Goal: Task Accomplishment & Management: Complete application form

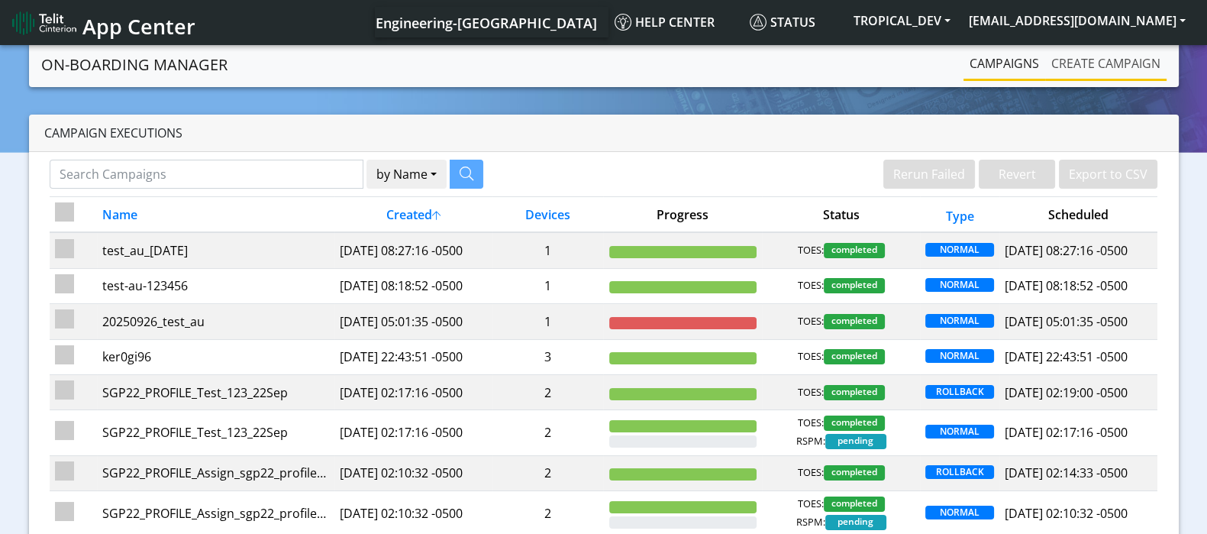
click at [1095, 59] on link "Create campaign" at bounding box center [1105, 63] width 121 height 31
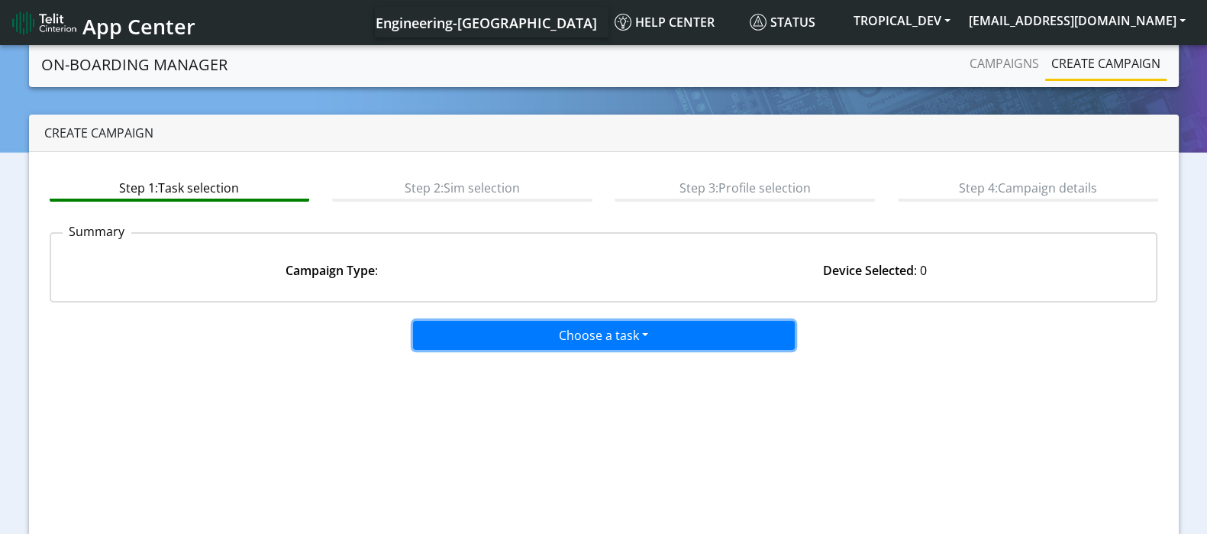
click at [634, 325] on button "Choose a task" at bounding box center [604, 335] width 382 height 29
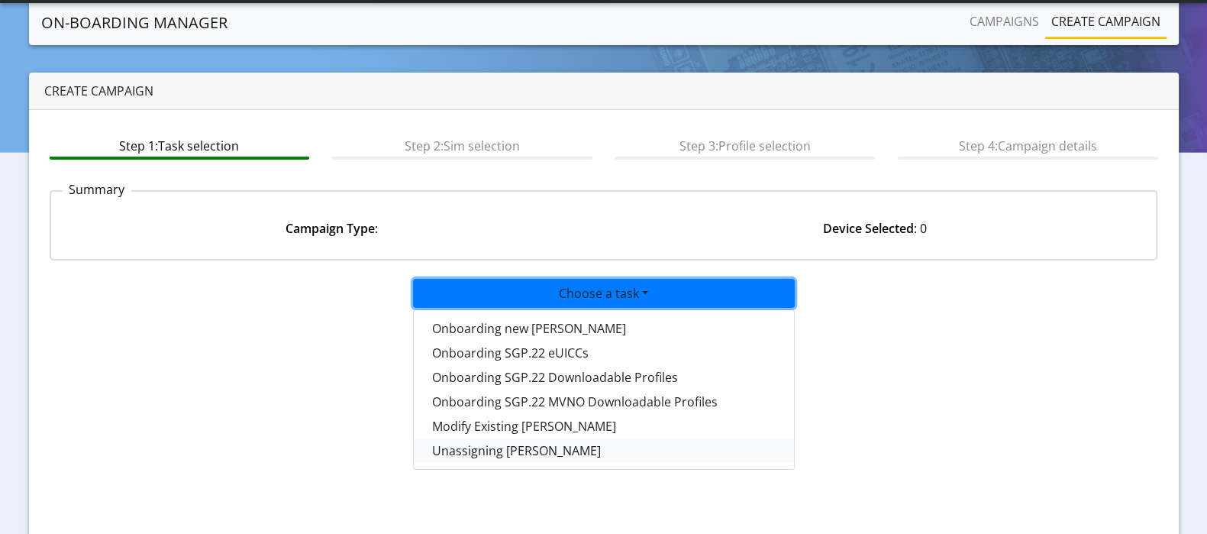
scroll to position [95, 0]
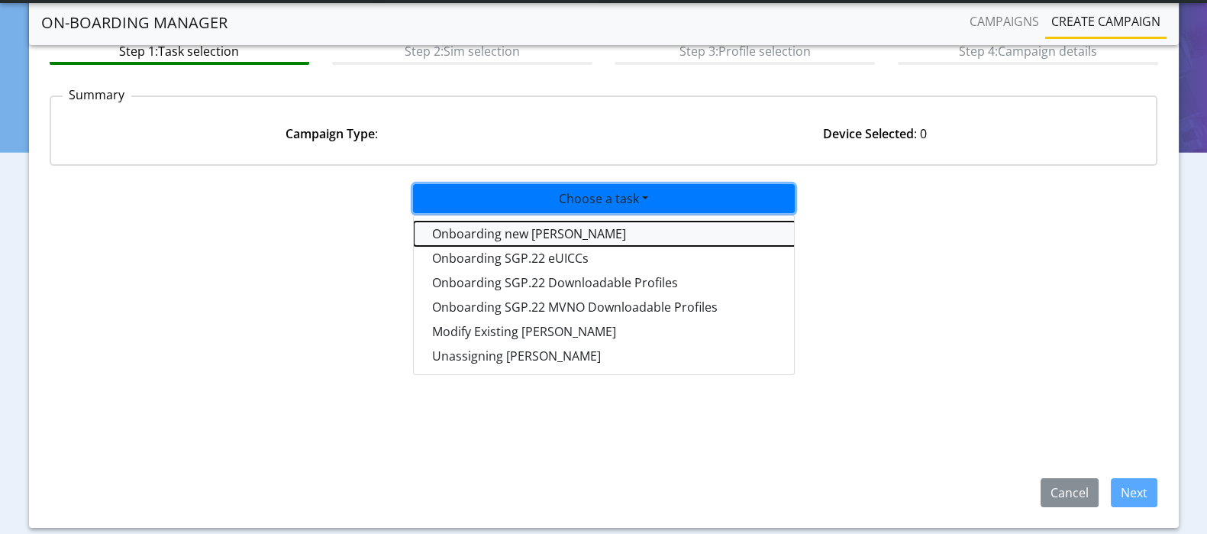
click at [534, 225] on tasktoes-dropdown "Onboarding new SIMs" at bounding box center [605, 233] width 382 height 24
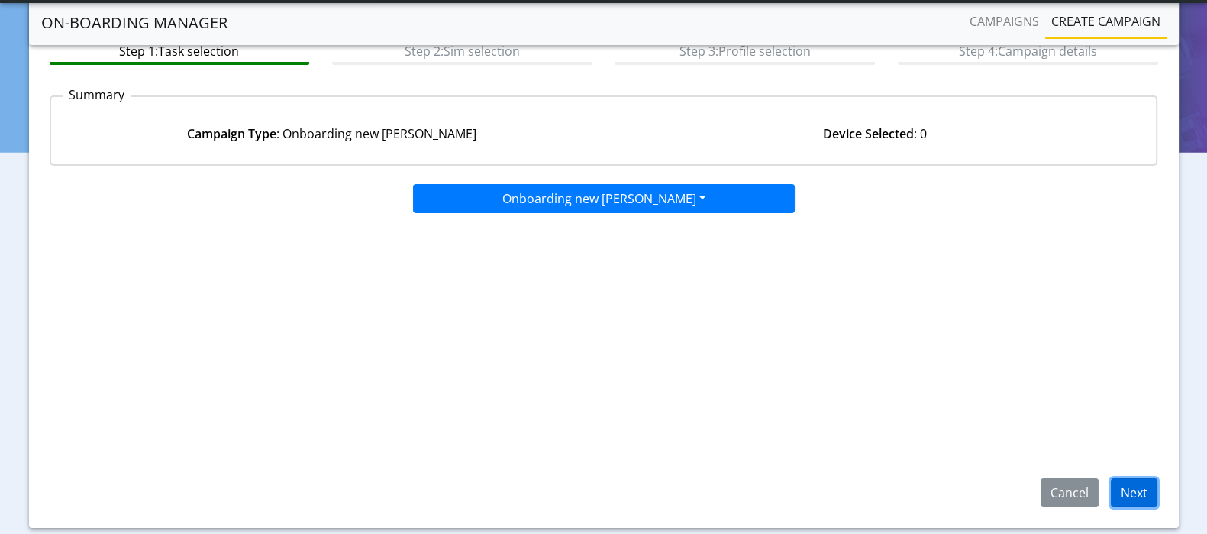
click at [1137, 492] on button "Next" at bounding box center [1134, 492] width 47 height 29
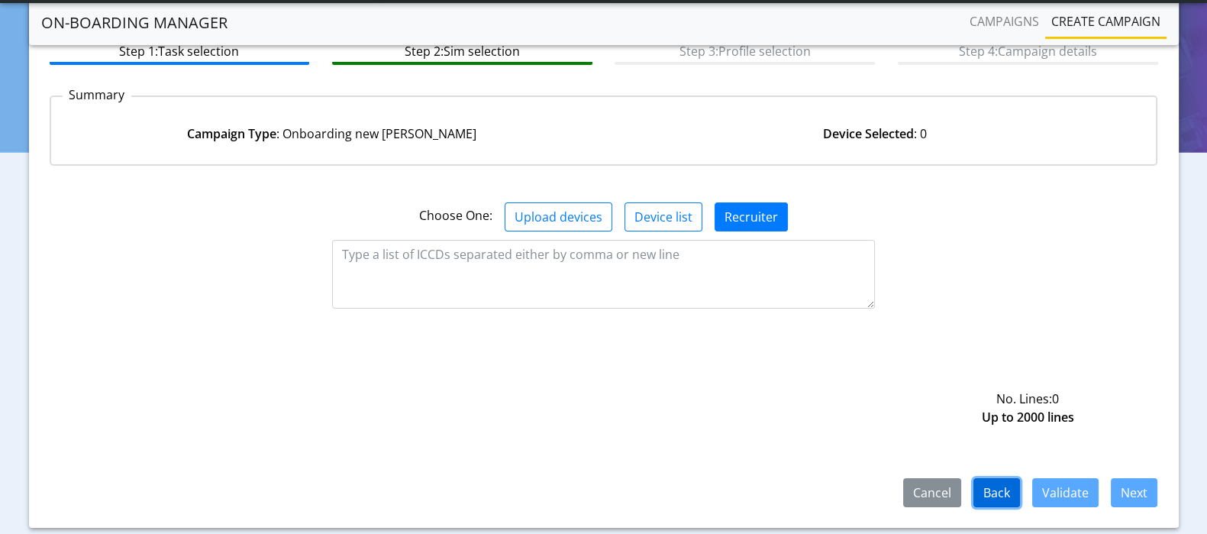
click at [999, 494] on button "Back" at bounding box center [996, 492] width 47 height 29
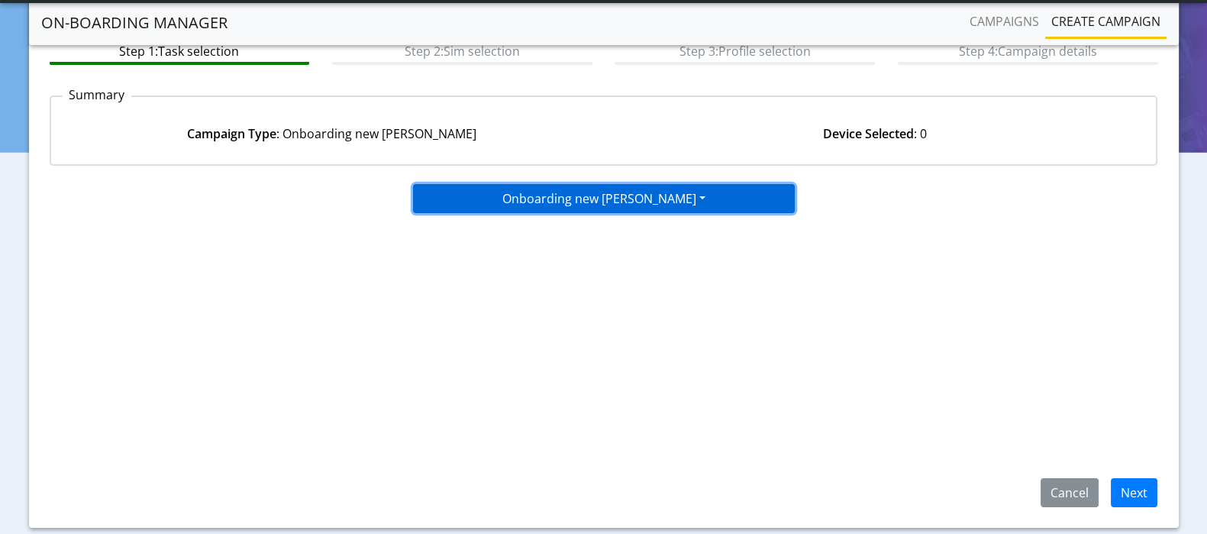
click at [656, 198] on button "Onboarding new SIMs" at bounding box center [604, 198] width 382 height 29
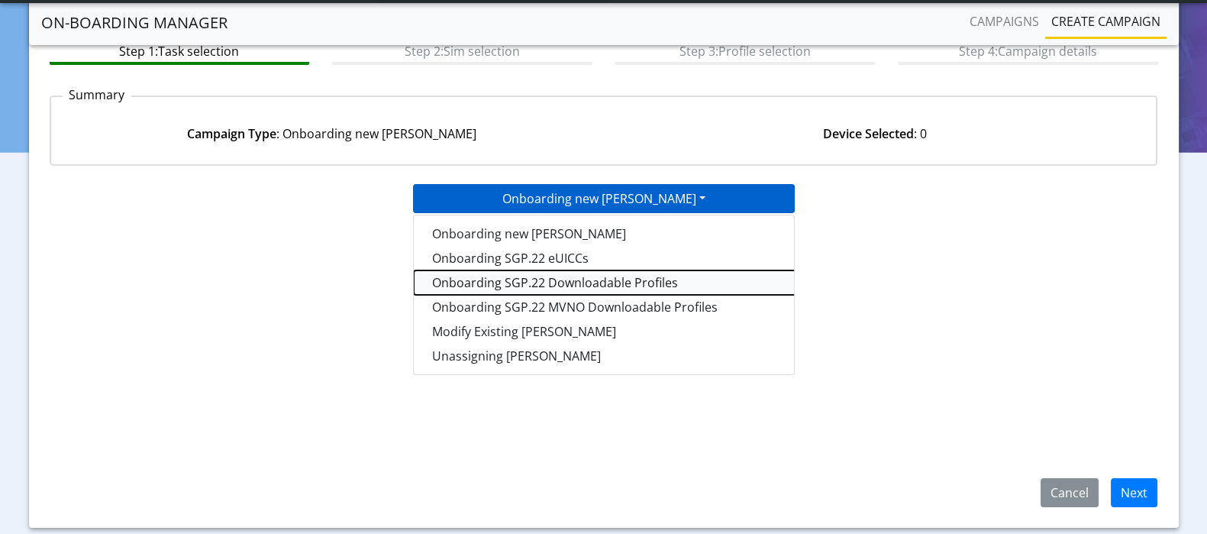
click at [621, 279] on tasksgp22profile-dropdown "Onboarding SGP.22 Downloadable Profiles" at bounding box center [605, 282] width 382 height 24
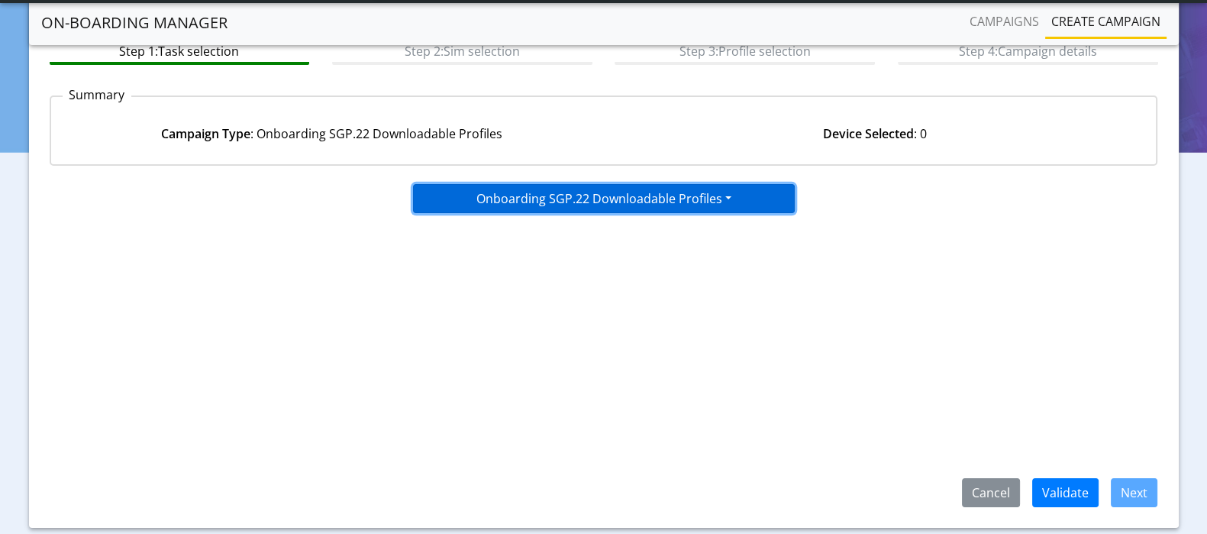
click at [718, 193] on button "Onboarding SGP.22 Downloadable Profiles" at bounding box center [604, 198] width 382 height 29
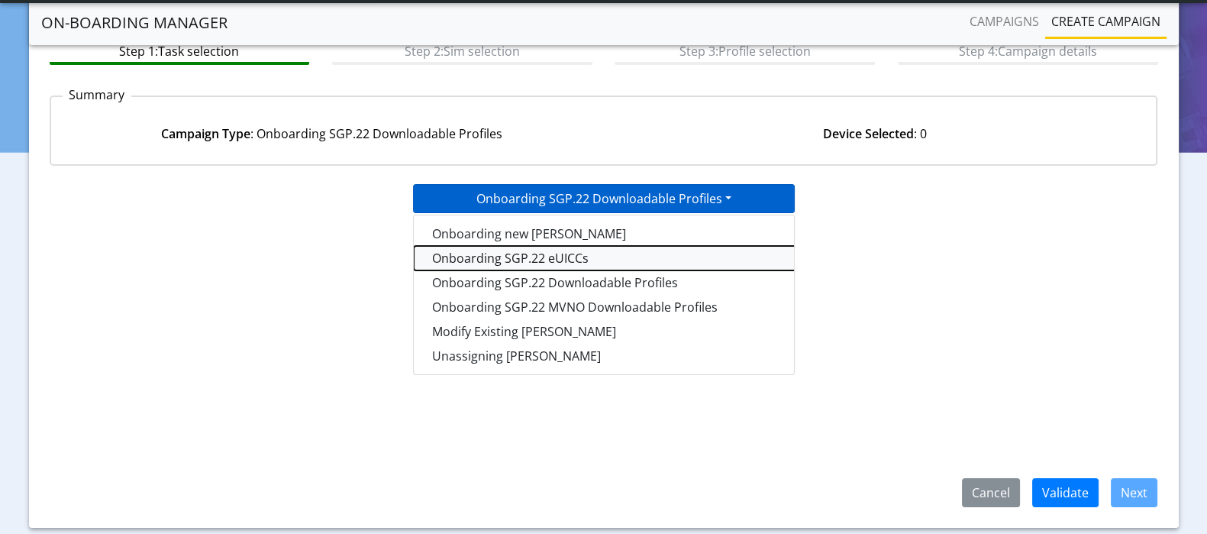
click at [590, 253] on tasksgp22eUICC-dropdown "Onboarding SGP.22 eUICCs" at bounding box center [605, 258] width 382 height 24
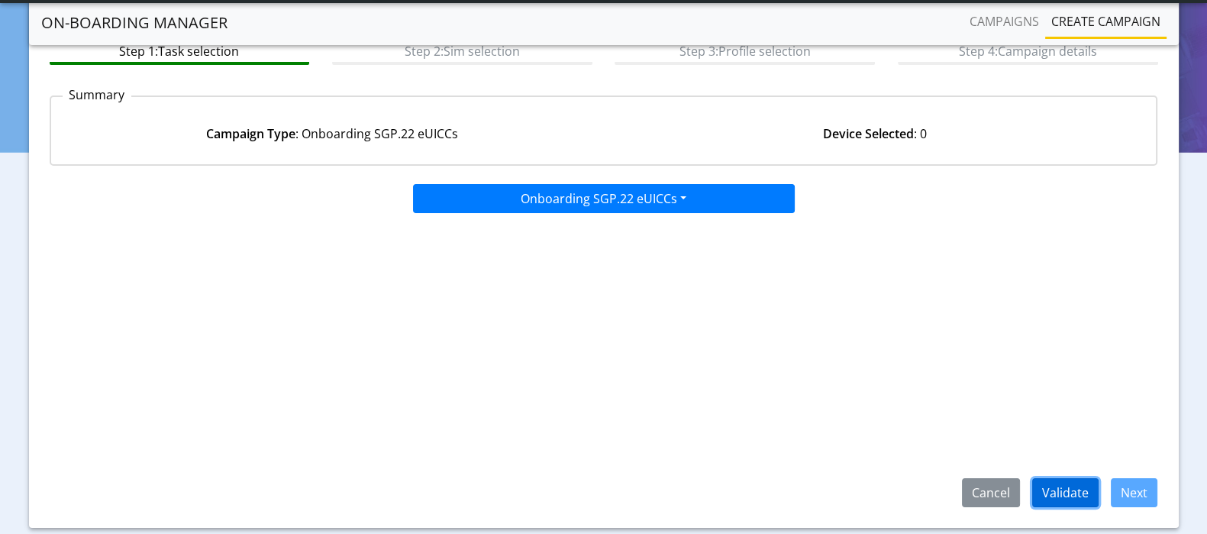
click at [1065, 495] on button "Validate" at bounding box center [1065, 492] width 66 height 29
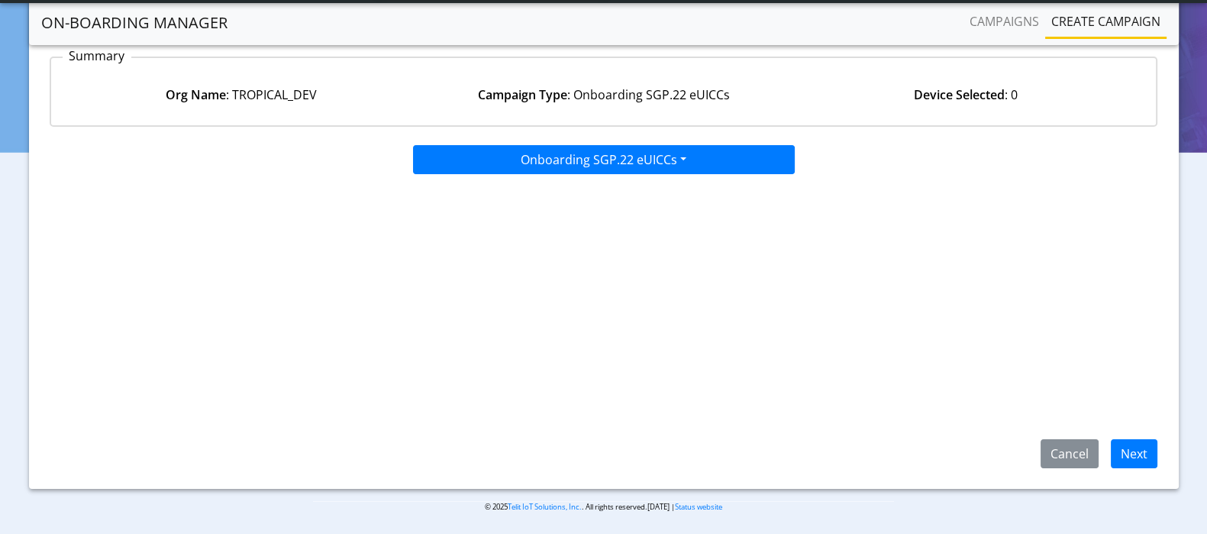
scroll to position [136, 0]
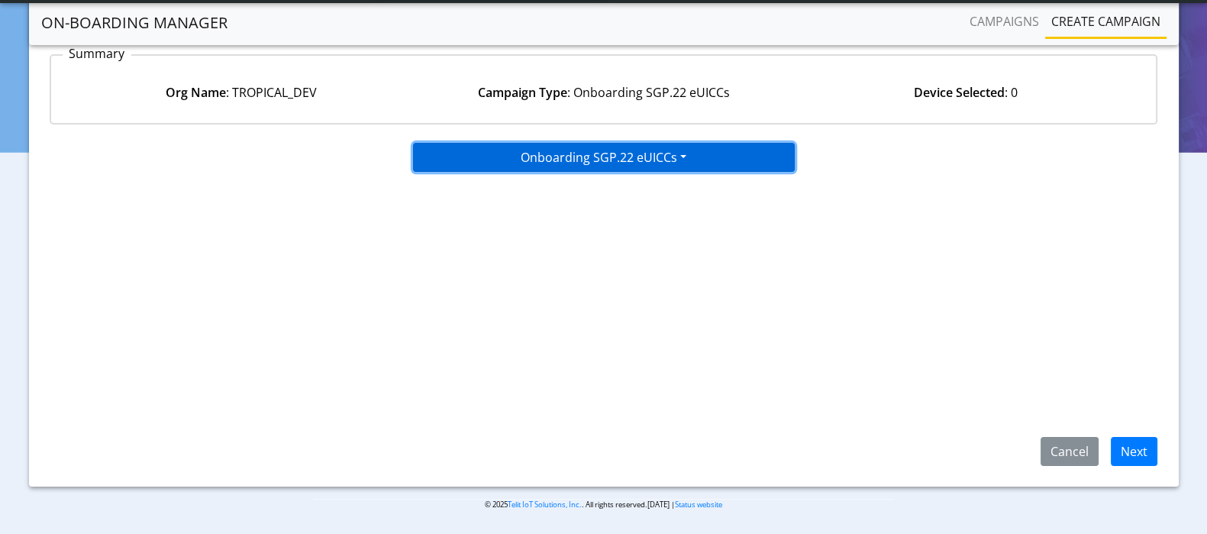
click at [673, 161] on button "Onboarding SGP.22 eUICCs" at bounding box center [604, 157] width 382 height 29
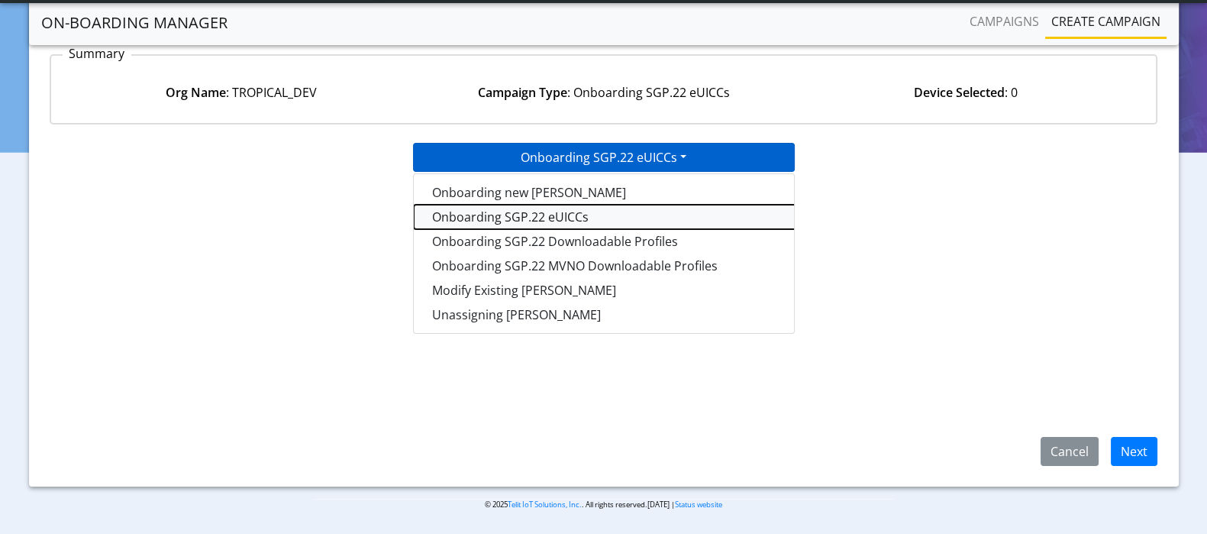
click at [601, 216] on tasksgp22eUICC-dropdown "Onboarding SGP.22 eUICCs" at bounding box center [605, 217] width 382 height 24
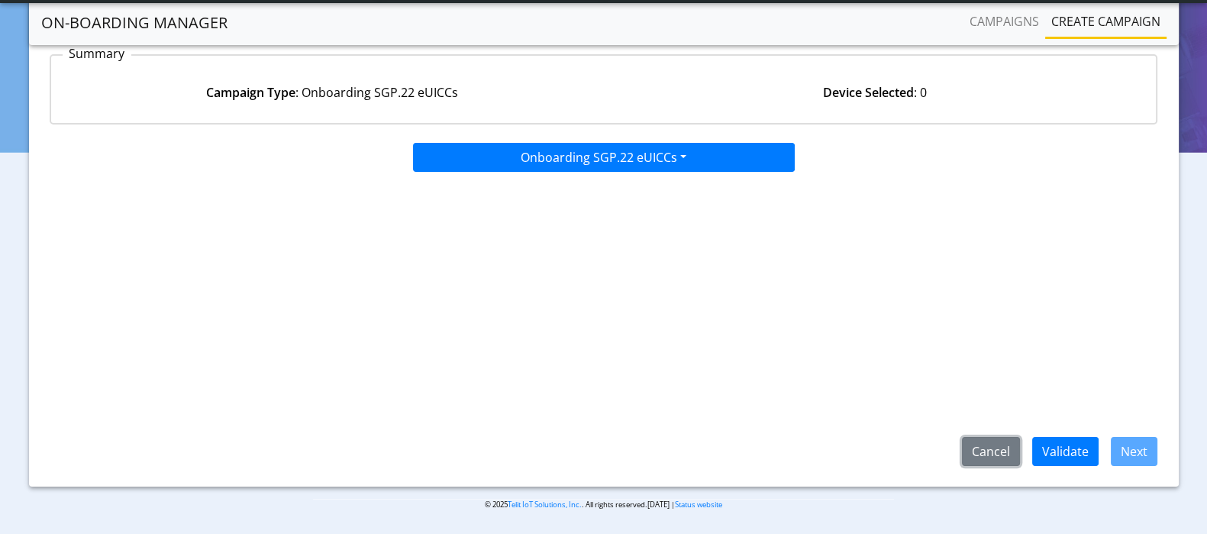
click at [1005, 452] on button "Cancel" at bounding box center [991, 451] width 58 height 29
click at [1079, 441] on button "Validate" at bounding box center [1065, 451] width 66 height 29
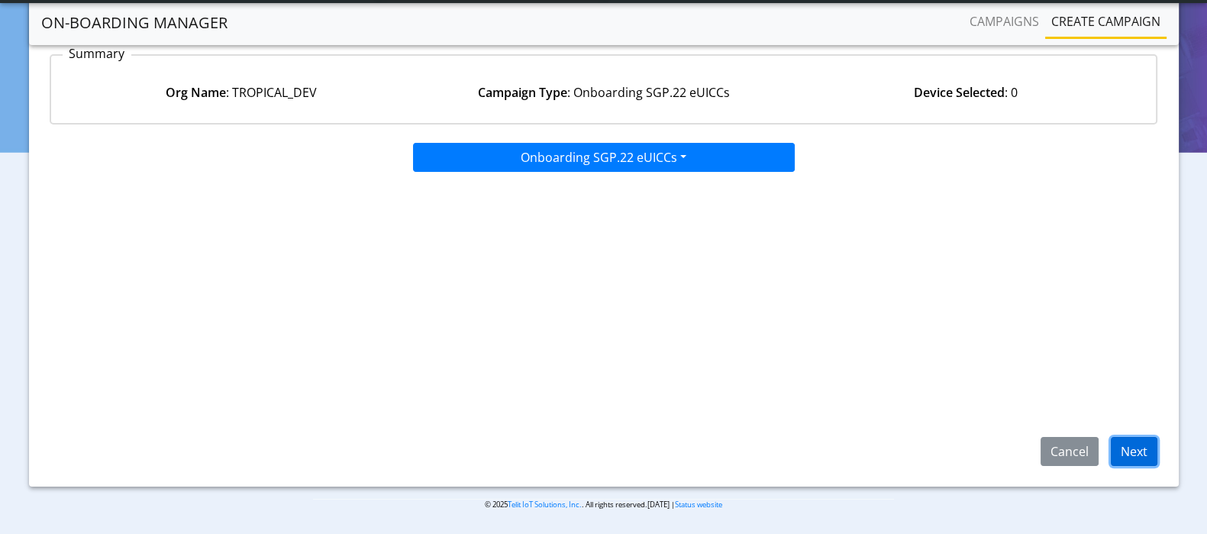
click at [1131, 450] on button "Next" at bounding box center [1134, 451] width 47 height 29
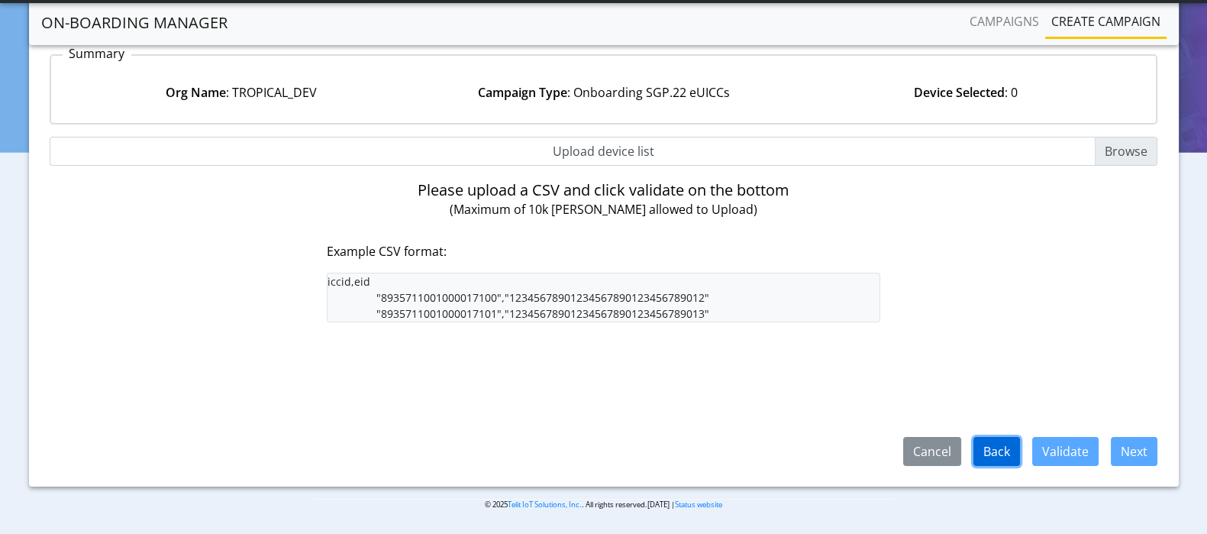
click at [982, 444] on button "Back" at bounding box center [996, 451] width 47 height 29
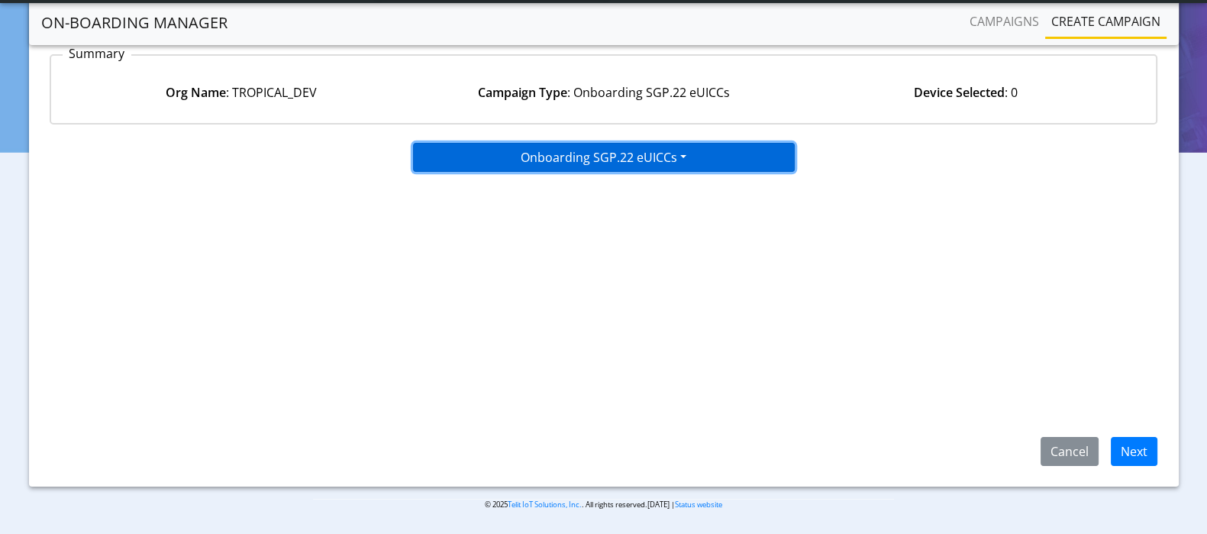
click at [657, 154] on button "Onboarding SGP.22 eUICCs" at bounding box center [604, 157] width 382 height 29
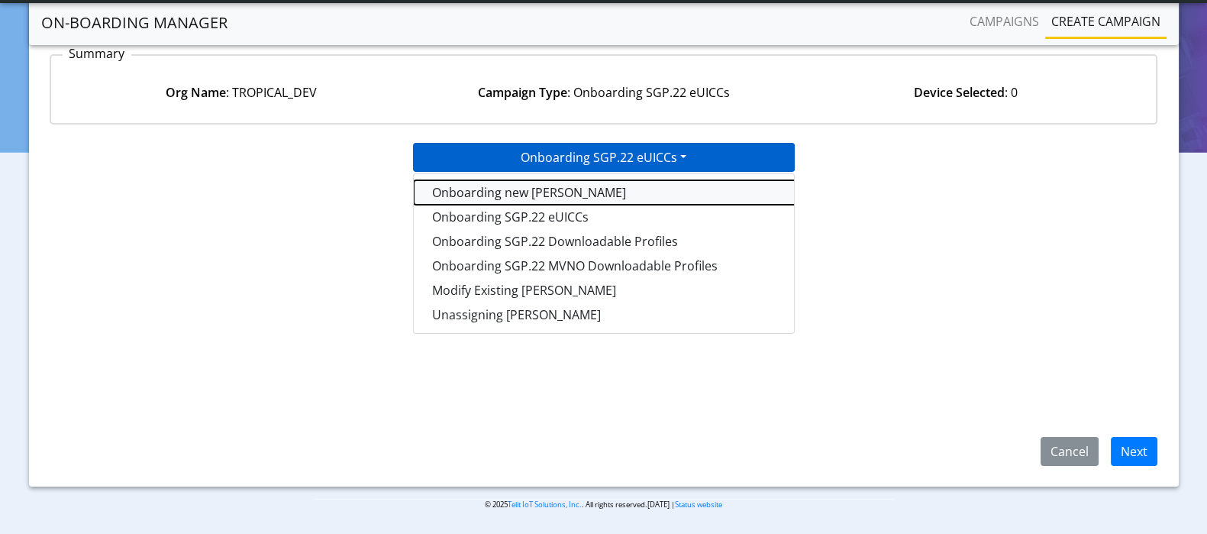
click at [546, 192] on tasktoes-dropdown "Onboarding new SIMs" at bounding box center [605, 192] width 382 height 24
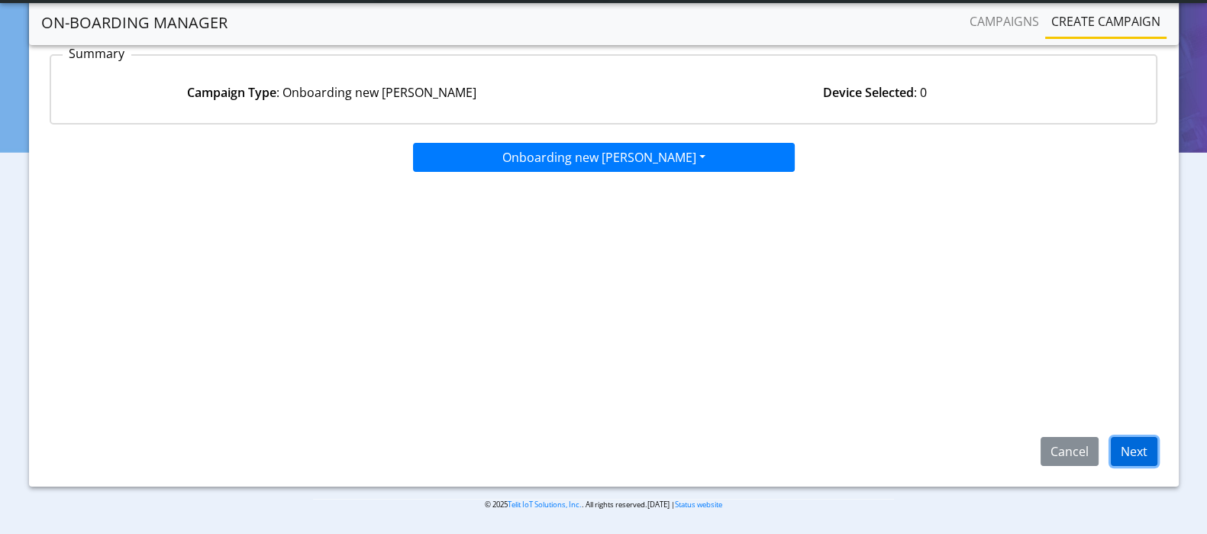
click at [1124, 452] on button "Next" at bounding box center [1134, 451] width 47 height 29
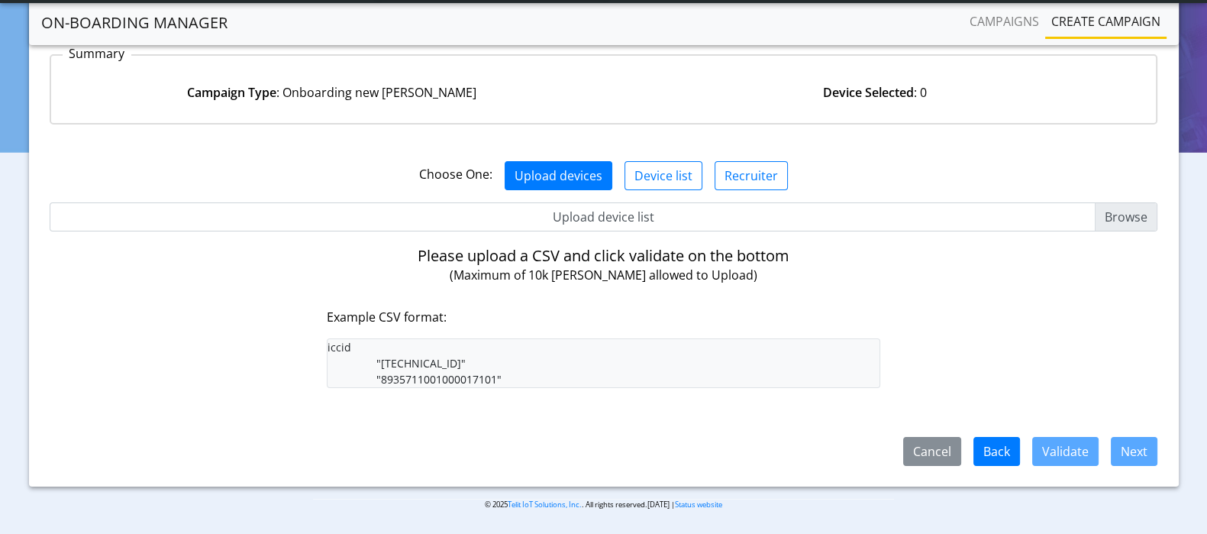
click at [503, 359] on pre "iccid "8935711001000017100" "8935711001000017101"" at bounding box center [604, 363] width 554 height 50
click at [808, 215] on input "Upload device list" at bounding box center [604, 216] width 1108 height 29
click at [527, 173] on button "Upload devices" at bounding box center [559, 175] width 108 height 29
click at [490, 370] on pre "iccid "8935711001000017100" "8935711001000017101"" at bounding box center [604, 363] width 554 height 50
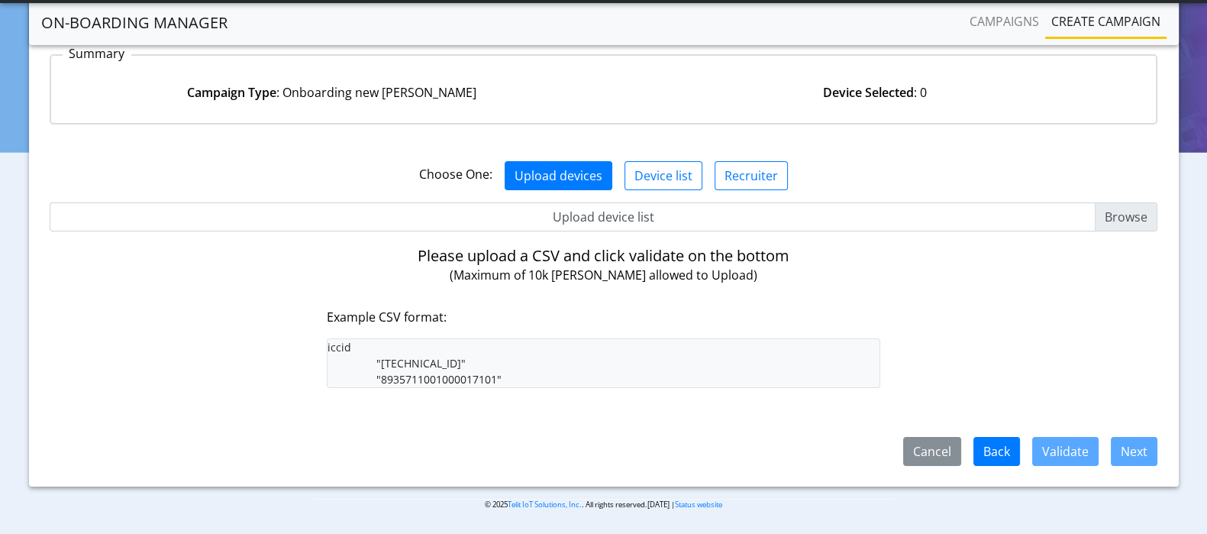
click at [579, 172] on button "Upload devices" at bounding box center [559, 175] width 108 height 29
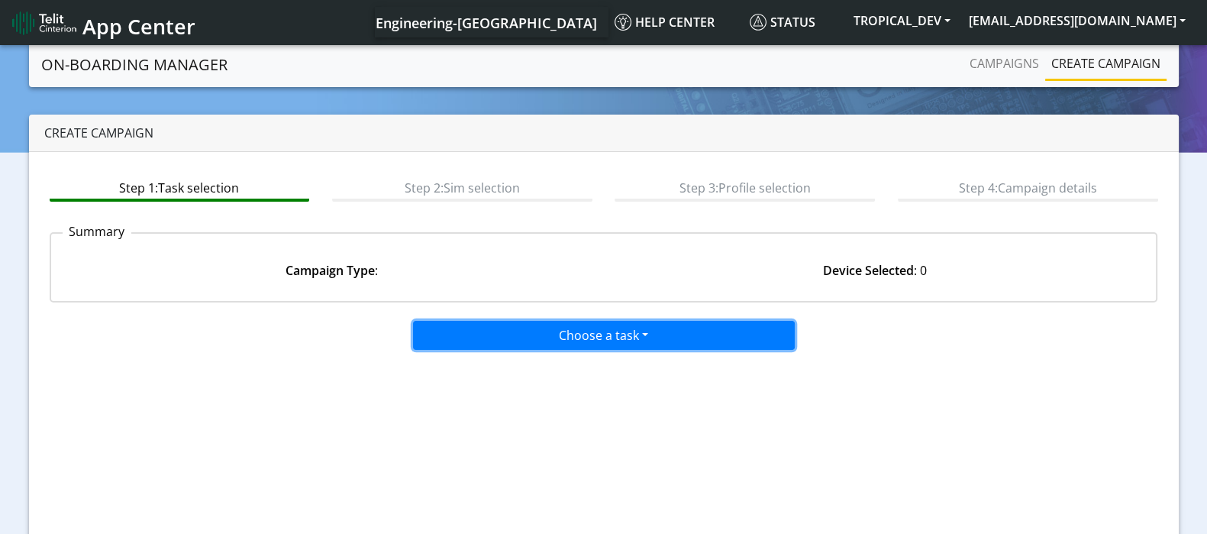
click at [641, 334] on button "Choose a task" at bounding box center [604, 335] width 382 height 29
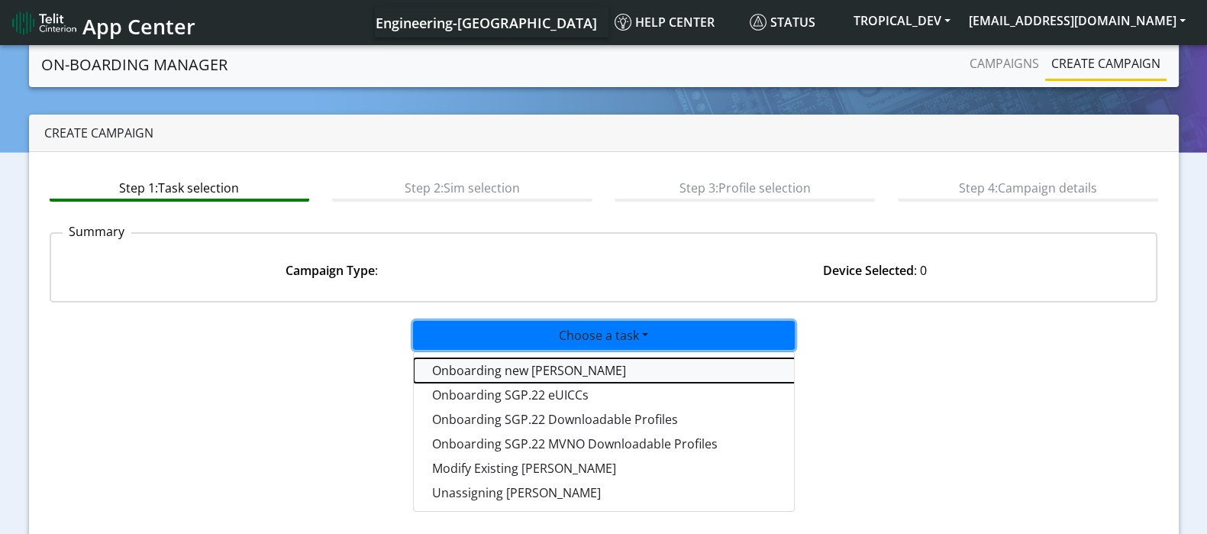
click at [556, 366] on tasktoes-dropdown "Onboarding new [PERSON_NAME]" at bounding box center [605, 370] width 382 height 24
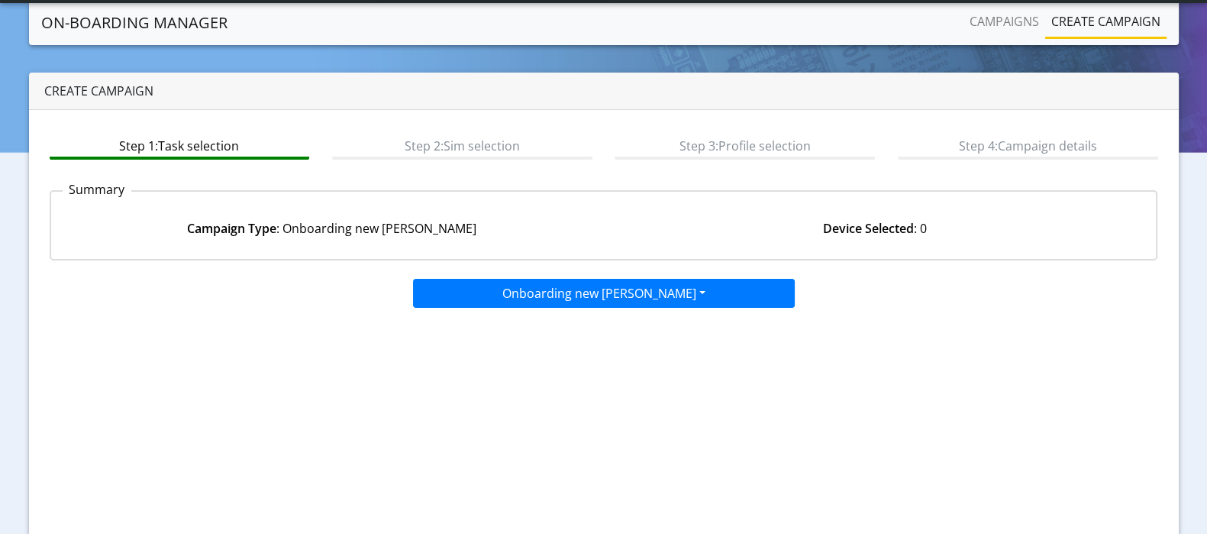
scroll to position [136, 0]
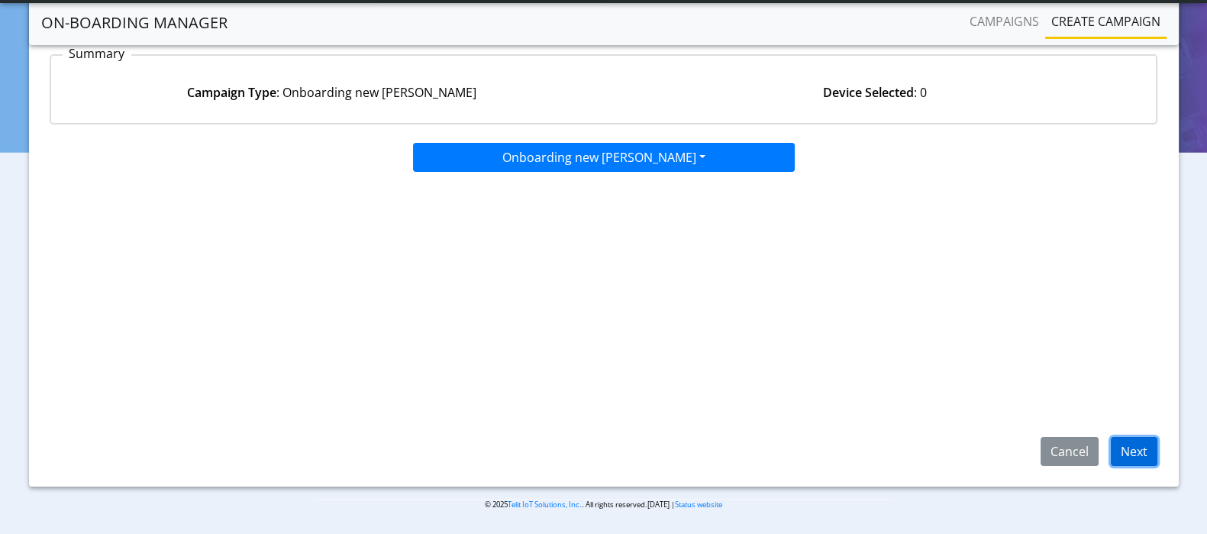
click at [1134, 453] on button "Next" at bounding box center [1134, 451] width 47 height 29
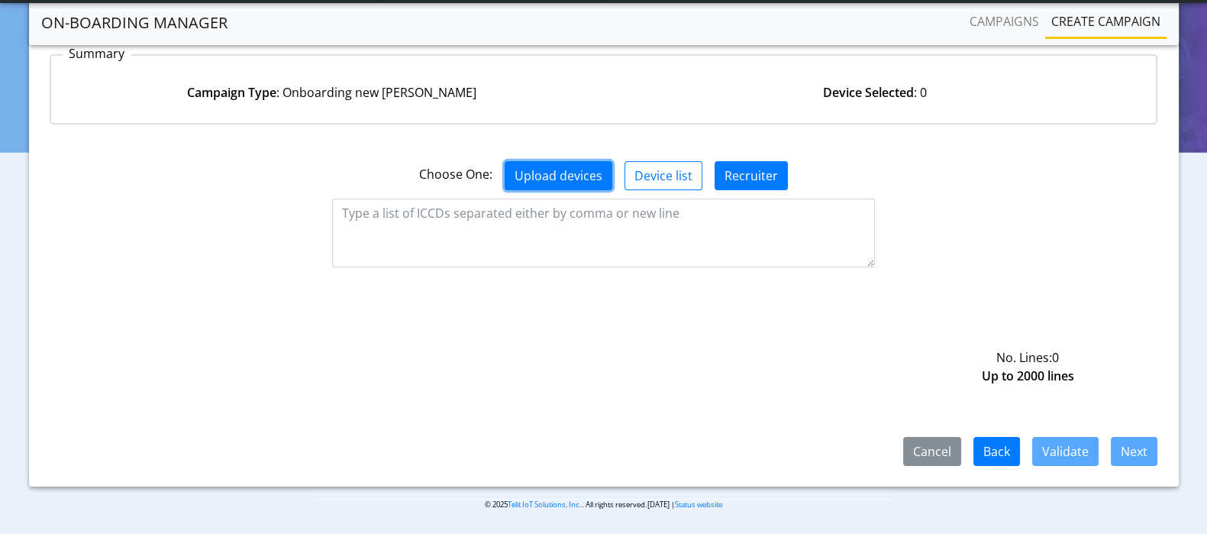
click at [560, 181] on button "Upload devices" at bounding box center [559, 175] width 108 height 29
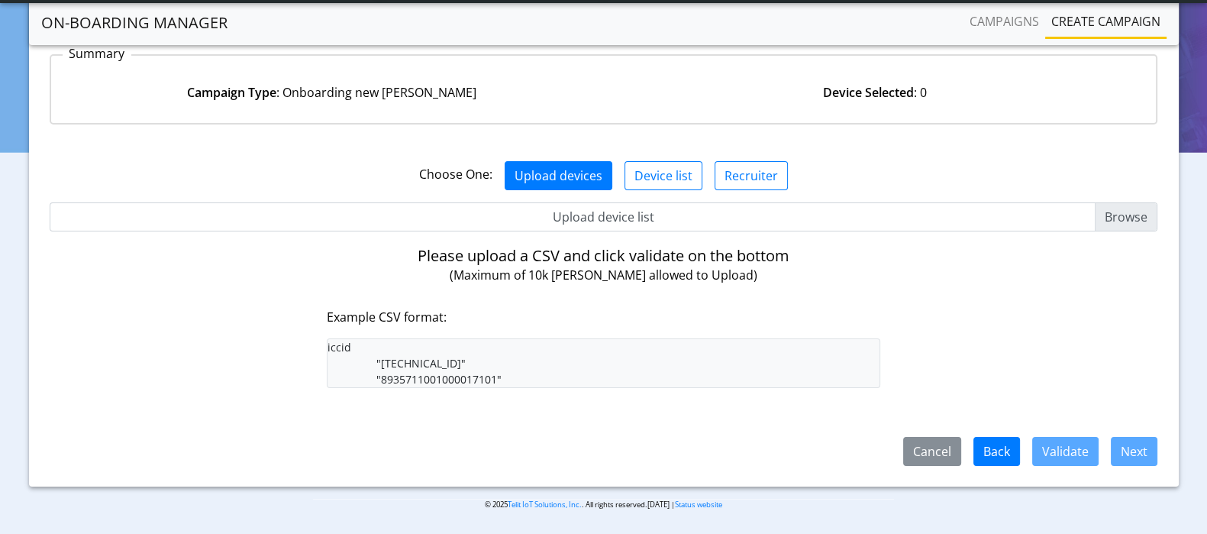
click at [492, 359] on pre "iccid "[TECHNICAL_ID]" "8935711001000017101"" at bounding box center [604, 363] width 554 height 50
drag, startPoint x: 499, startPoint y: 384, endPoint x: 369, endPoint y: 329, distance: 141.6
click at [369, 329] on div "Please upload a CSV and click validate on the bottom (Maximum of 10k SIMs allow…" at bounding box center [604, 317] width 554 height 141
click at [1125, 216] on input "Upload device list" at bounding box center [604, 216] width 1108 height 29
type input "C:\fakepath\test_new_sim.csv"
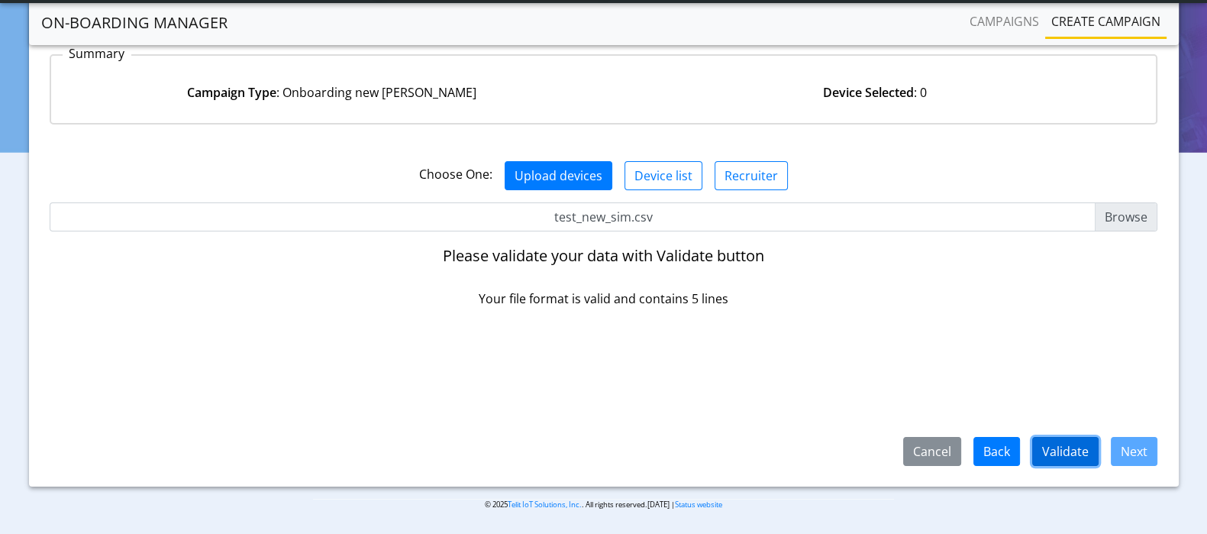
click at [1076, 452] on button "Validate" at bounding box center [1065, 451] width 66 height 29
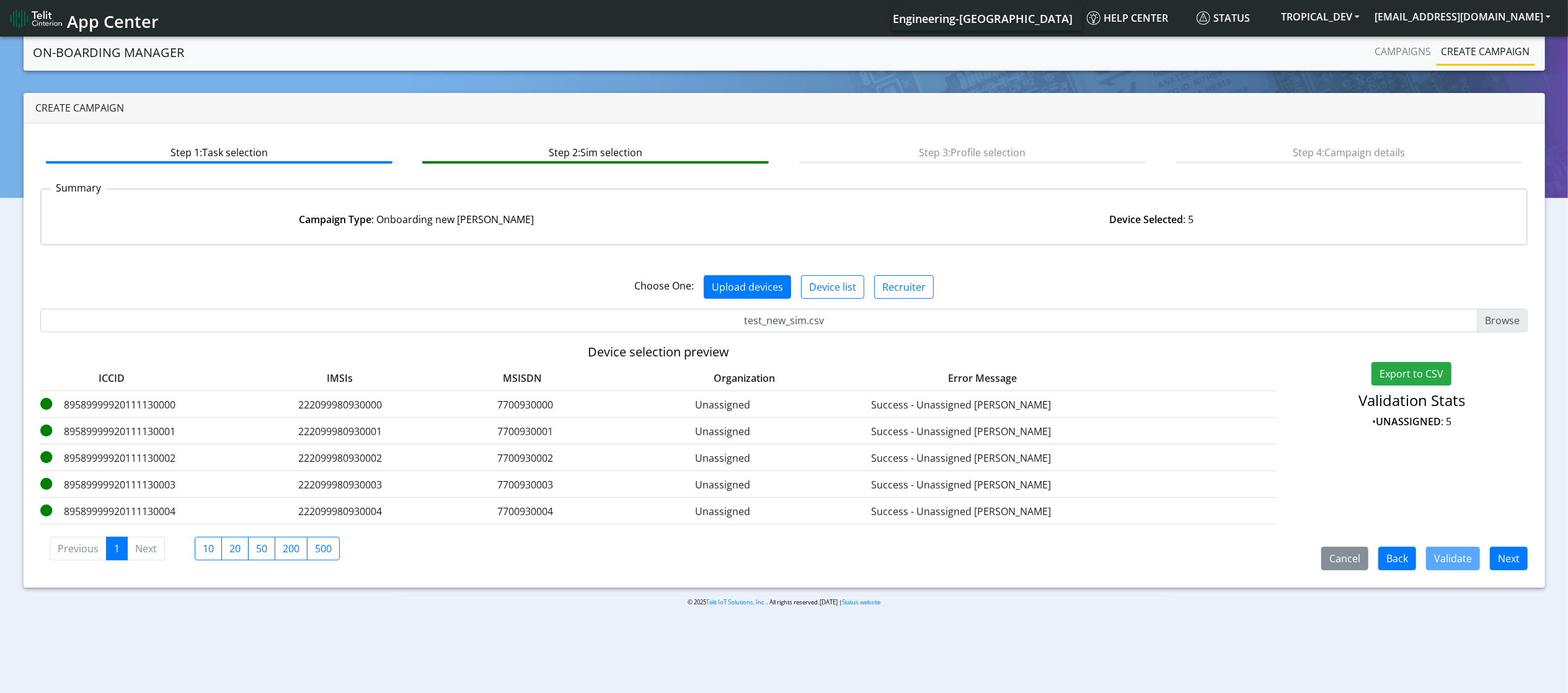
drag, startPoint x: 991, startPoint y: 2, endPoint x: 605, endPoint y: 681, distance: 781.0
click at [605, 433] on body "App Center Engineering-US Help center Status TROPICAL_DEV jewel.luther@telit.co…" at bounding box center [784, 366] width 1568 height 664
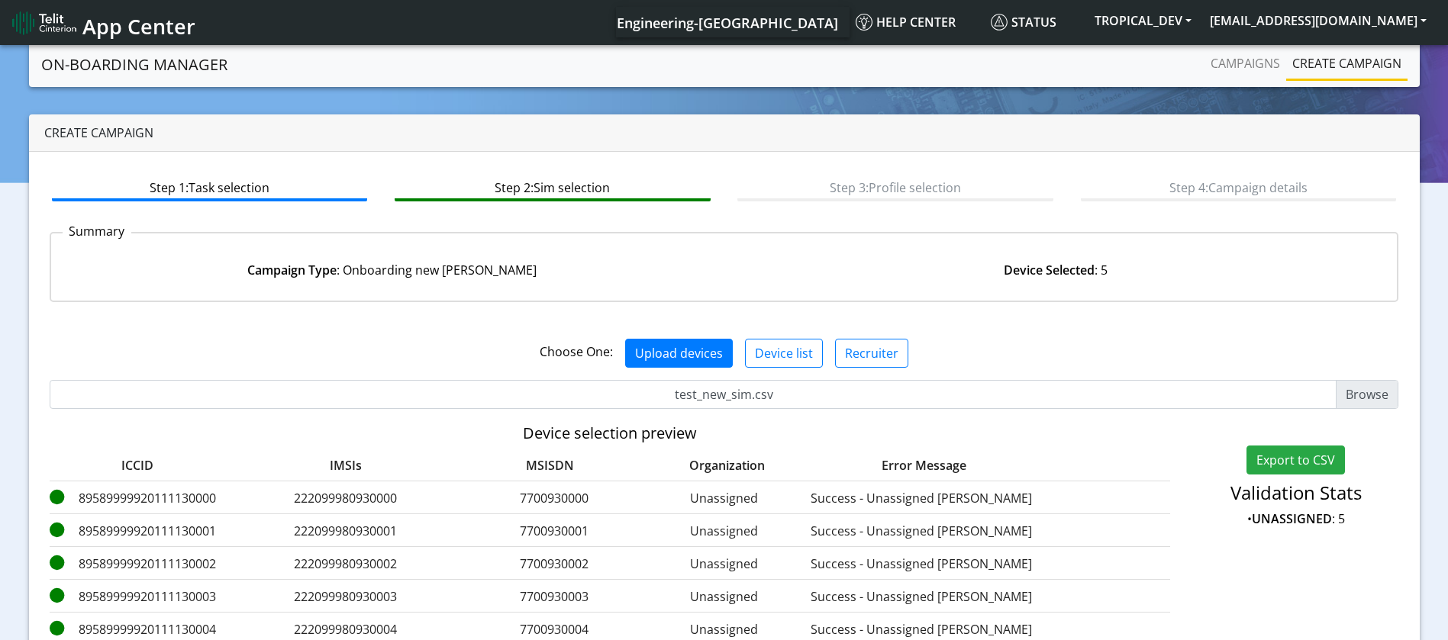
drag, startPoint x: 1286, startPoint y: 2, endPoint x: 53, endPoint y: 321, distance: 1273.5
click at [53, 321] on div "Choose One: Upload devices Device list Recruiter" at bounding box center [724, 348] width 1373 height 66
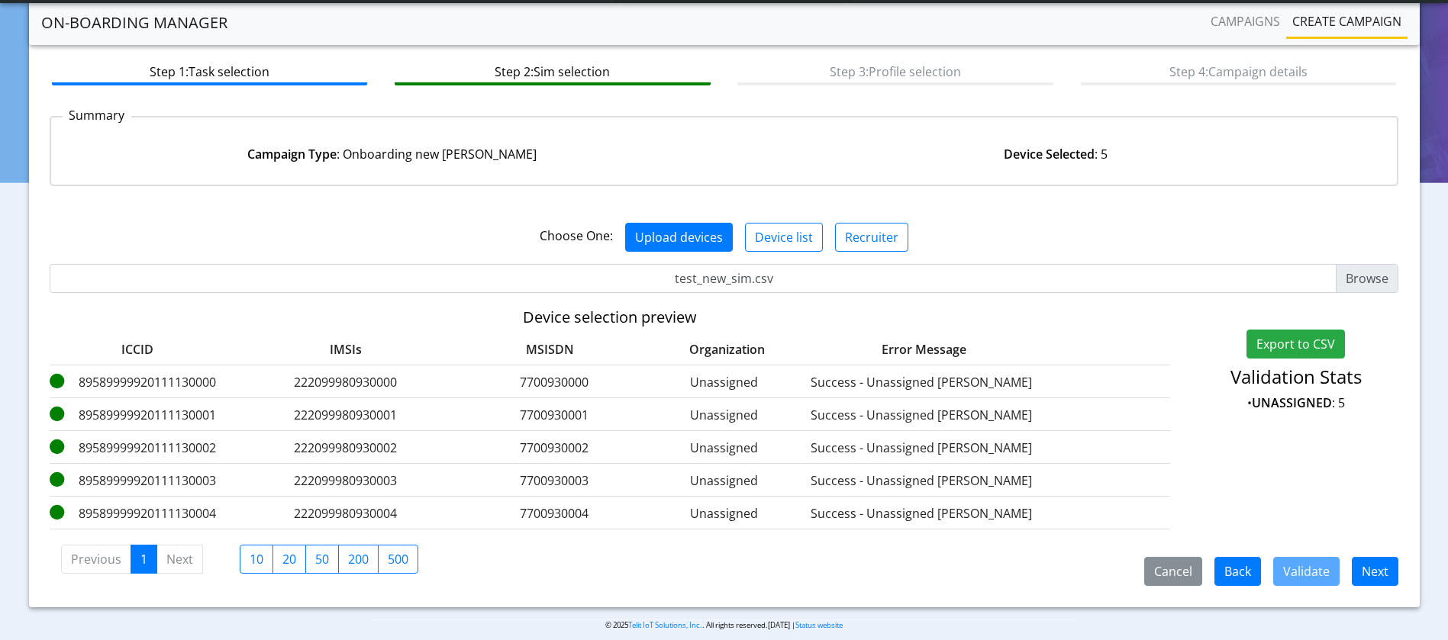
scroll to position [89, 0]
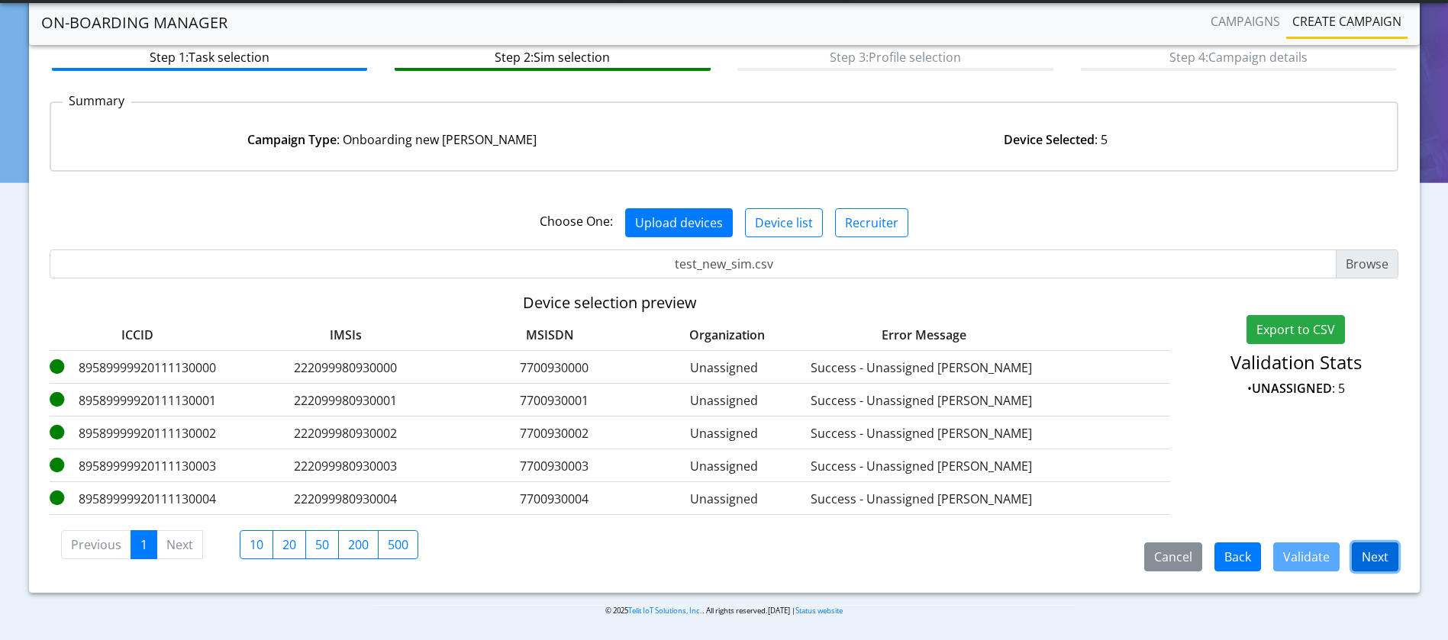
click at [1221, 533] on button "Next" at bounding box center [1375, 557] width 47 height 29
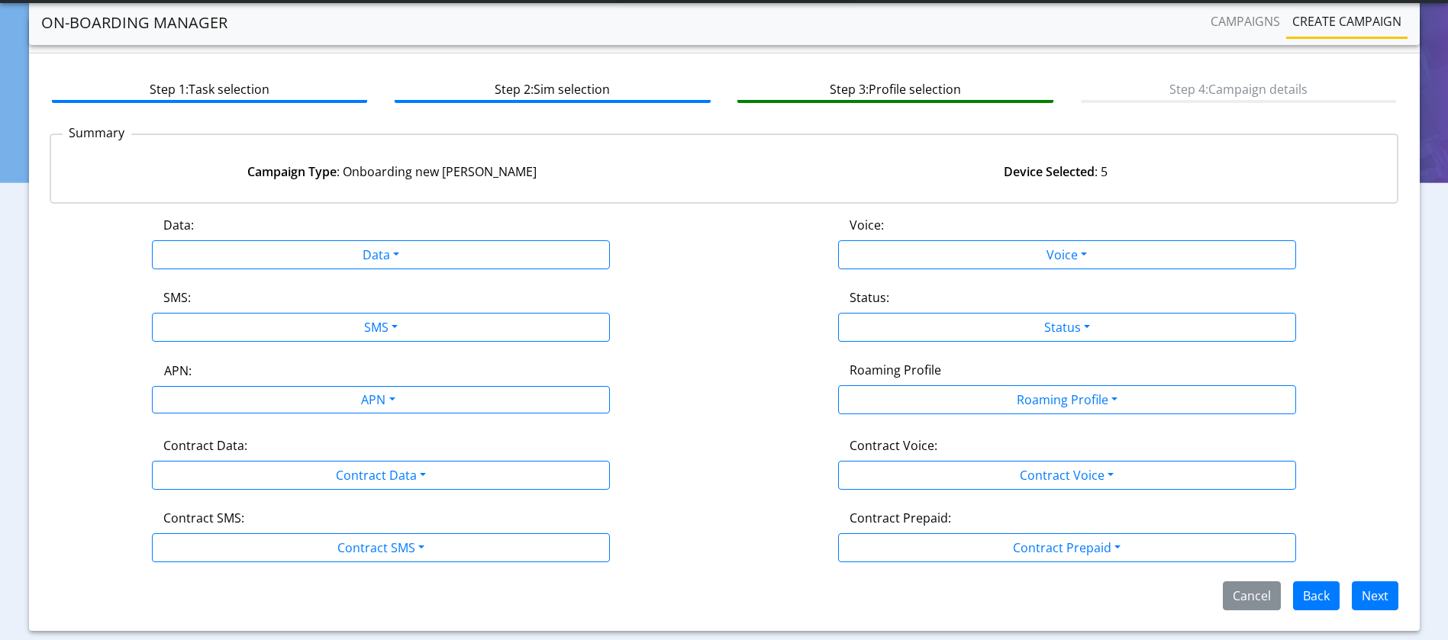
scroll to position [89, 0]
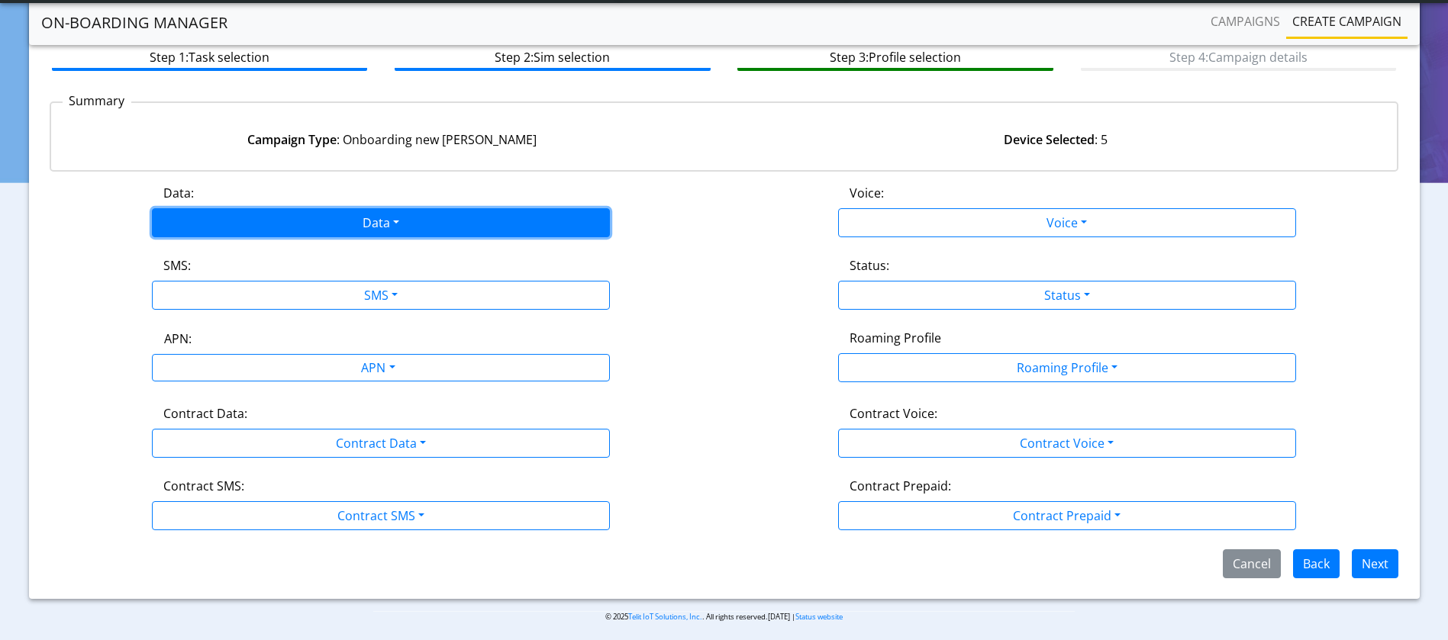
click at [482, 222] on button "Data" at bounding box center [381, 222] width 458 height 29
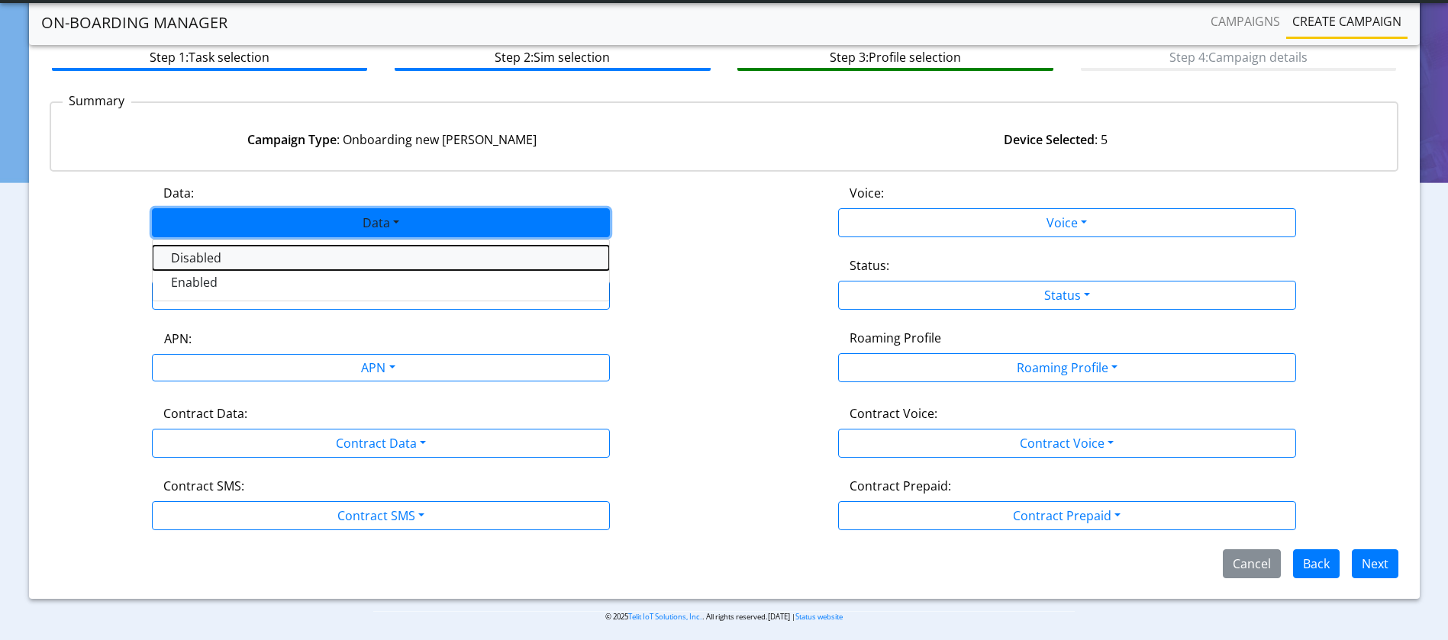
click at [427, 256] on button "Disabled" at bounding box center [381, 258] width 456 height 24
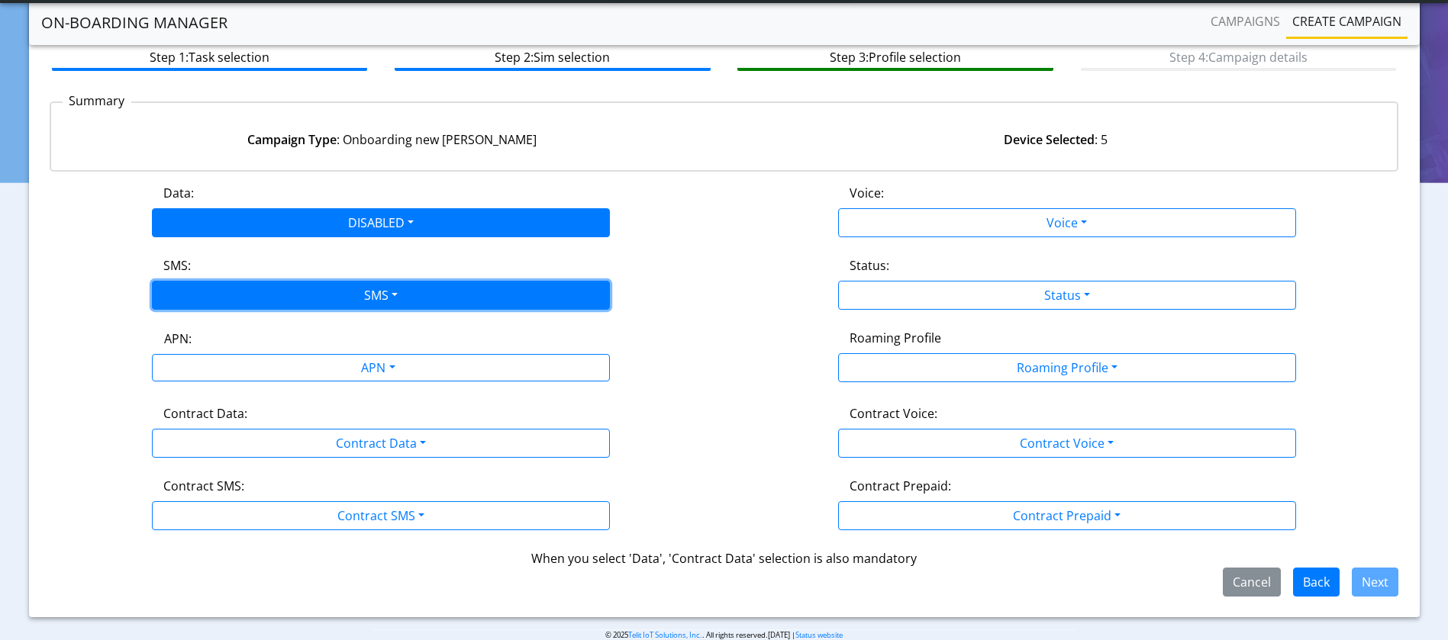
click at [428, 291] on button "SMS" at bounding box center [381, 295] width 458 height 29
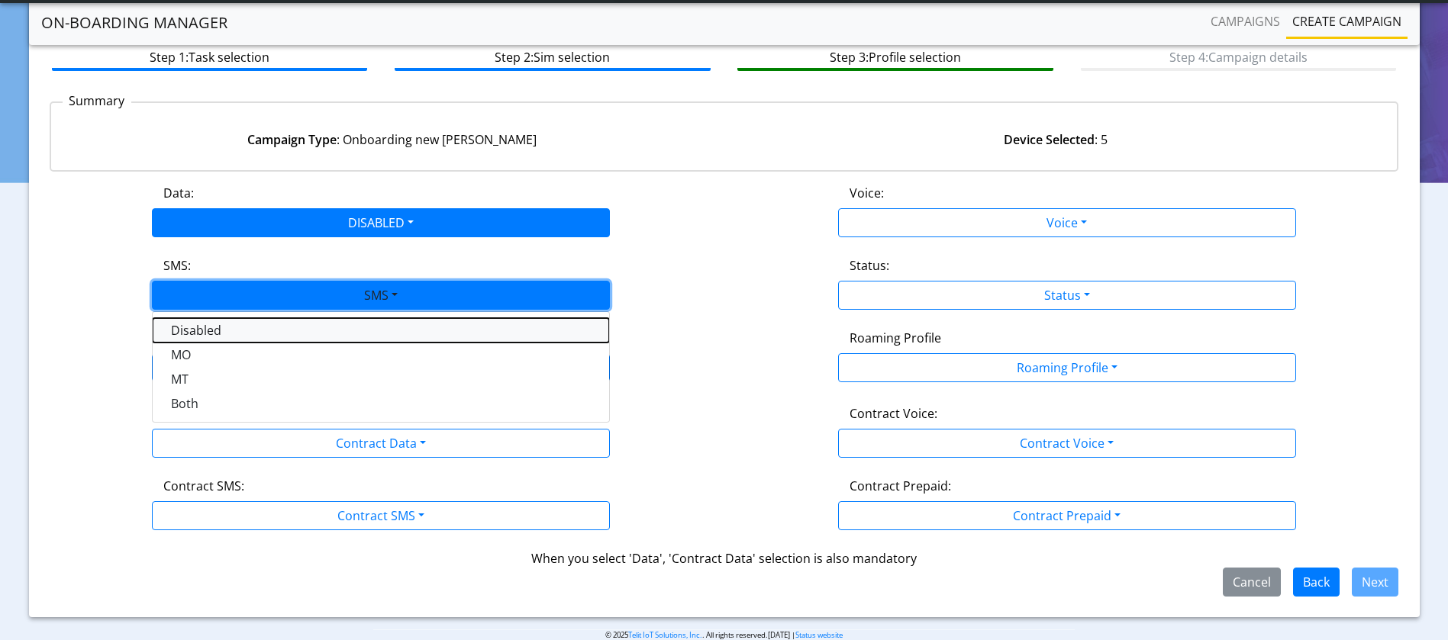
click at [372, 332] on button "Disabled" at bounding box center [381, 330] width 456 height 24
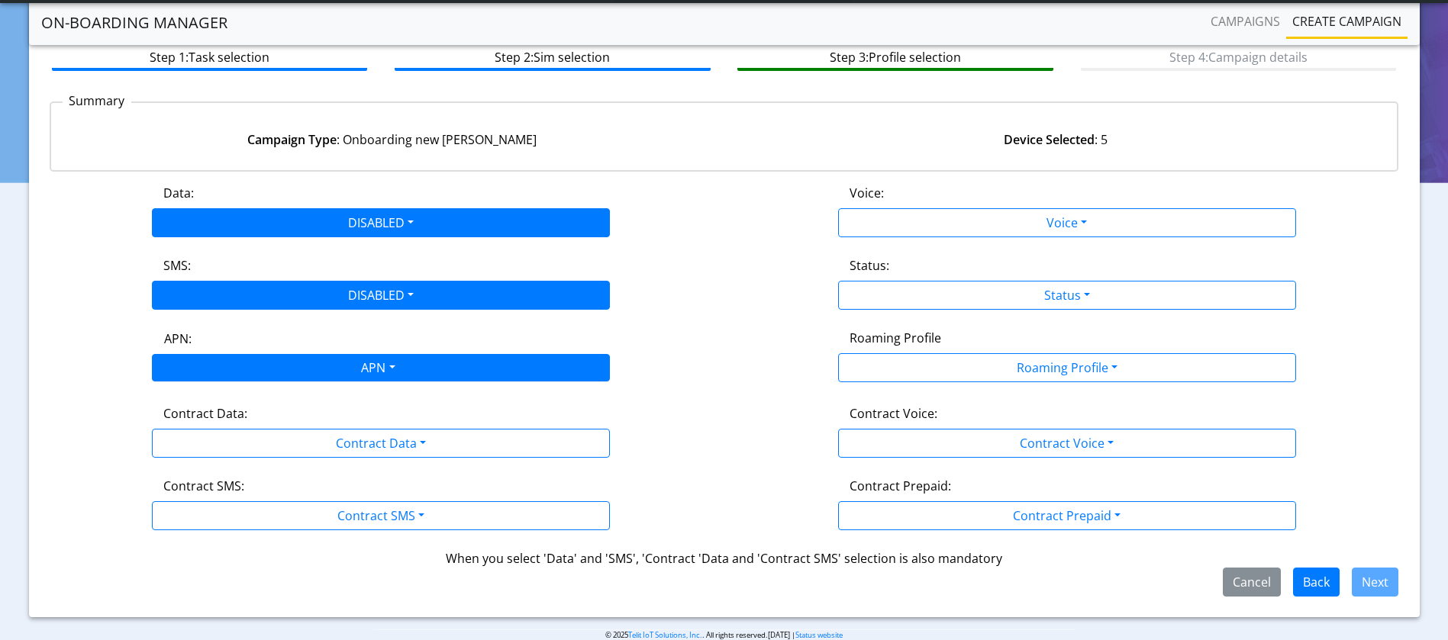
click at [376, 366] on div "APN" at bounding box center [377, 370] width 484 height 30
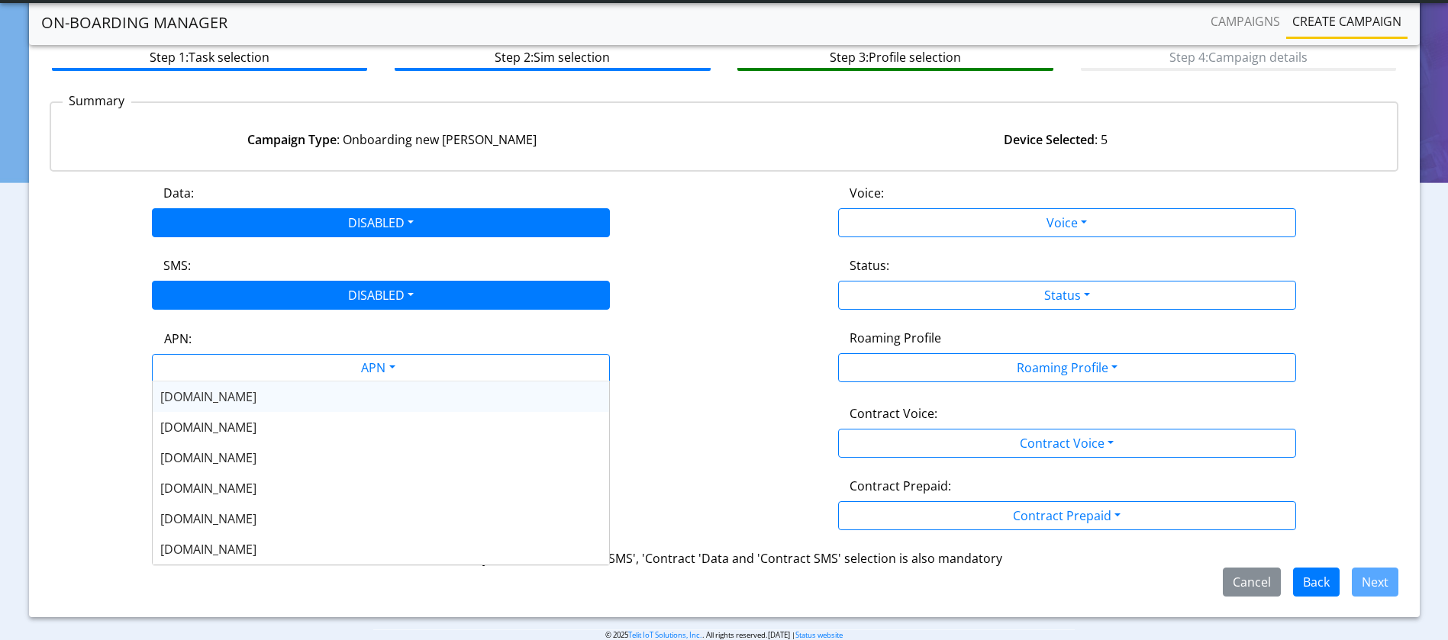
click at [326, 394] on div "flolive.net" at bounding box center [381, 397] width 456 height 31
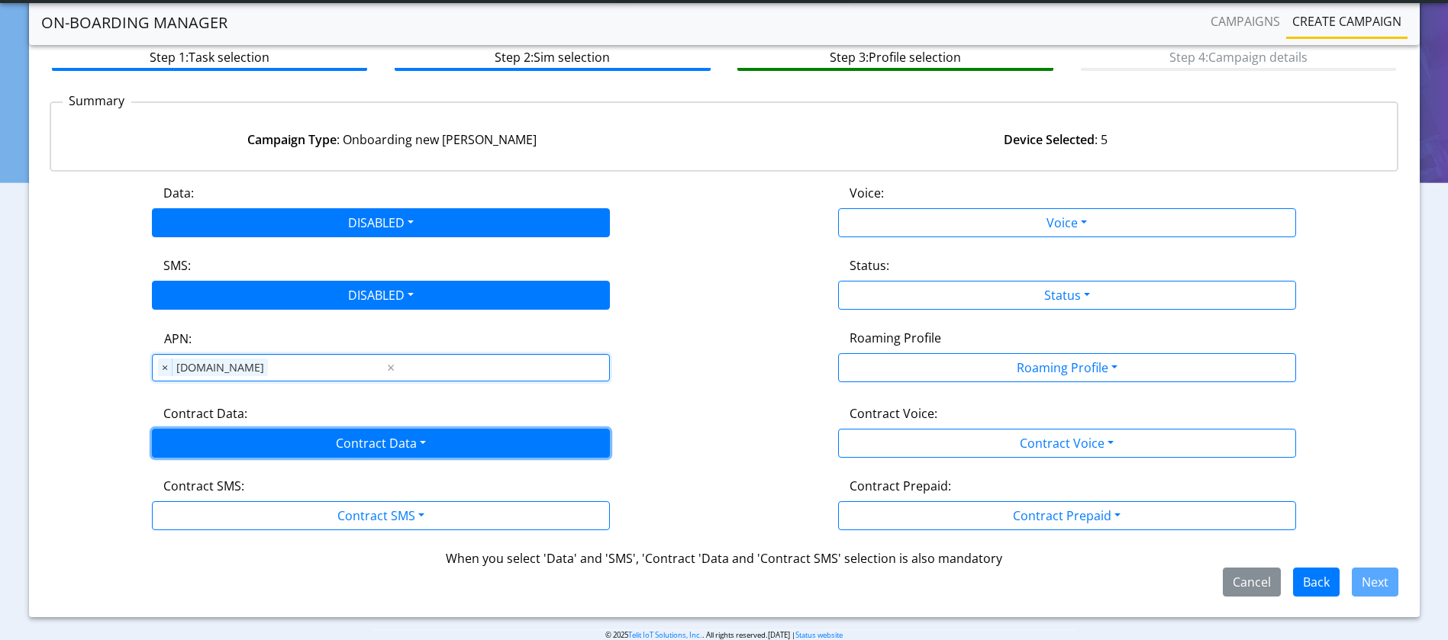
click at [382, 444] on button "Contract Data" at bounding box center [381, 443] width 458 height 29
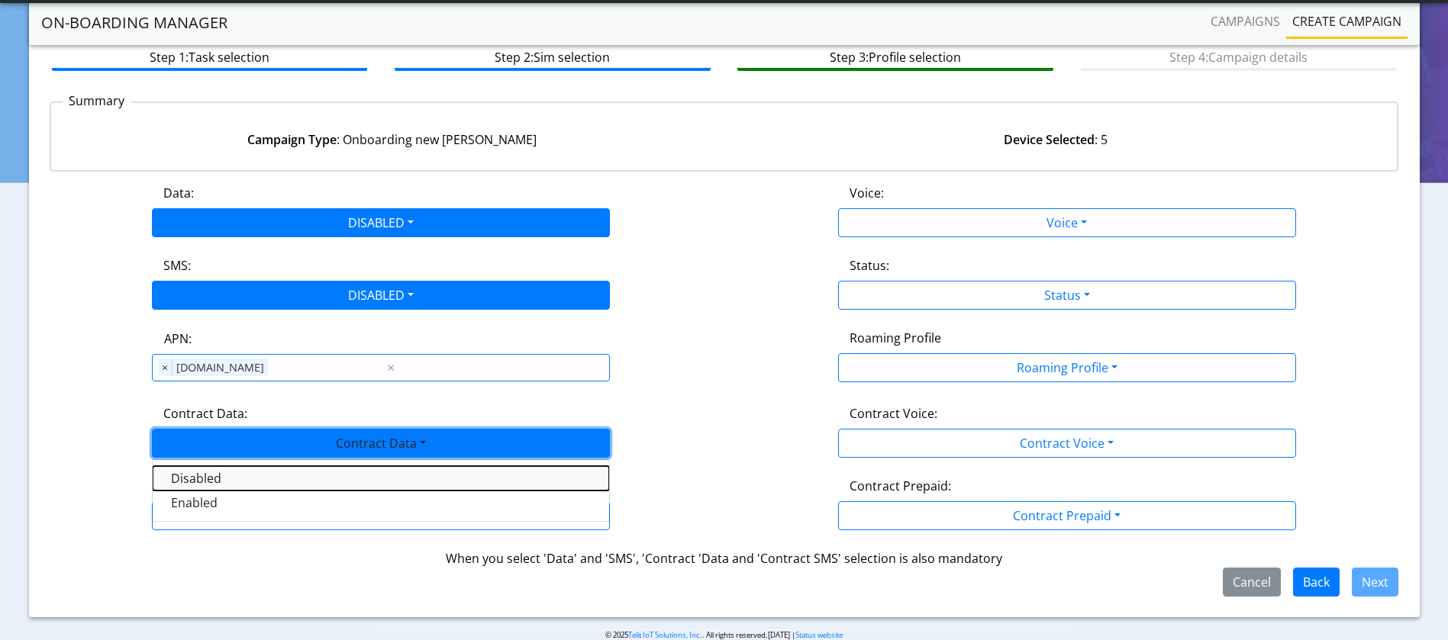
click at [318, 479] on Datadisabled-dropdown "Disabled" at bounding box center [381, 478] width 456 height 24
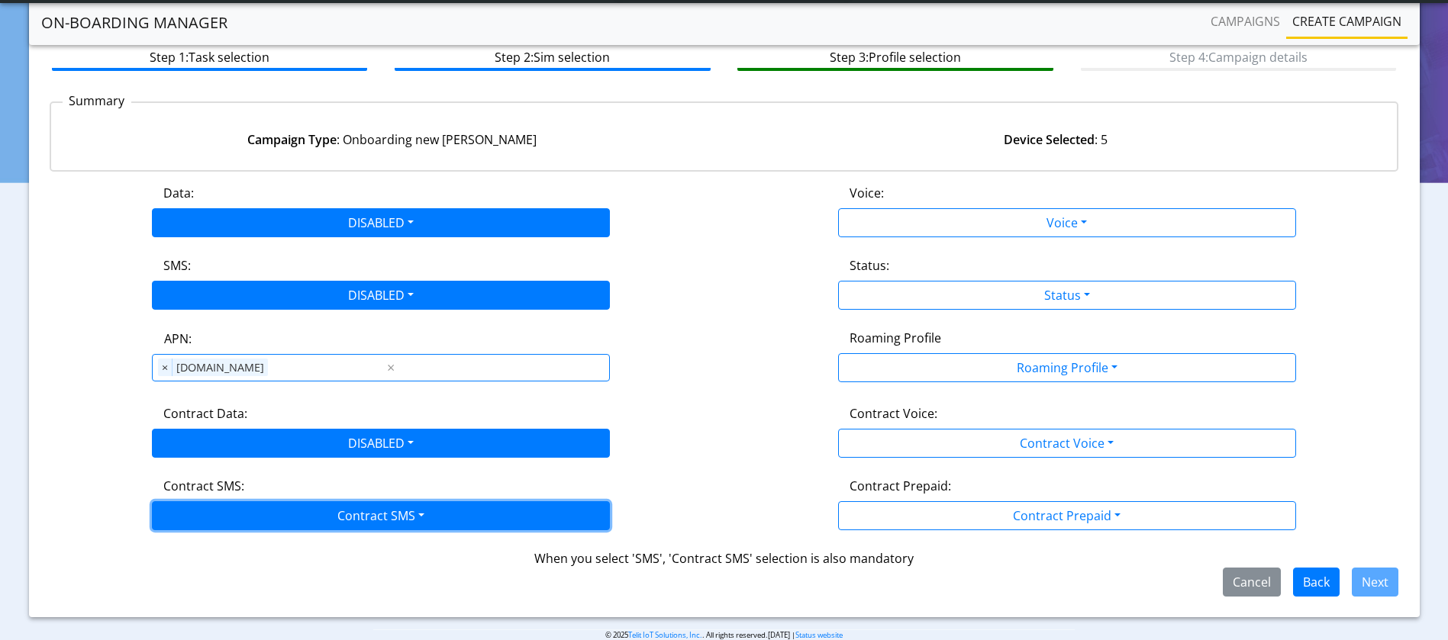
click at [383, 524] on button "Contract SMS" at bounding box center [381, 516] width 458 height 29
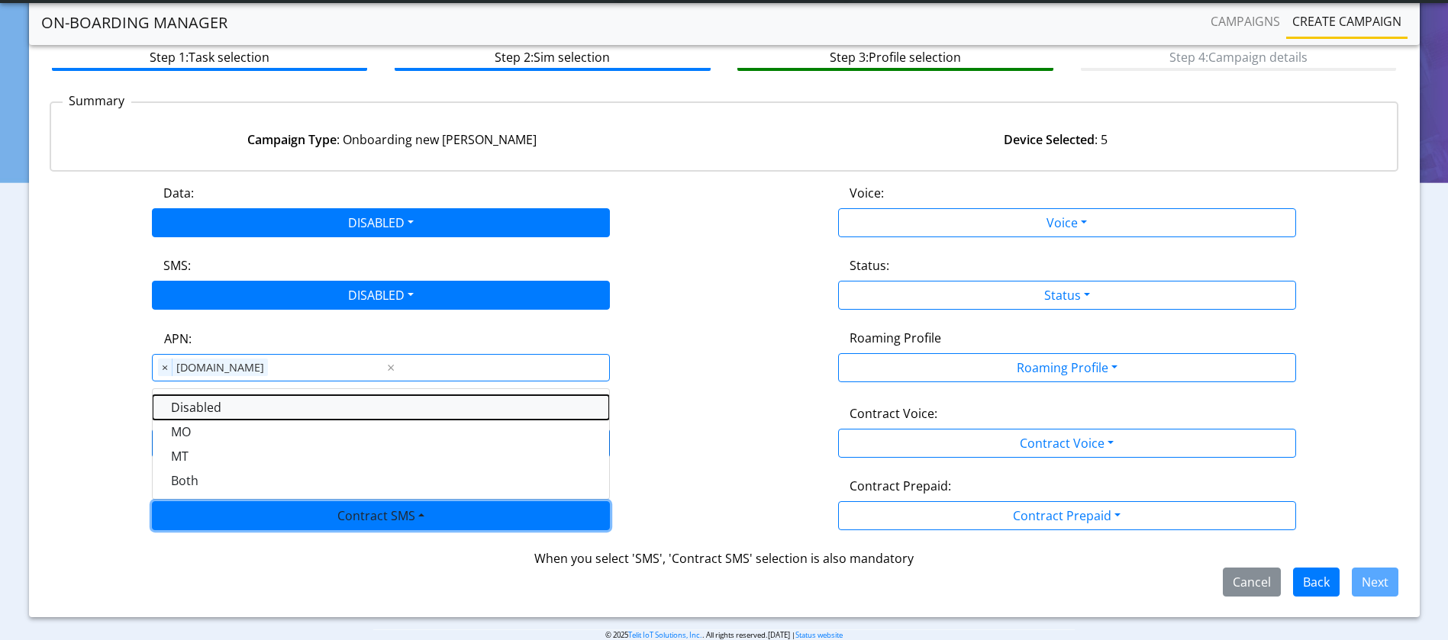
click at [356, 404] on SMSdisabled-dropdown "Disabled" at bounding box center [381, 407] width 456 height 24
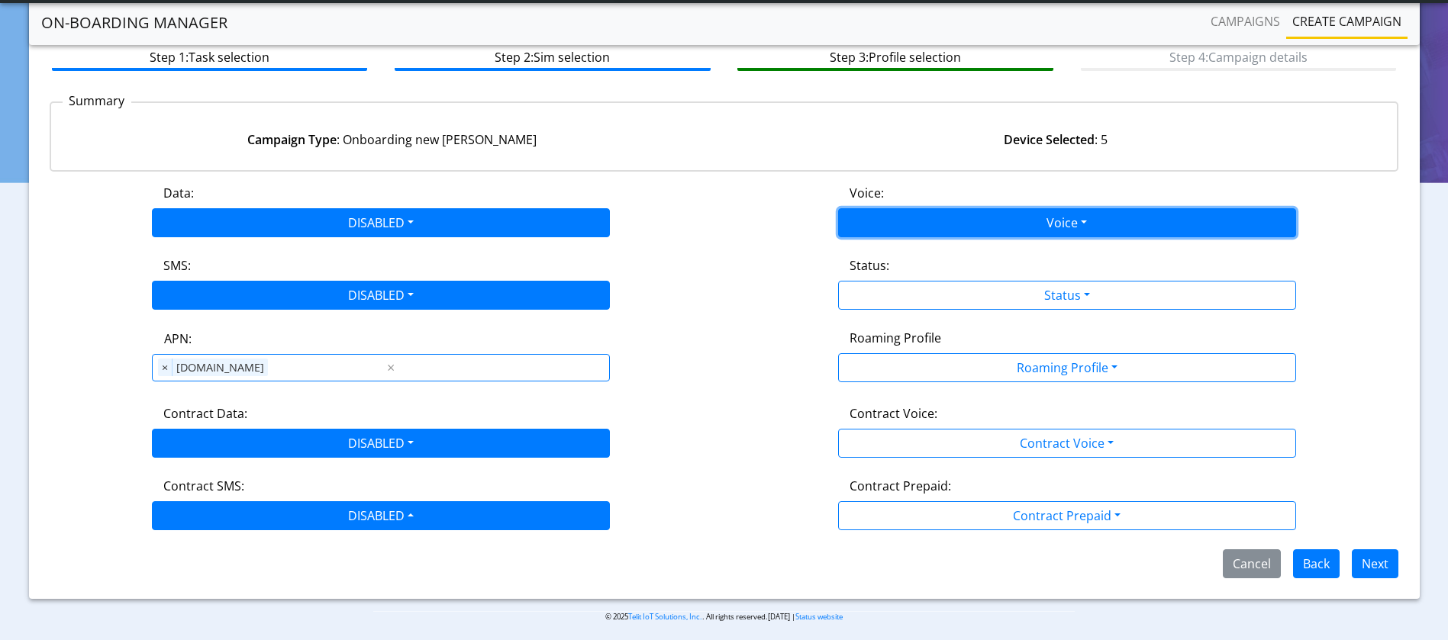
click at [1152, 214] on button "Voice" at bounding box center [1067, 222] width 458 height 29
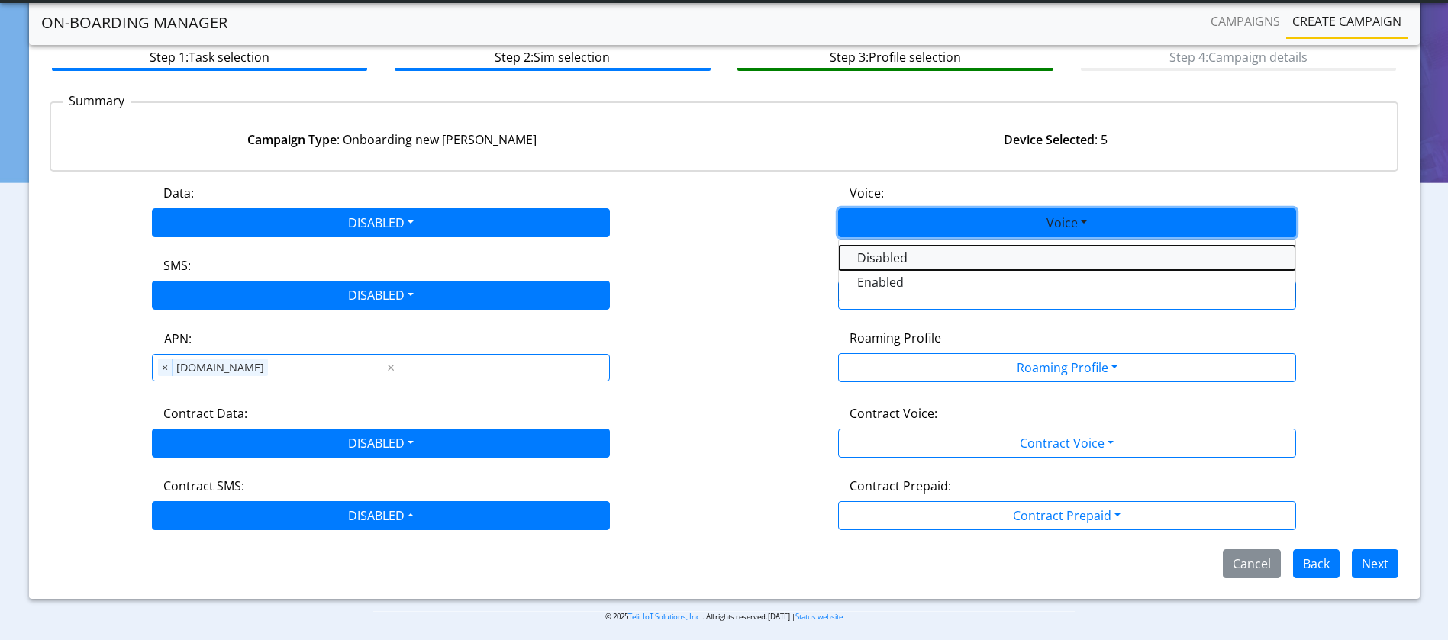
click at [982, 259] on button "Disabled" at bounding box center [1067, 258] width 456 height 24
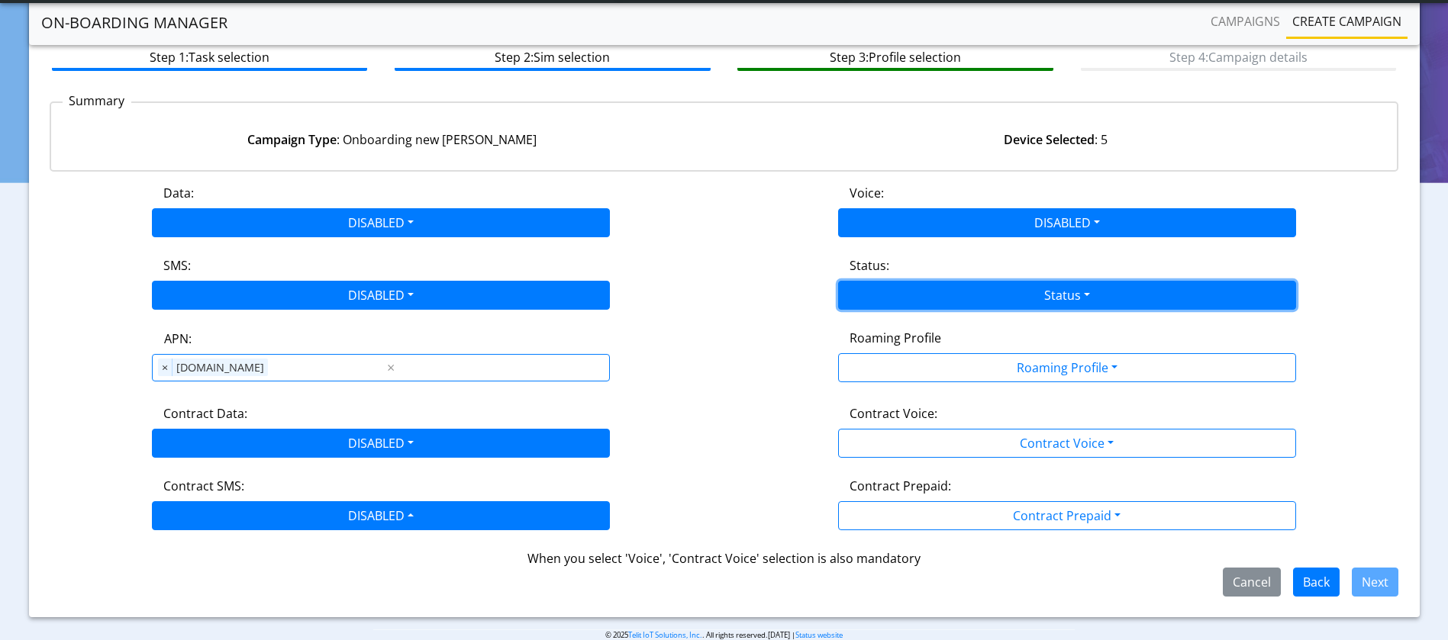
click at [1037, 297] on button "Status" at bounding box center [1067, 295] width 458 height 29
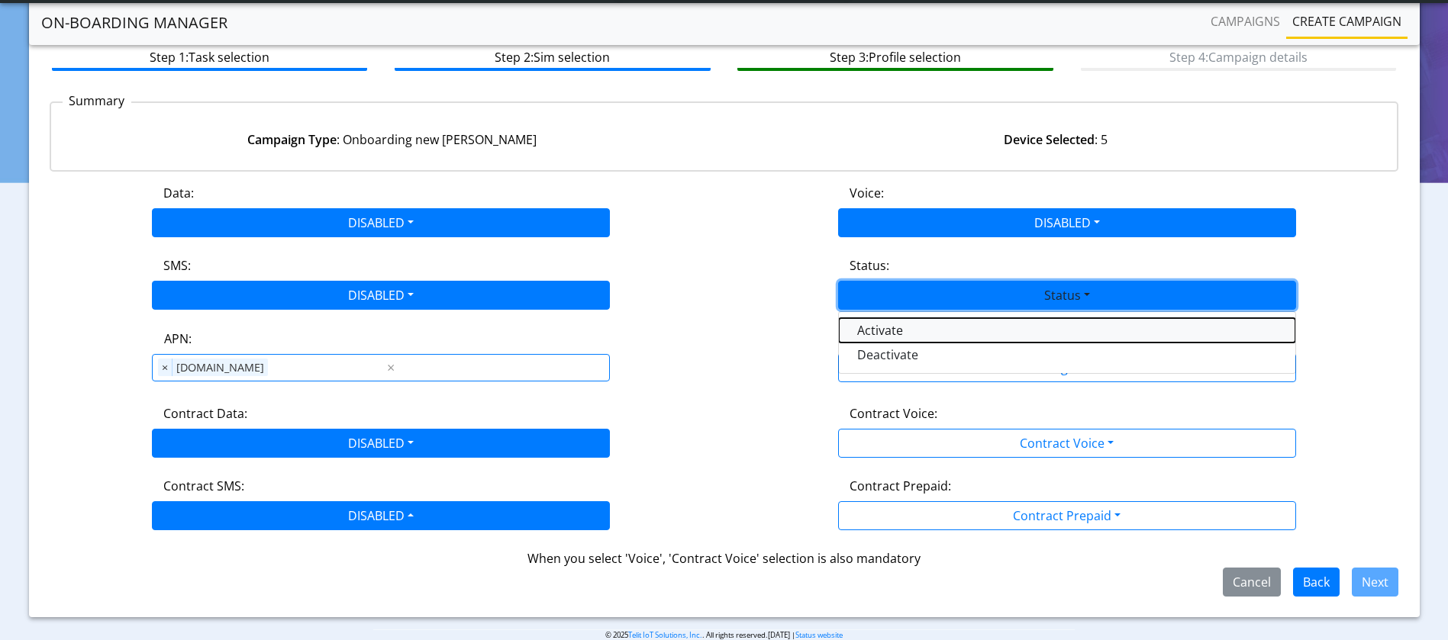
click at [980, 331] on button "Activate" at bounding box center [1067, 330] width 456 height 24
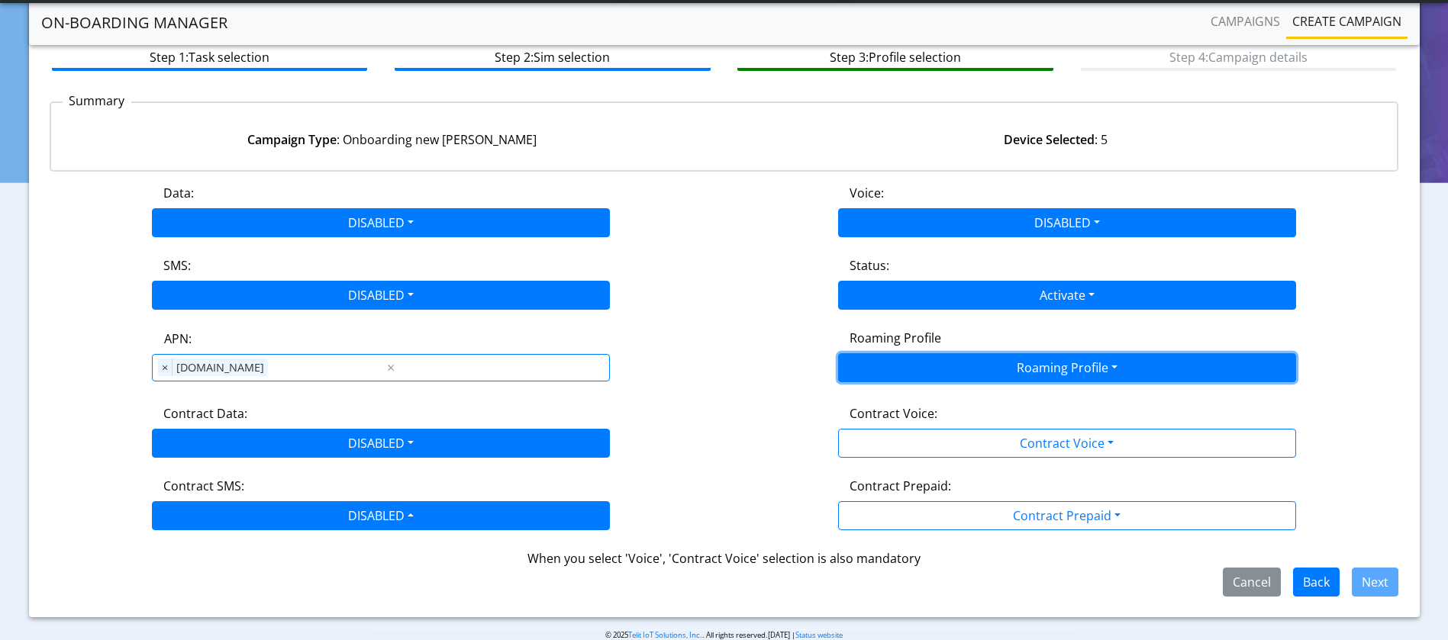
click at [1044, 366] on button "Roaming Profile" at bounding box center [1067, 367] width 458 height 29
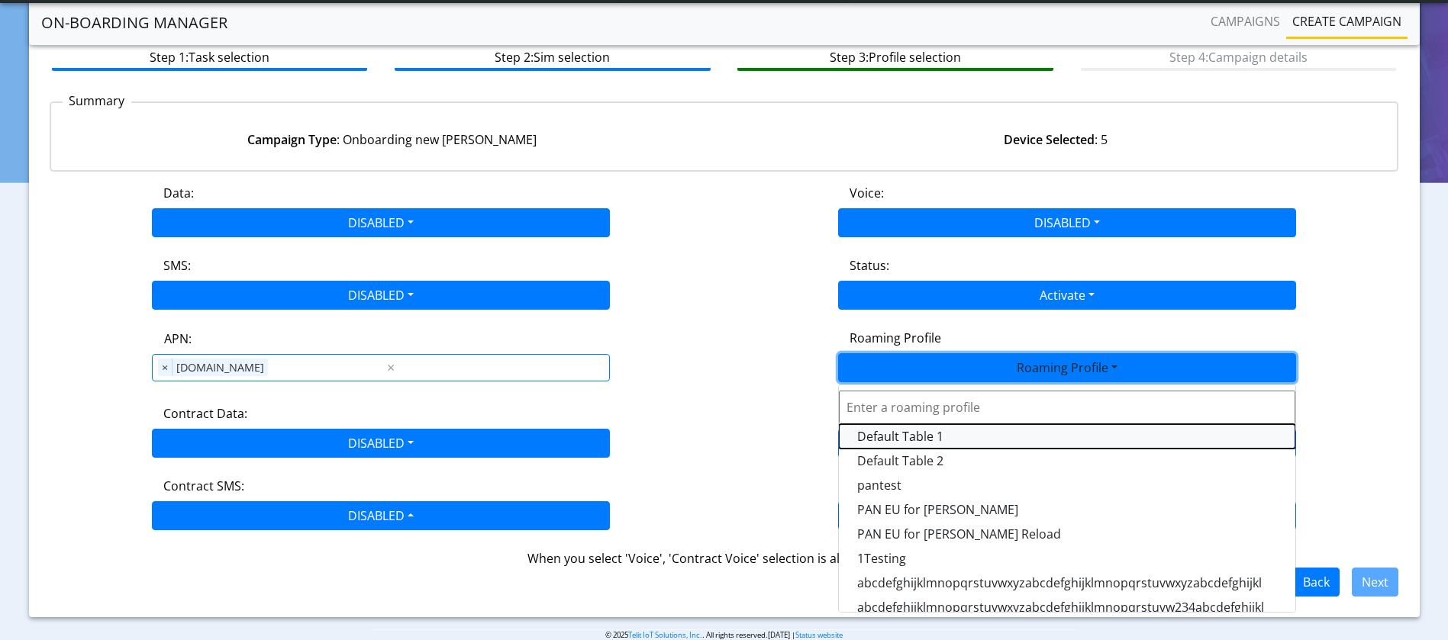
click at [958, 440] on Profile-dropdown "Default Table 1" at bounding box center [1067, 436] width 456 height 24
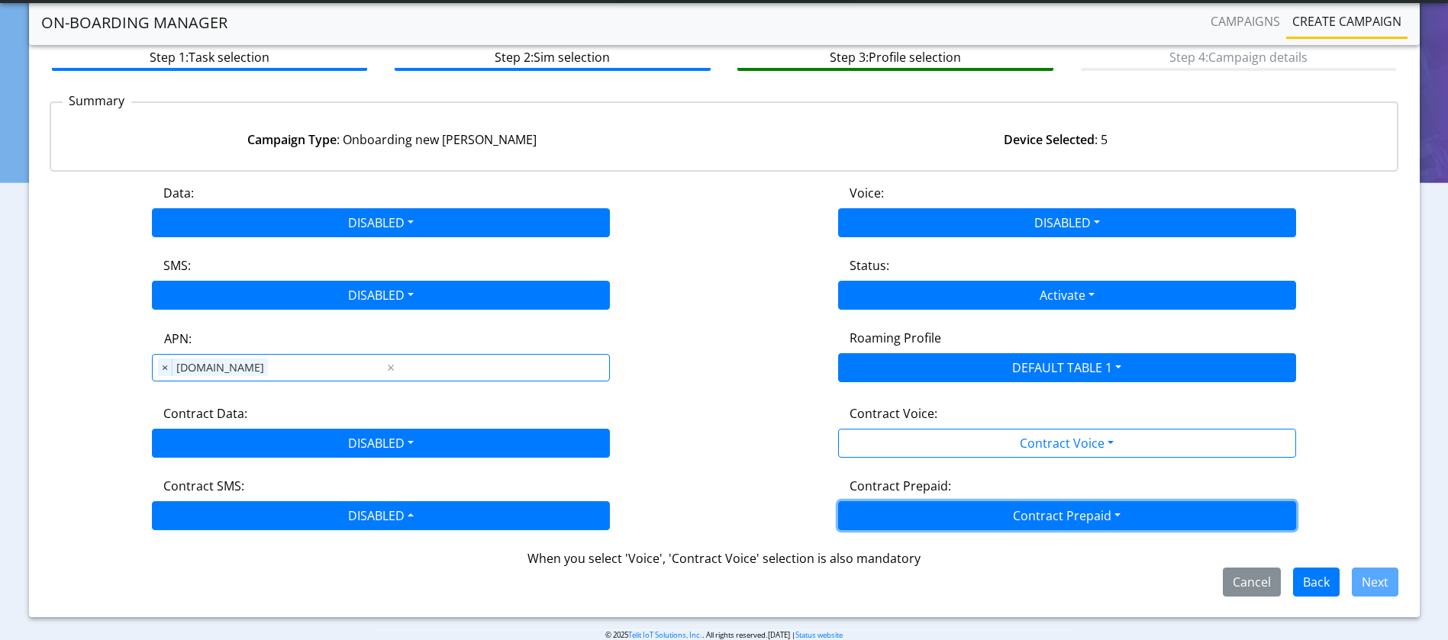
click at [1039, 511] on button "Contract Prepaid" at bounding box center [1067, 516] width 458 height 29
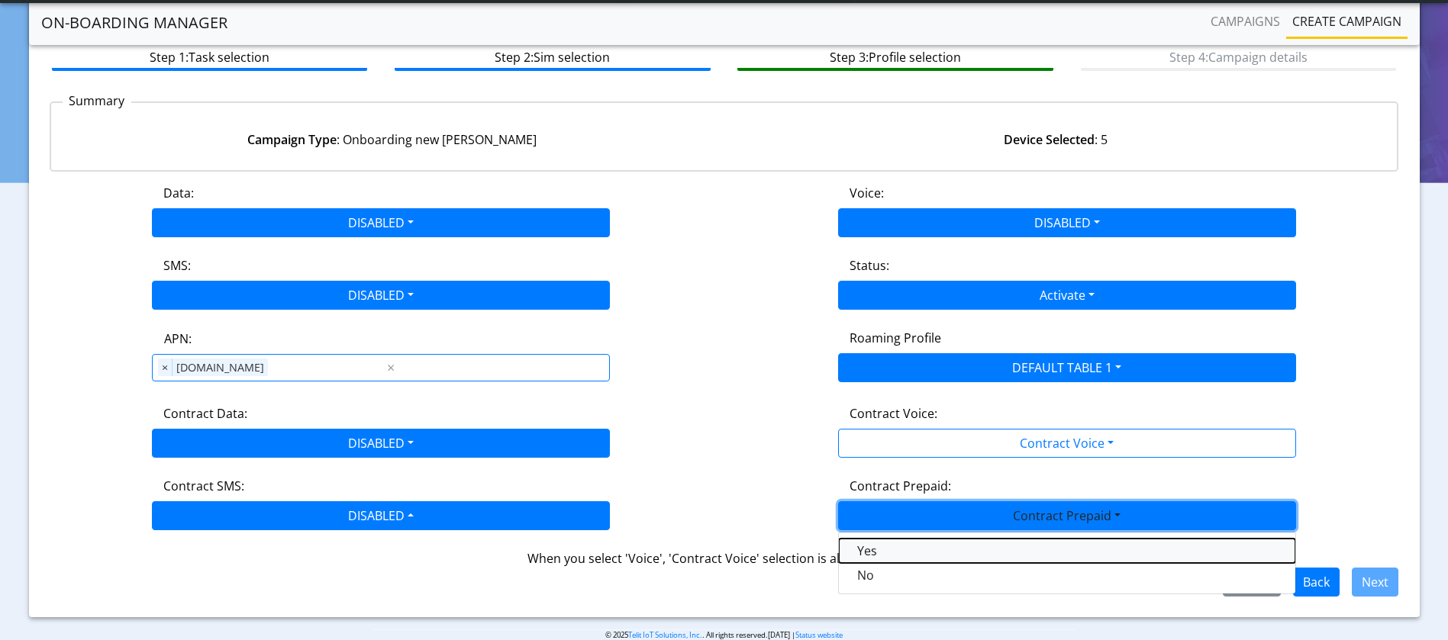
click at [931, 533] on Prepaidprepaid-dropdown "Yes" at bounding box center [1067, 551] width 456 height 24
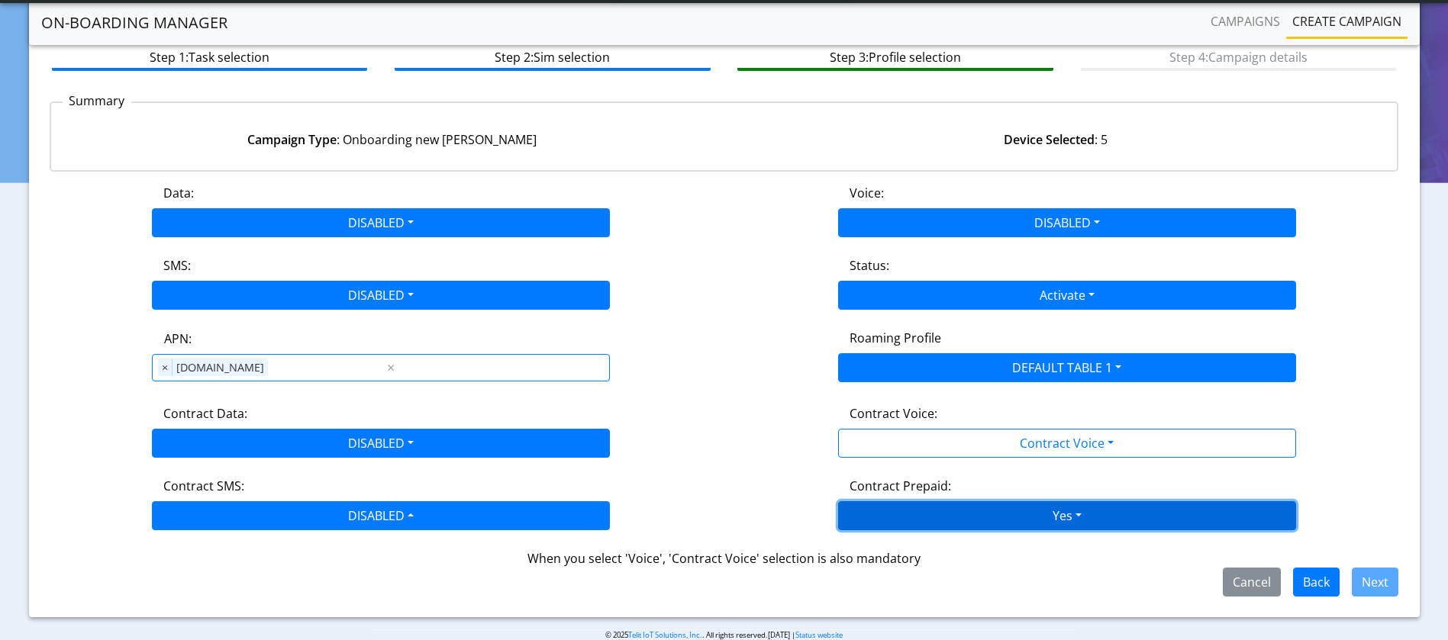
click at [1131, 507] on button "Yes" at bounding box center [1067, 516] width 458 height 29
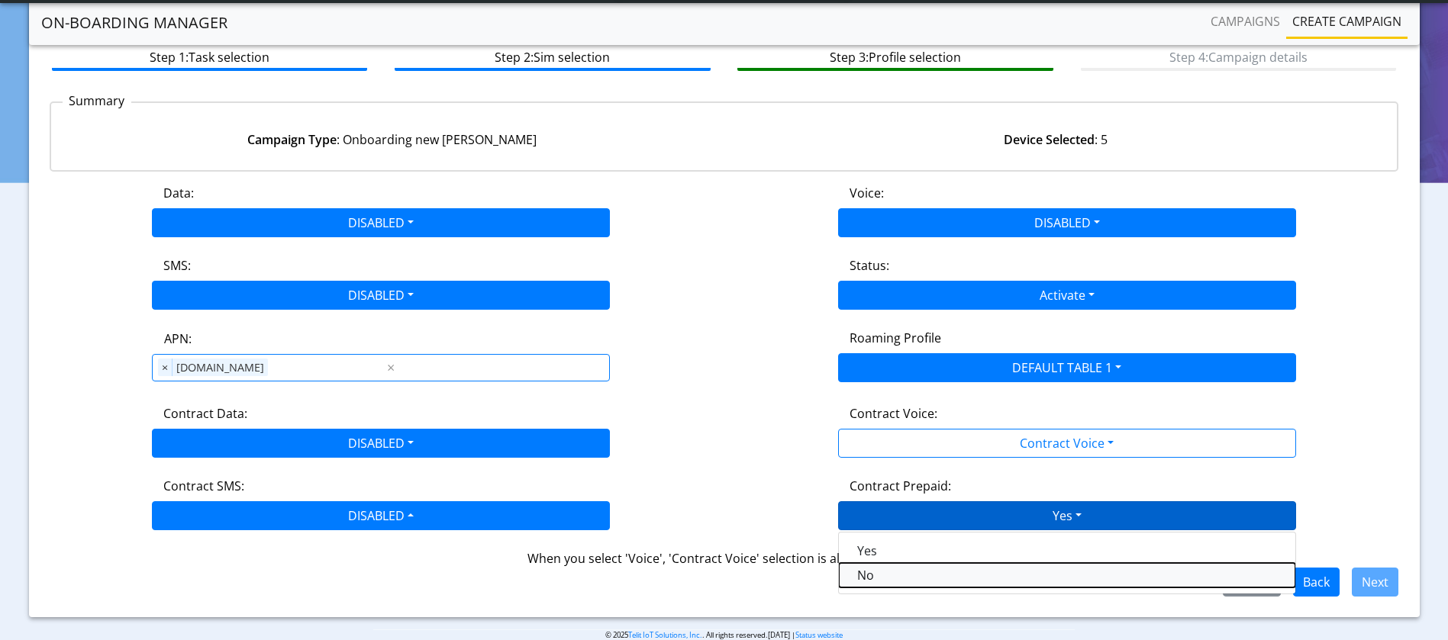
click at [977, 533] on Prepaidnotprepaid-dropdown "No" at bounding box center [1067, 575] width 456 height 24
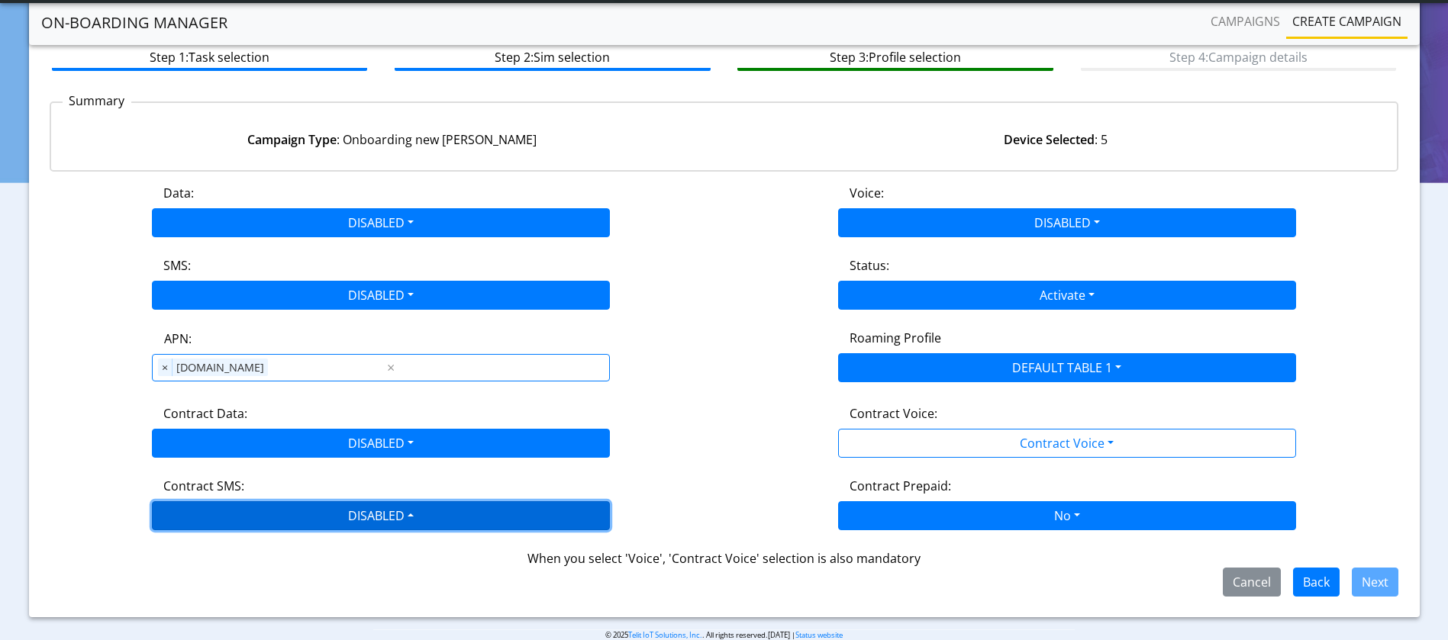
click at [454, 517] on button "DISABLED" at bounding box center [381, 516] width 458 height 29
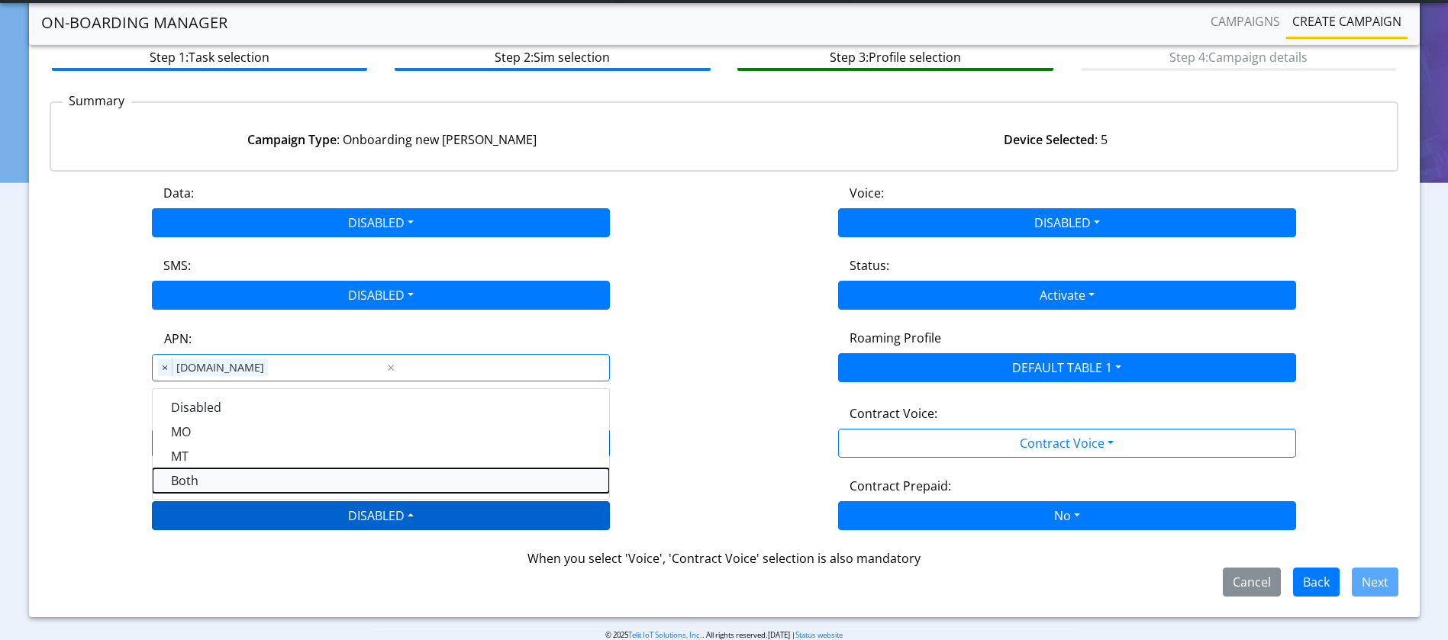
click at [277, 482] on SMSboth-dropdown "Both" at bounding box center [381, 481] width 456 height 24
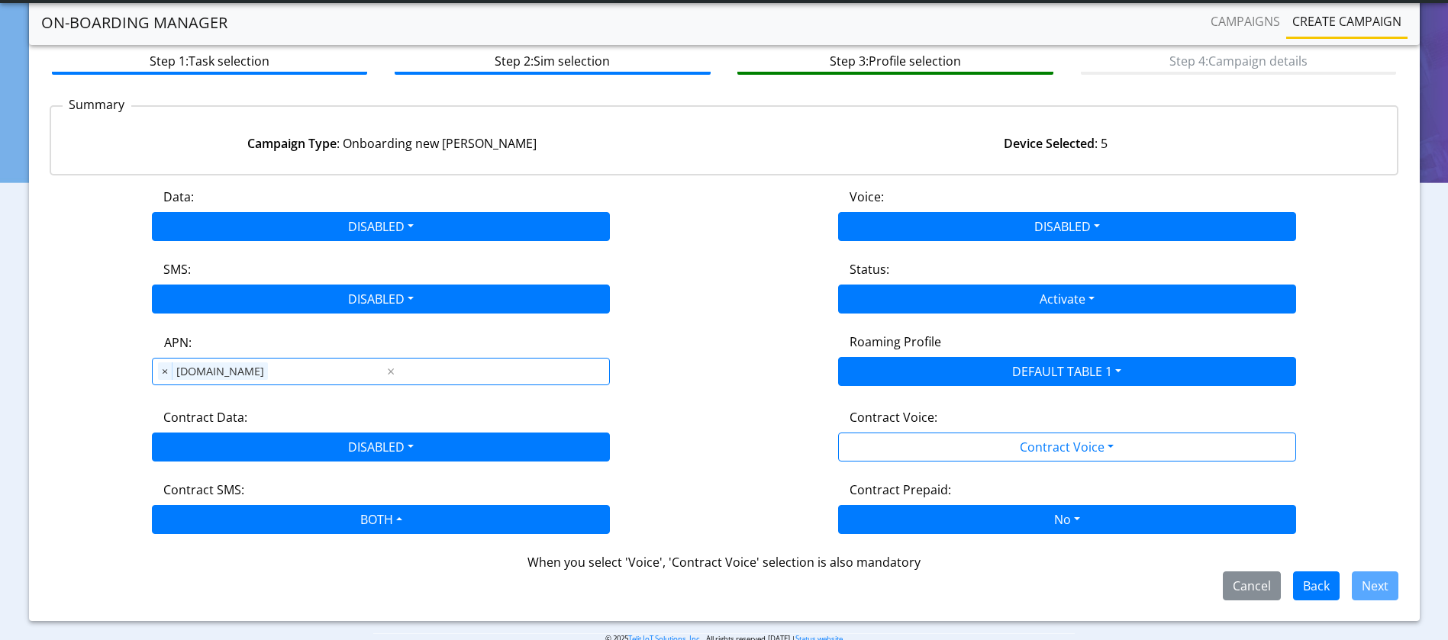
scroll to position [113, 0]
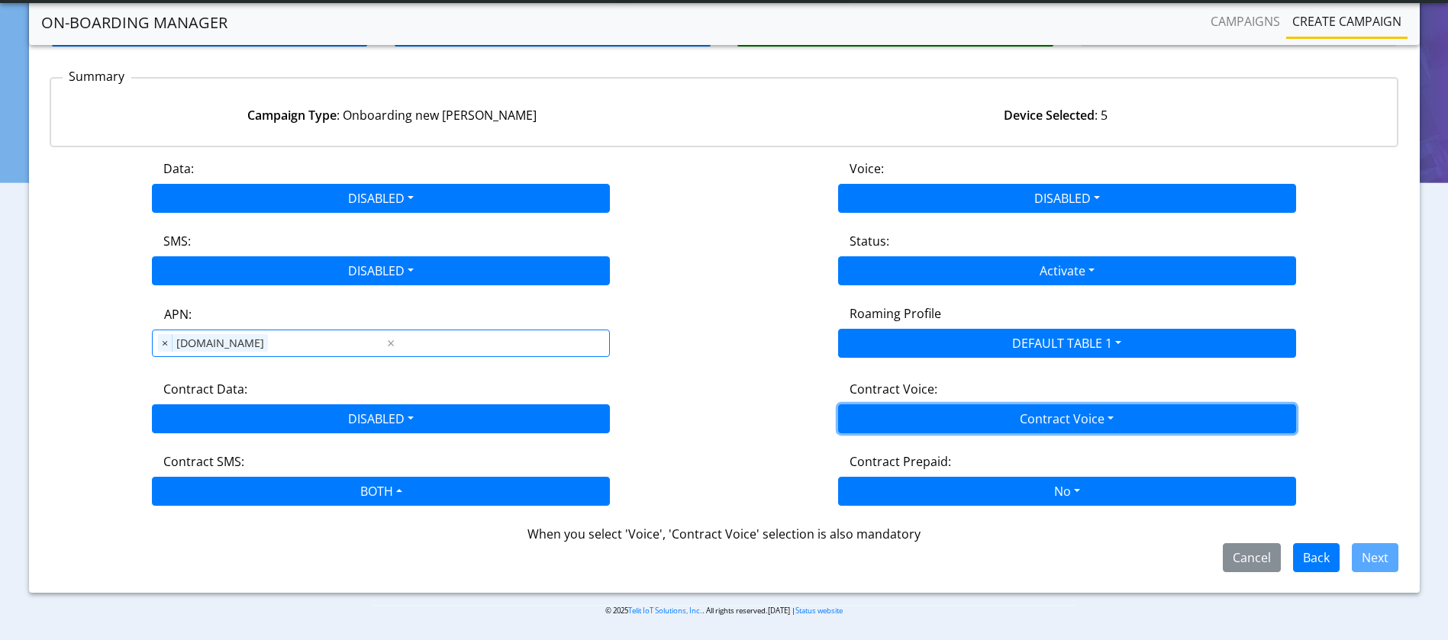
click at [1111, 424] on button "Contract Voice" at bounding box center [1067, 419] width 458 height 29
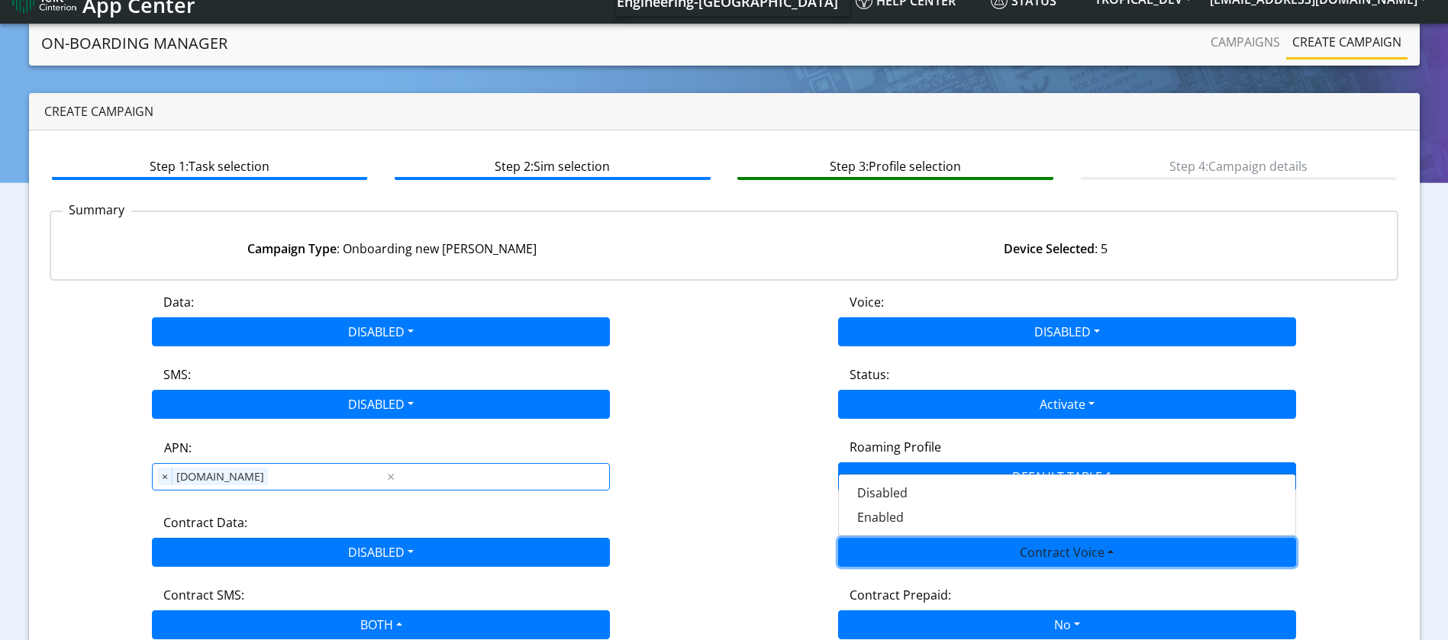
scroll to position [0, 0]
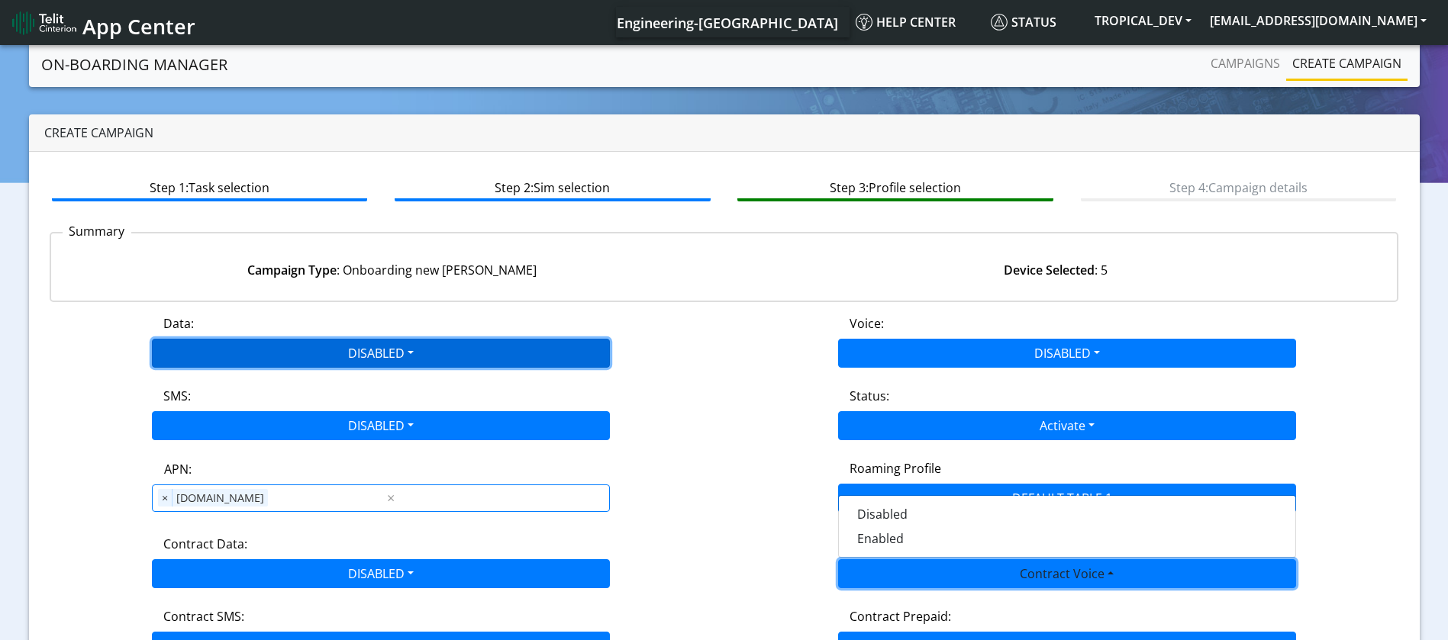
click at [395, 349] on button "DISABLED" at bounding box center [381, 353] width 458 height 29
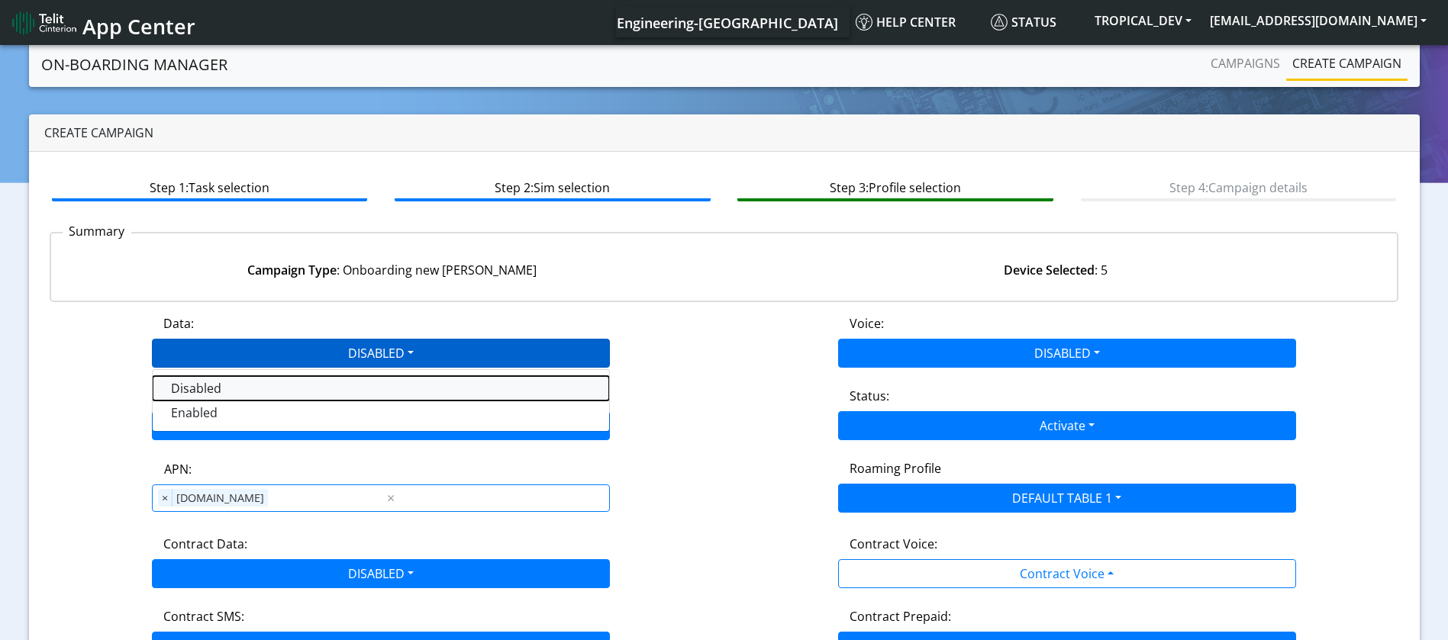
click at [366, 376] on button "Disabled" at bounding box center [381, 388] width 456 height 24
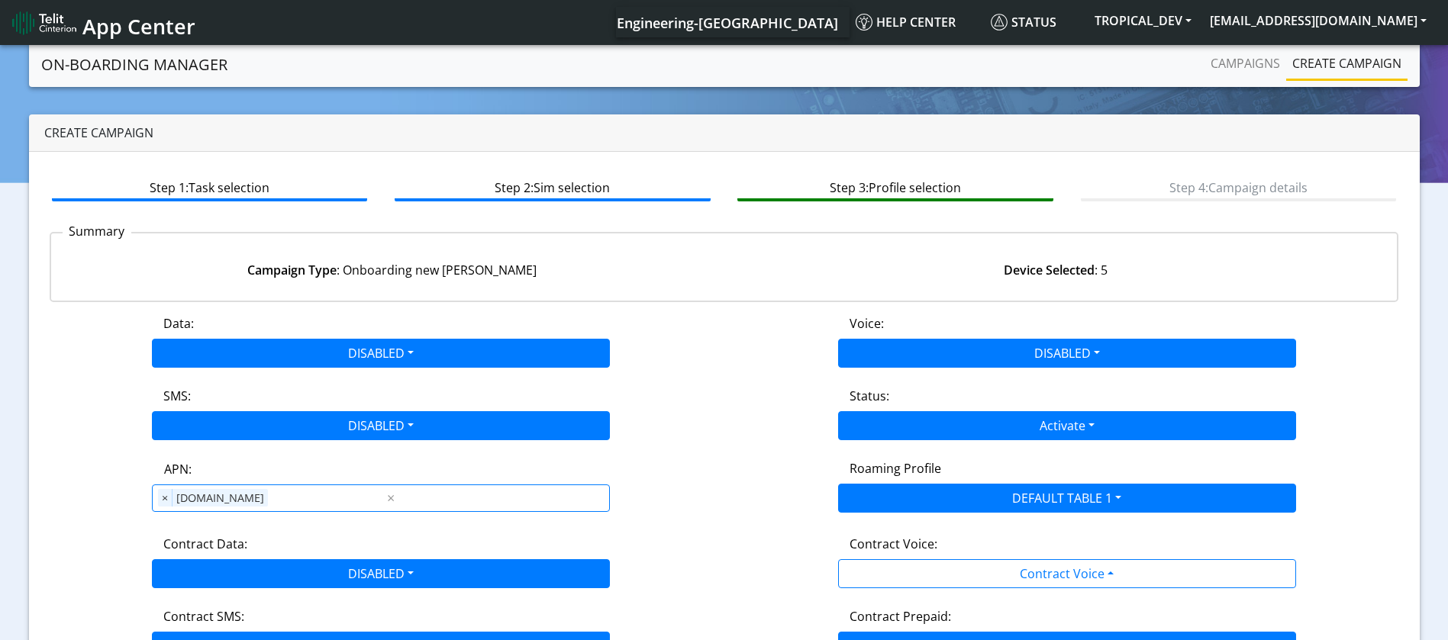
click at [1221, 492] on div "Roaming Profile DEFAULT TABLE 1 Default Table 1 Default Table 2 pantest PAN EU …" at bounding box center [1067, 486] width 686 height 53
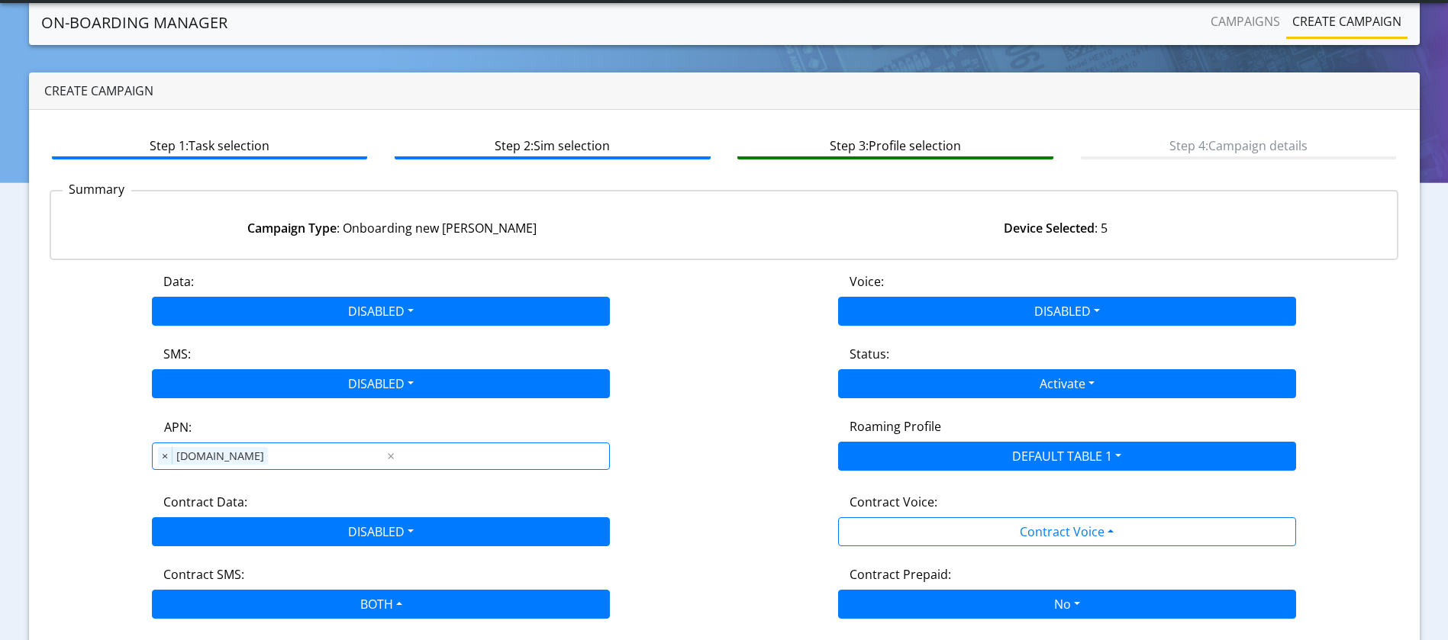
scroll to position [113, 0]
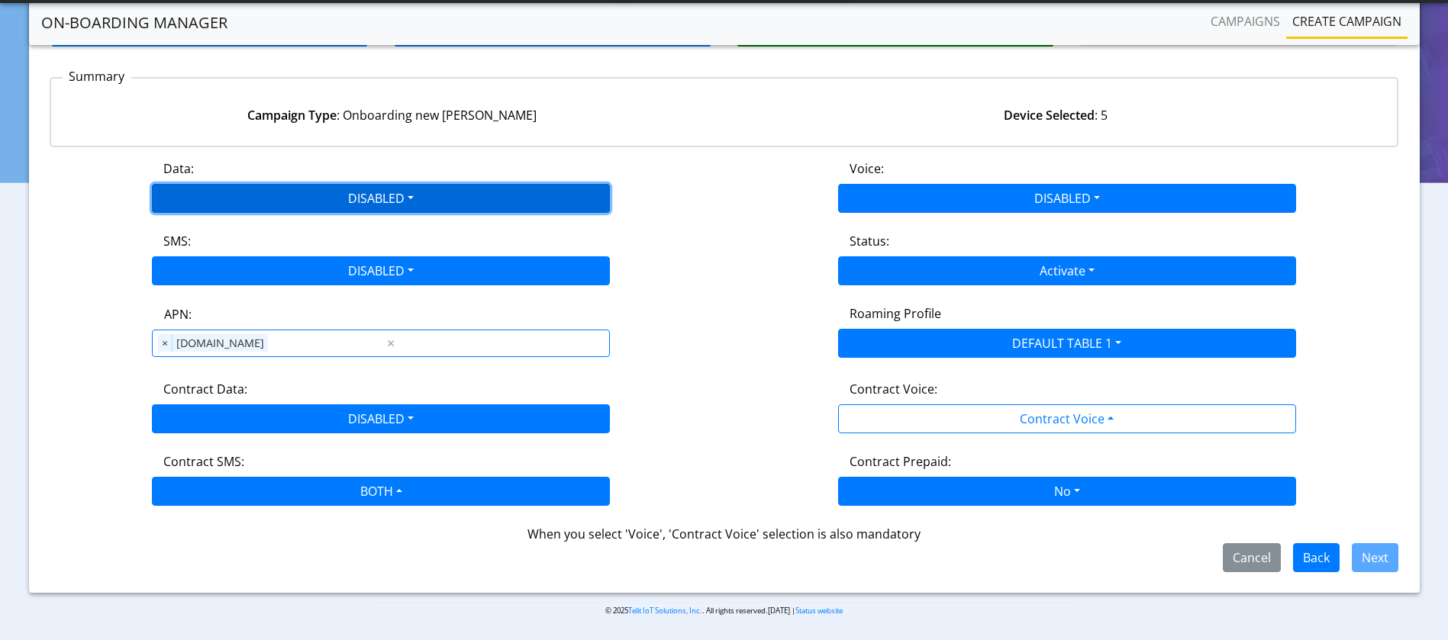
click at [375, 200] on button "DISABLED" at bounding box center [381, 198] width 458 height 29
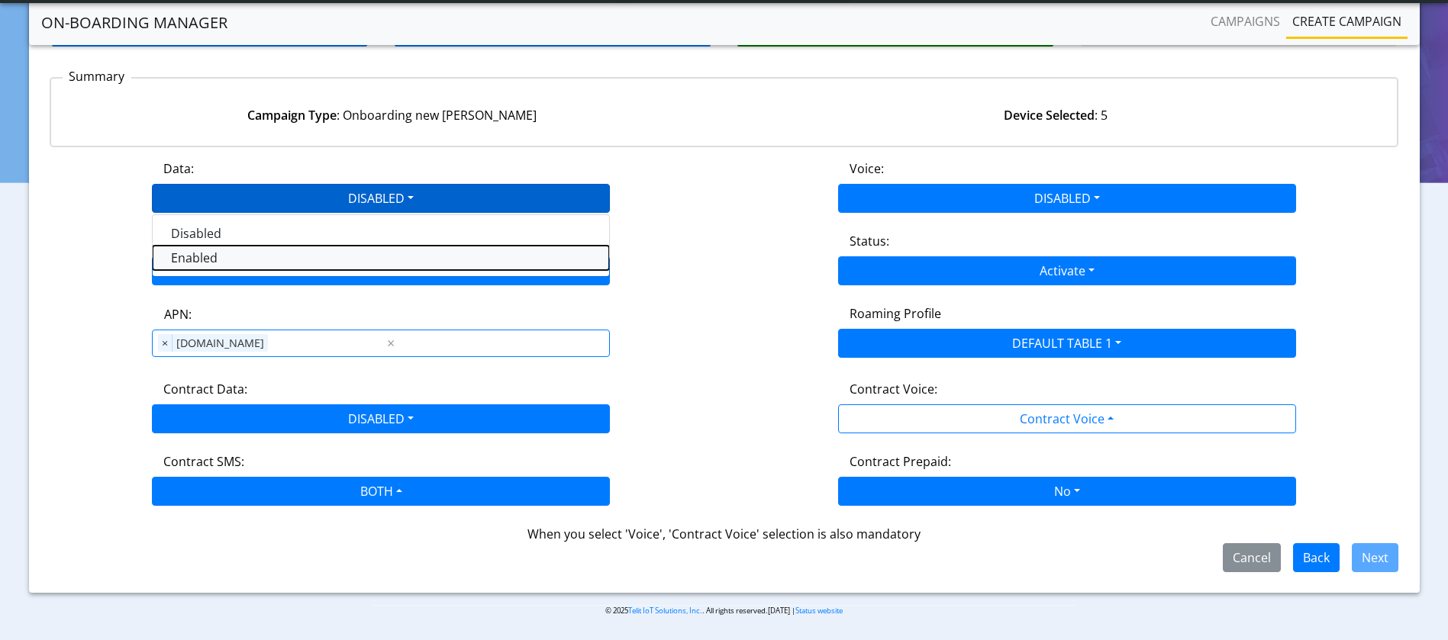
click at [224, 256] on button "Enabled" at bounding box center [381, 258] width 456 height 24
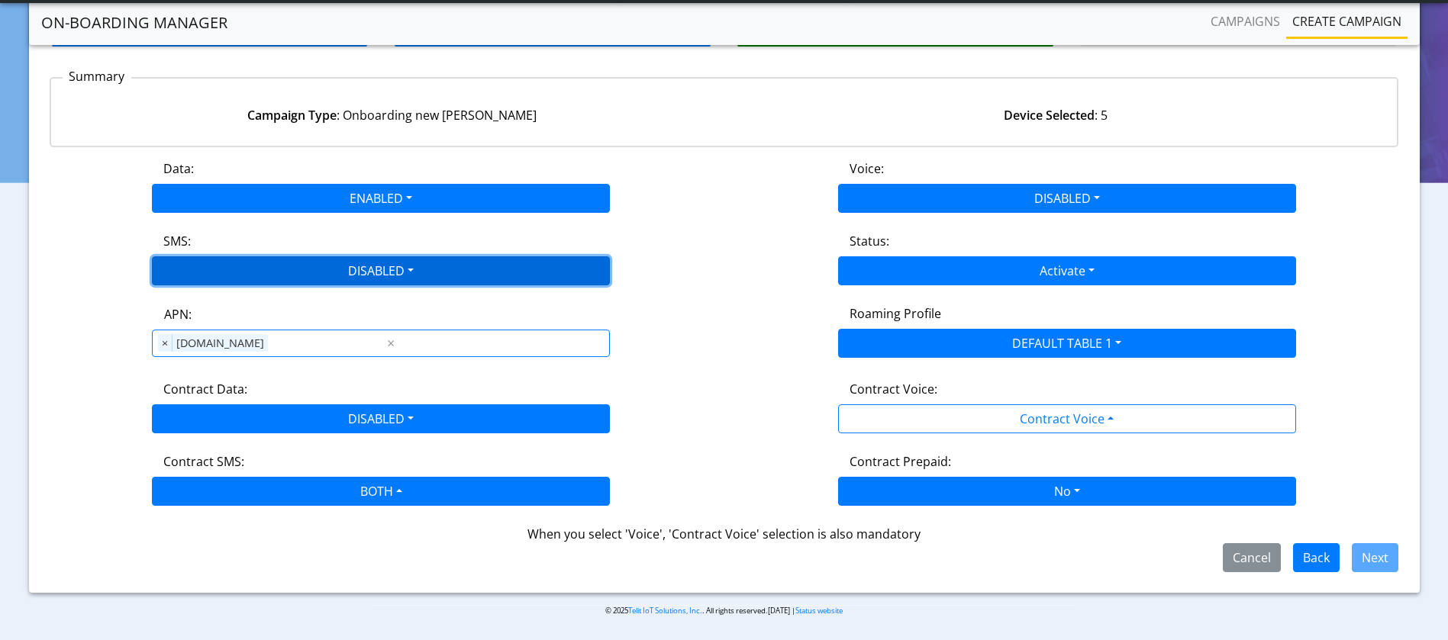
click at [371, 269] on button "DISABLED" at bounding box center [381, 270] width 458 height 29
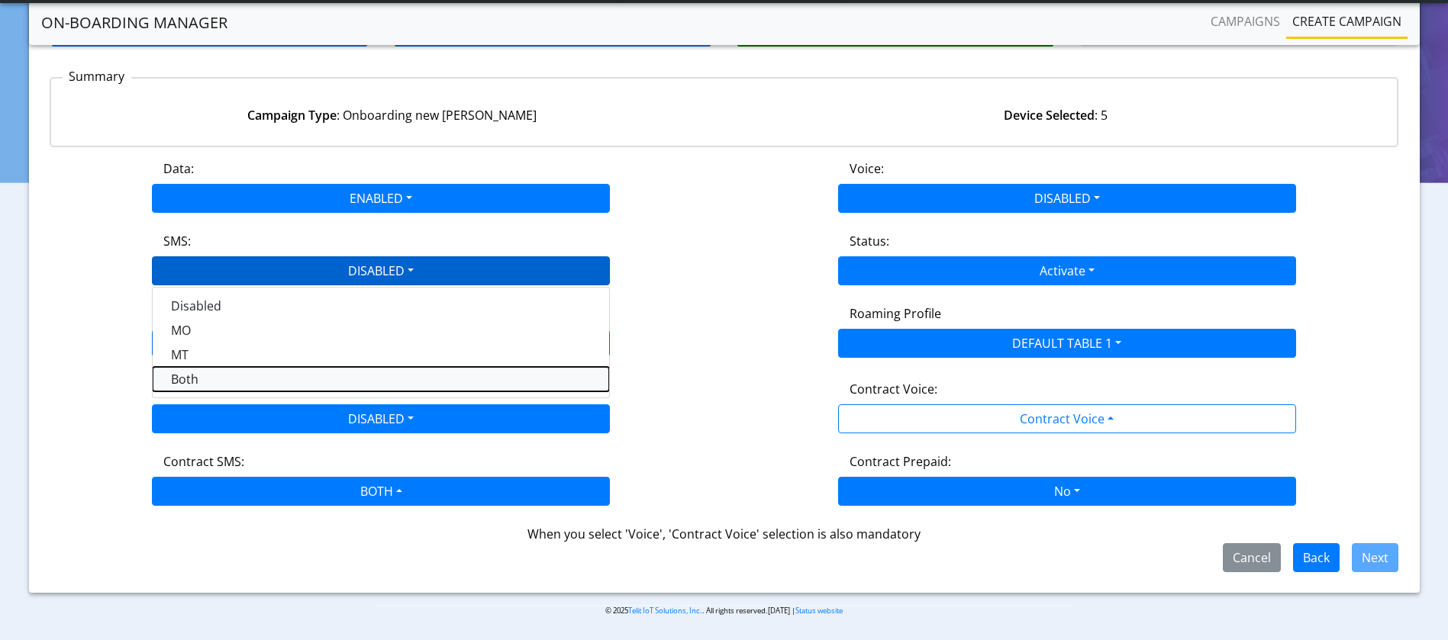
click at [179, 370] on button "Both" at bounding box center [381, 379] width 456 height 24
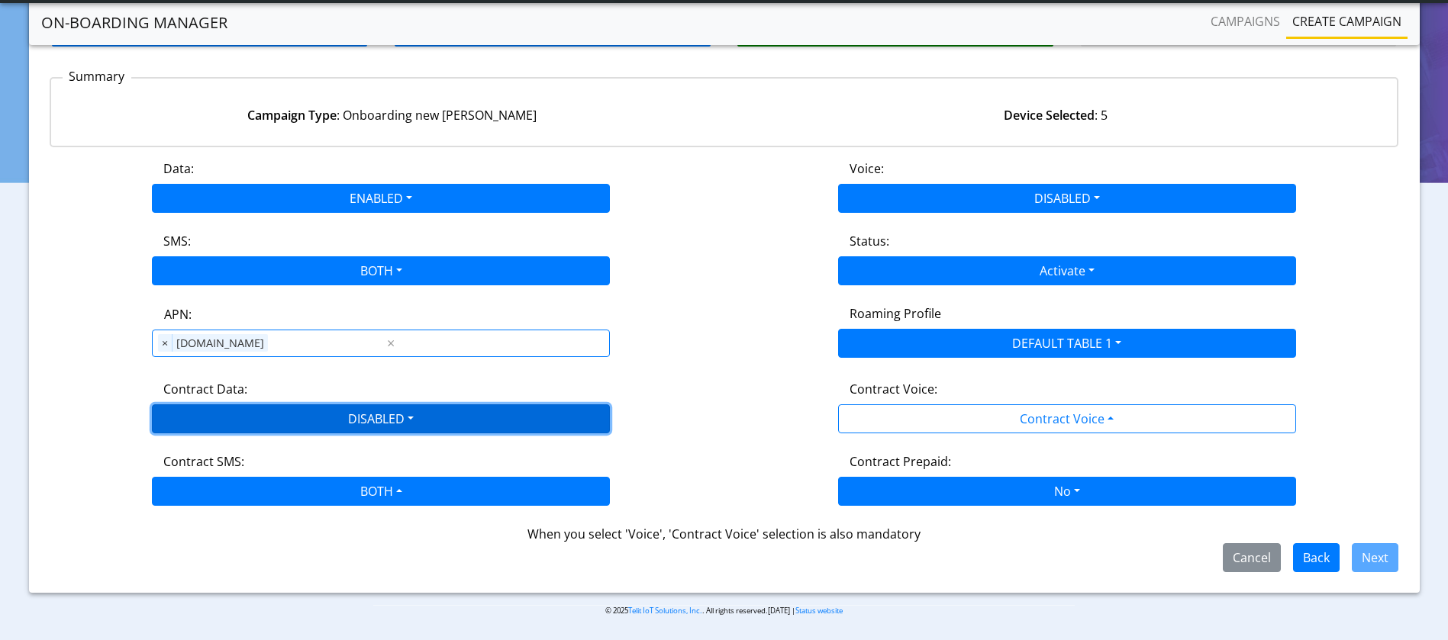
click at [231, 414] on button "DISABLED" at bounding box center [381, 419] width 458 height 29
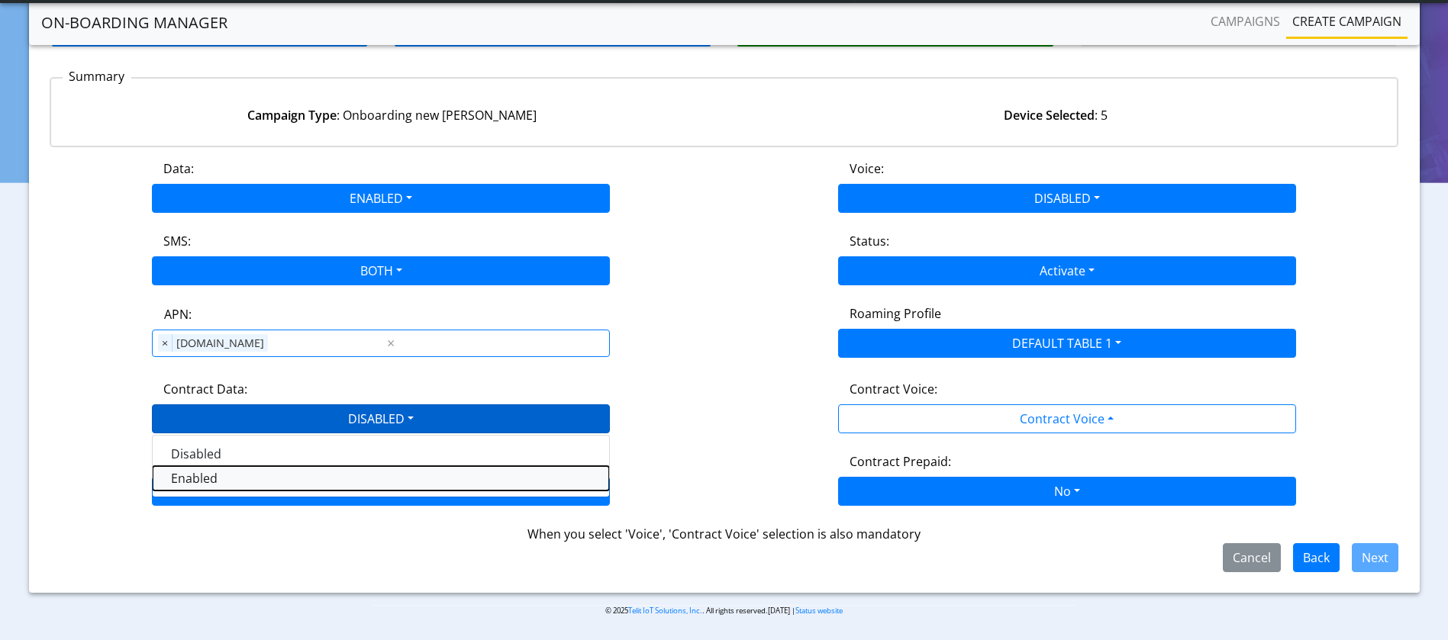
click at [202, 475] on Dataenabled-dropdown "Enabled" at bounding box center [381, 478] width 456 height 24
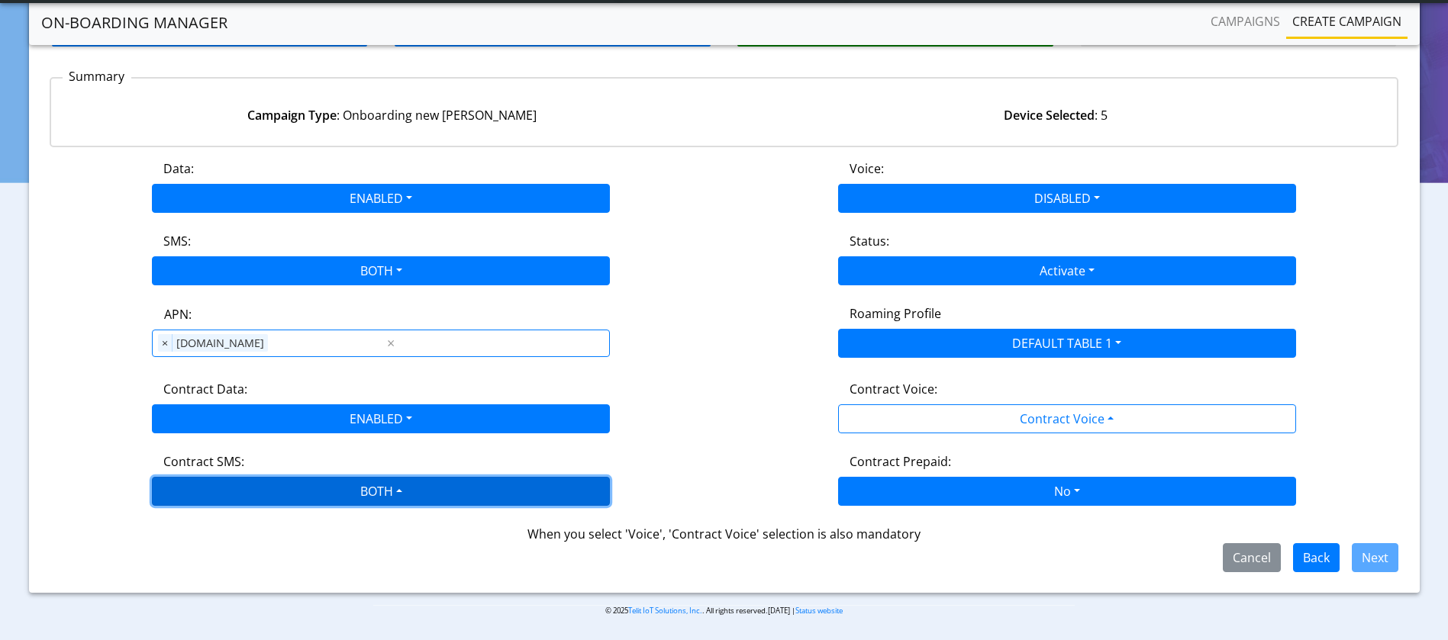
click at [306, 495] on button "BOTH" at bounding box center [381, 491] width 458 height 29
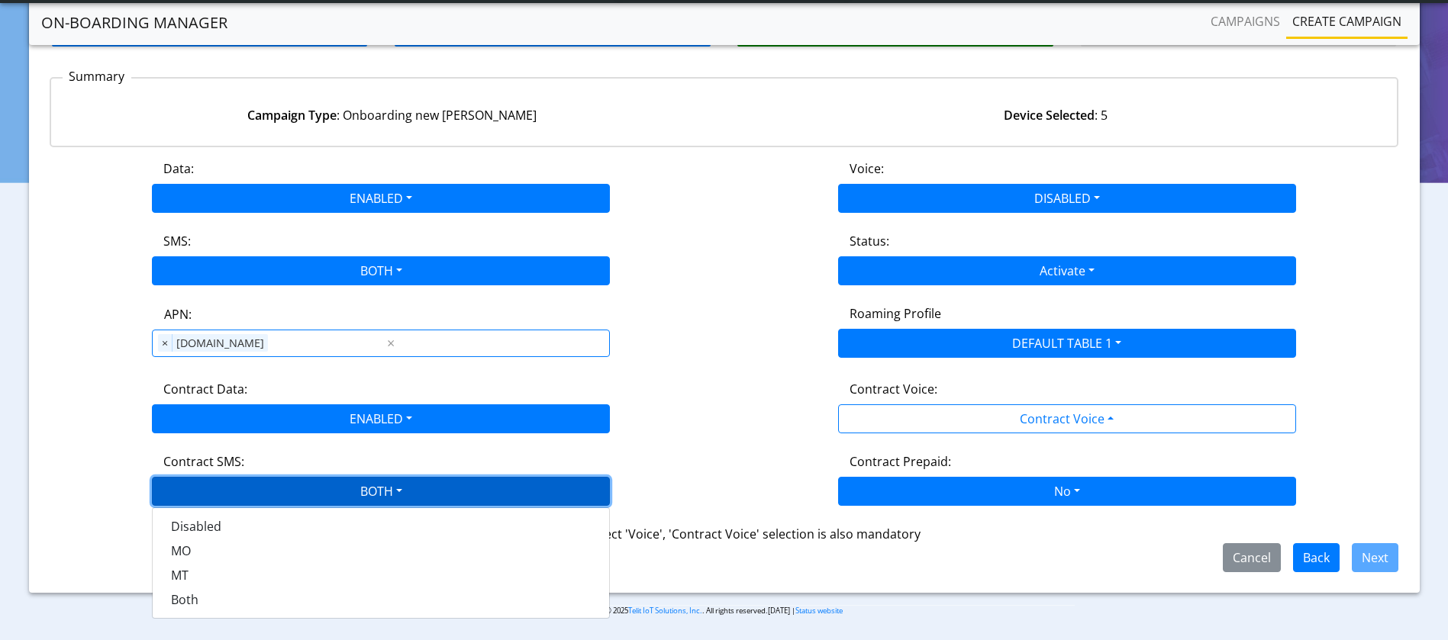
click at [306, 495] on button "BOTH" at bounding box center [381, 491] width 458 height 29
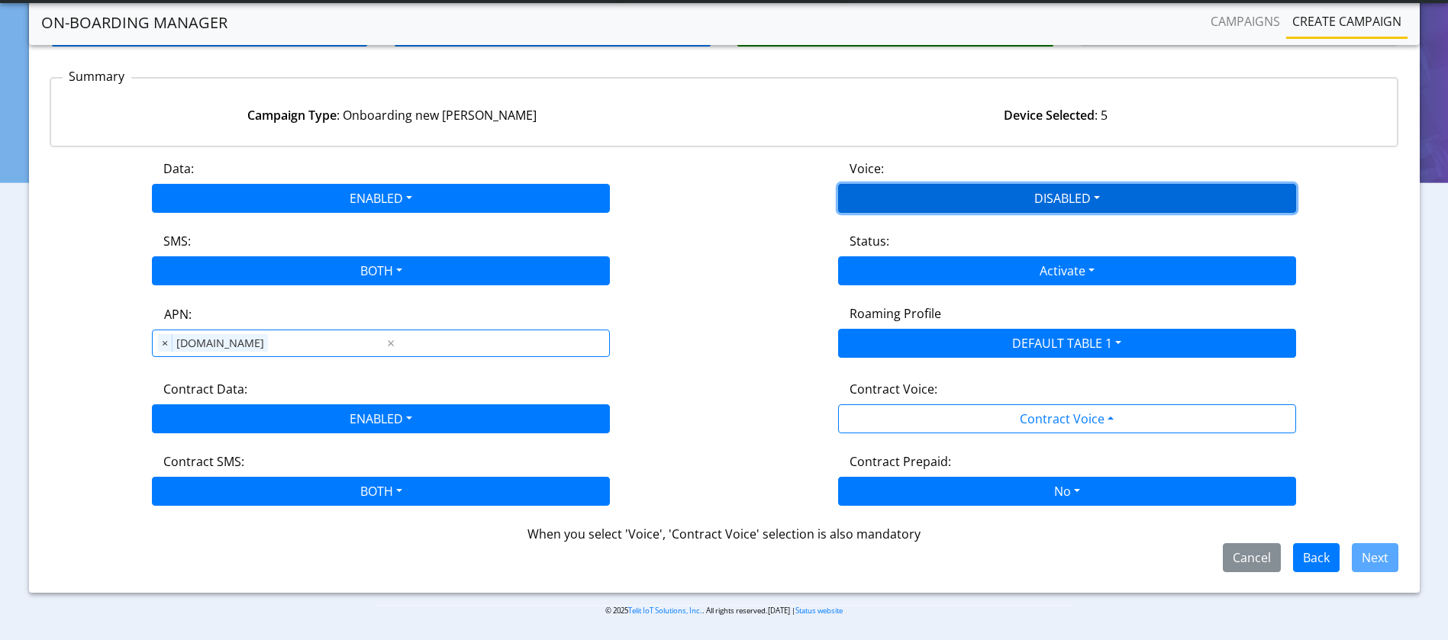
click at [1137, 187] on button "DISABLED" at bounding box center [1067, 198] width 458 height 29
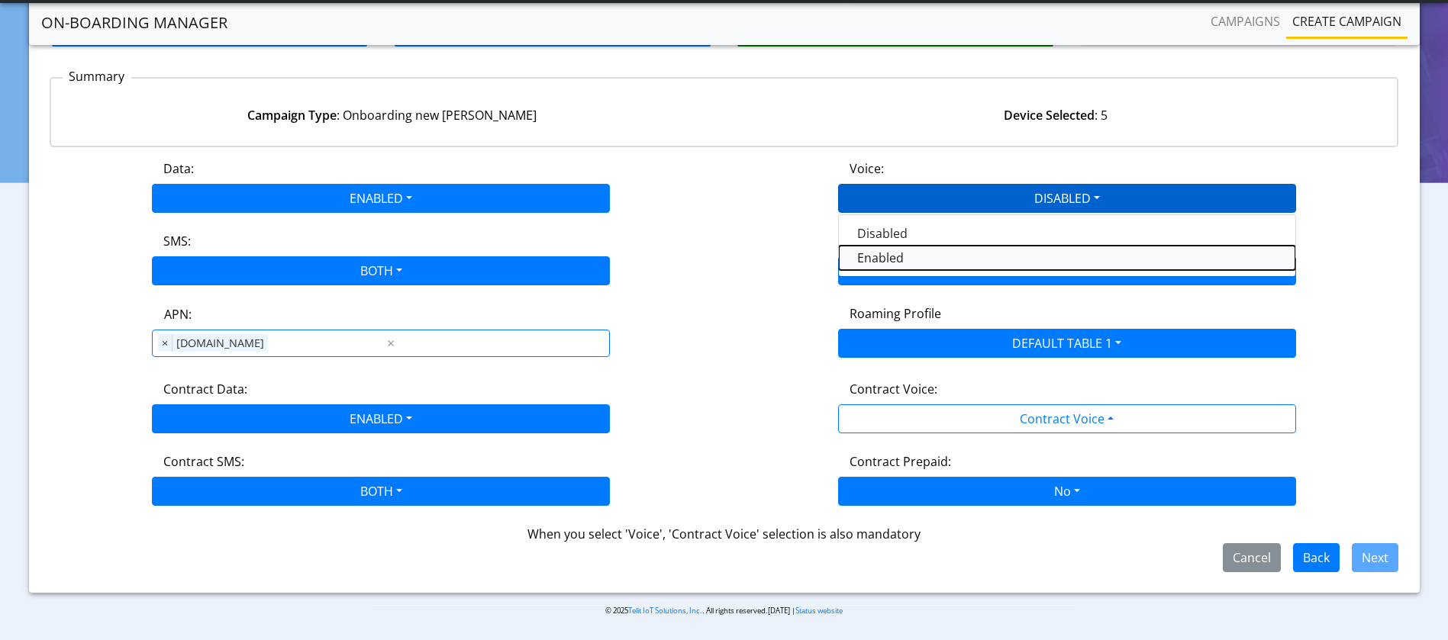
click at [932, 258] on button "Enabled" at bounding box center [1067, 258] width 456 height 24
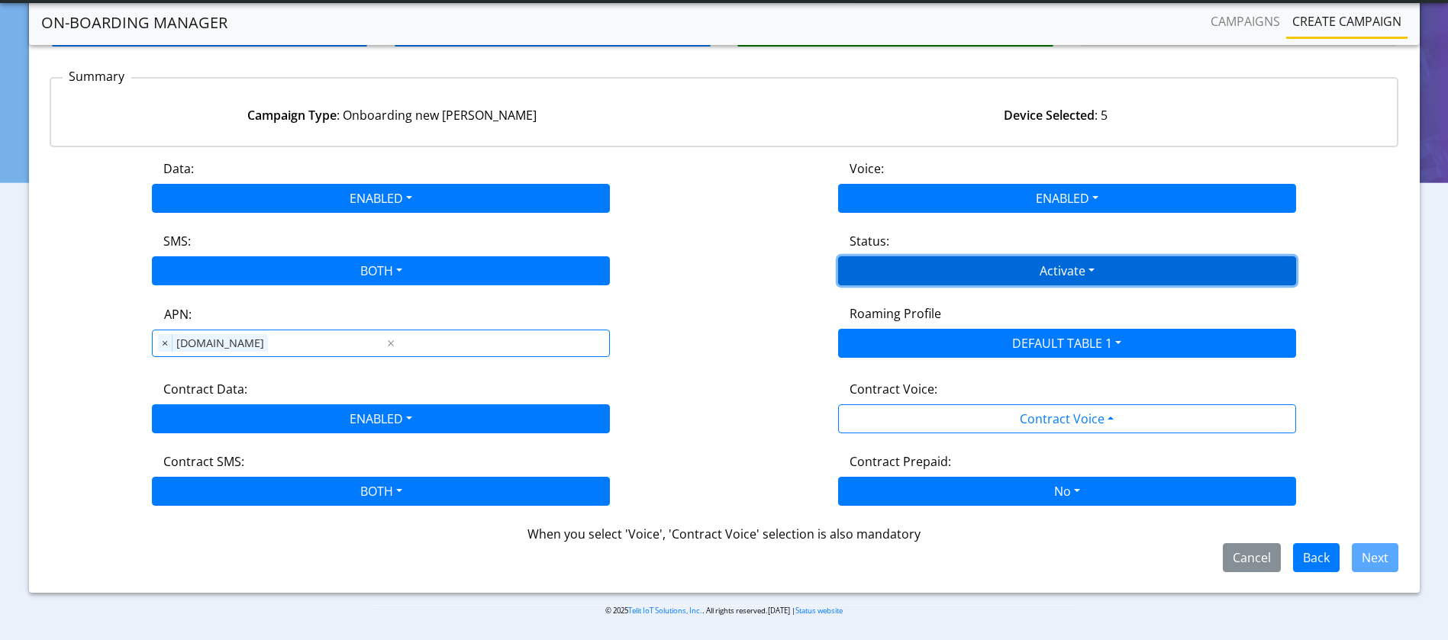
click at [982, 269] on button "Activate" at bounding box center [1067, 270] width 458 height 29
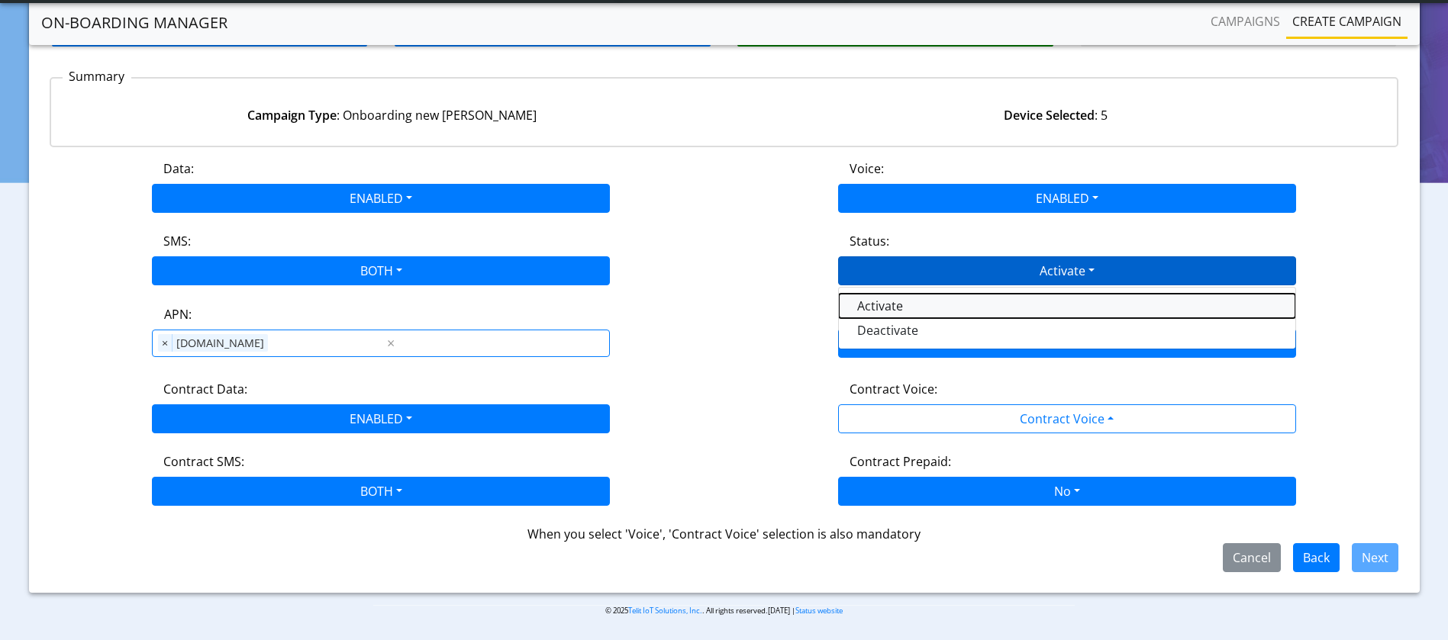
click at [921, 301] on button "Activate" at bounding box center [1067, 306] width 456 height 24
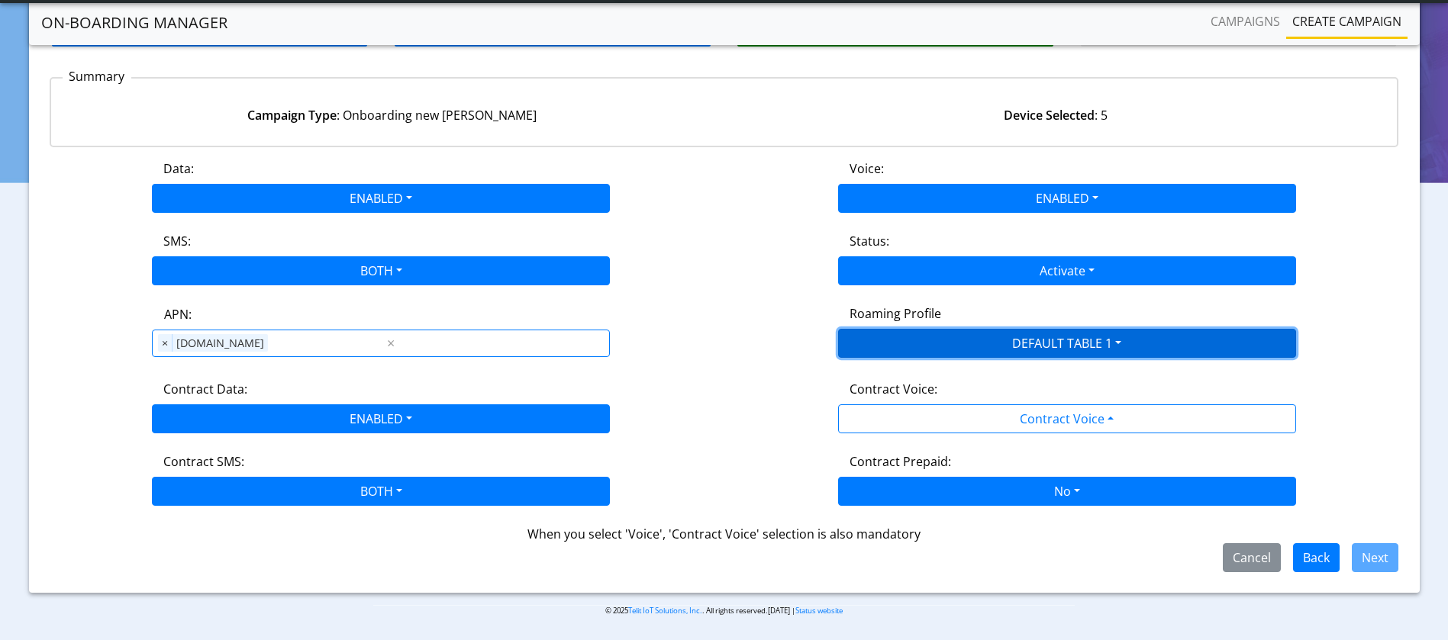
click at [975, 343] on button "DEFAULT TABLE 1" at bounding box center [1067, 343] width 458 height 29
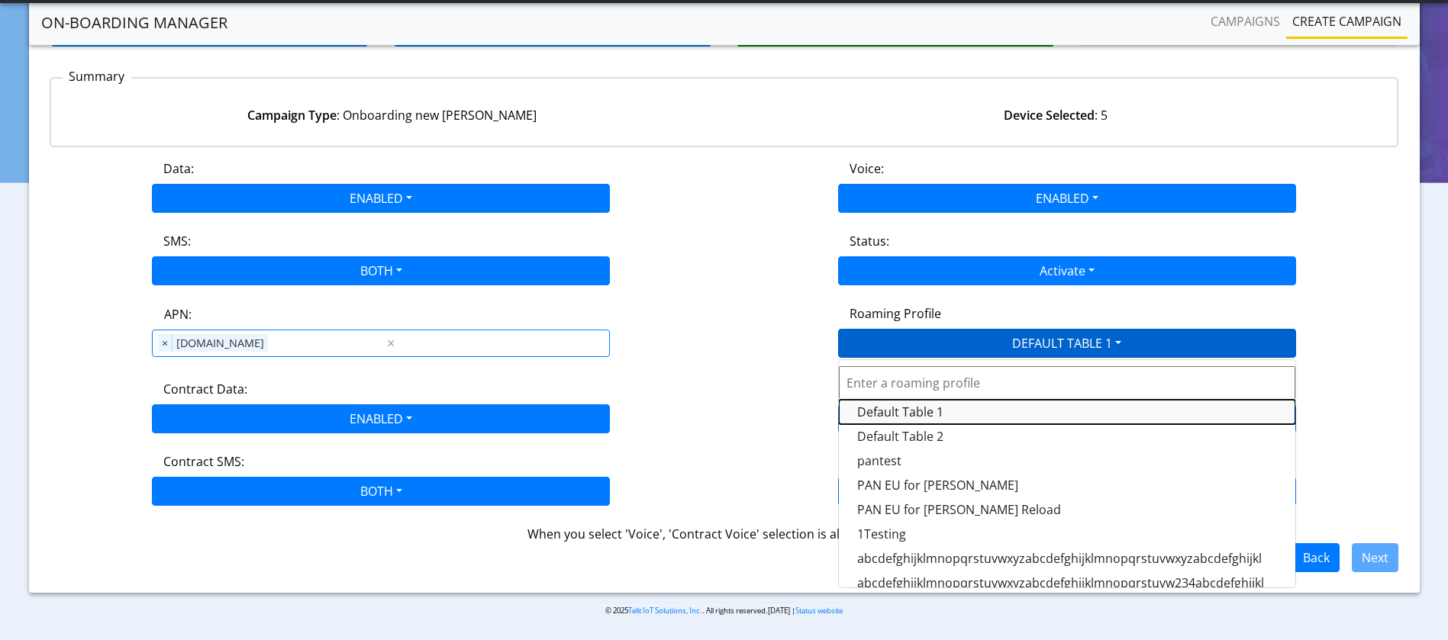
click at [952, 410] on Profile-dropdown "Default Table 1" at bounding box center [1067, 412] width 456 height 24
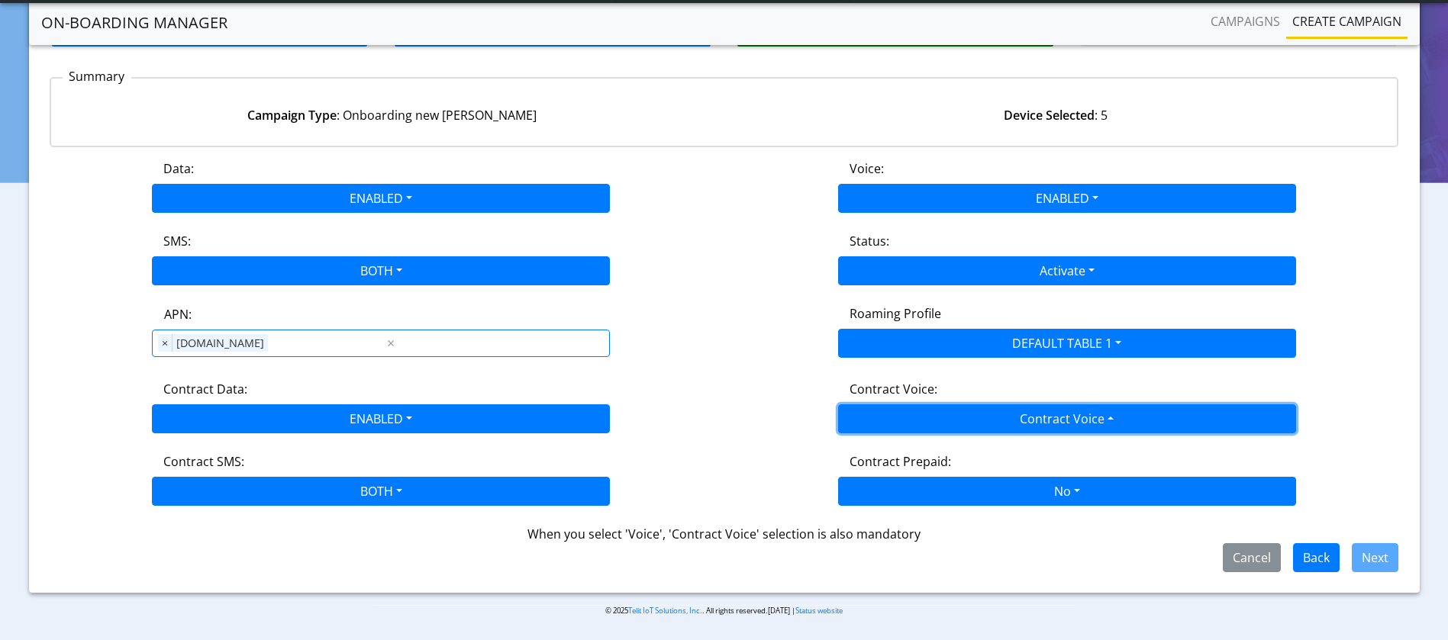
click at [1061, 412] on button "Contract Voice" at bounding box center [1067, 419] width 458 height 29
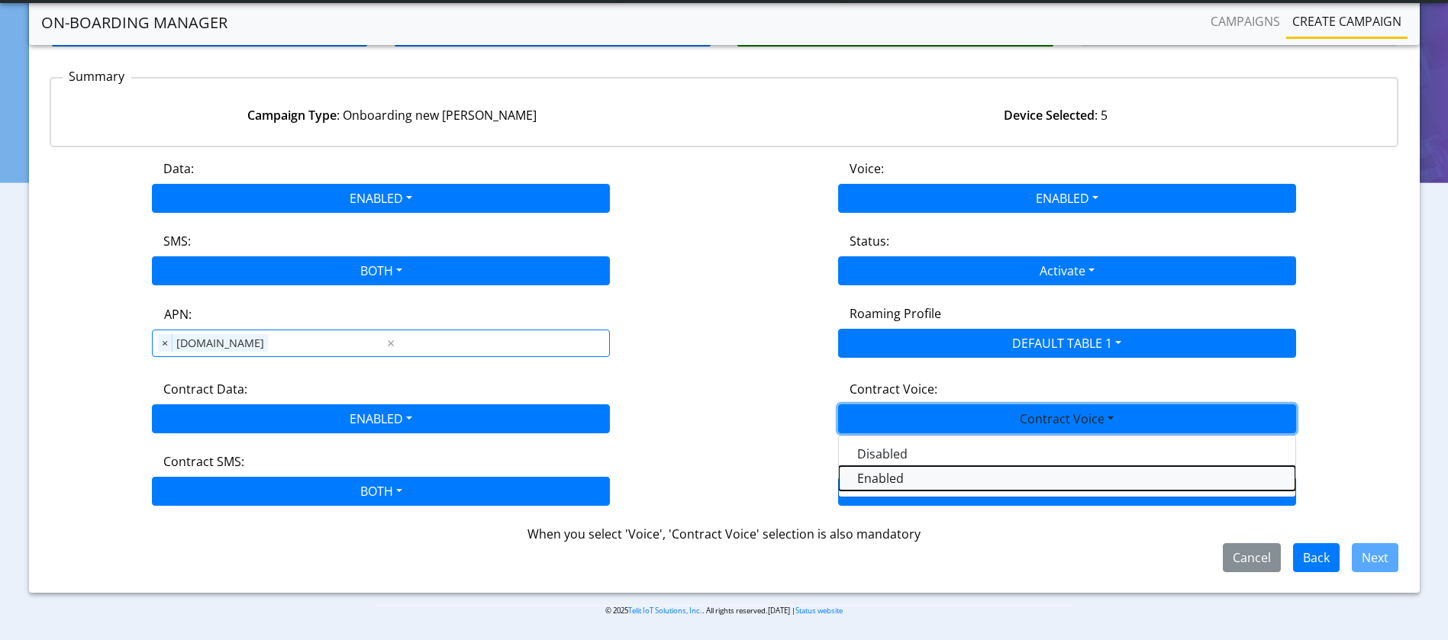
click at [889, 481] on Voiceenabled-dropdown "Enabled" at bounding box center [1067, 478] width 456 height 24
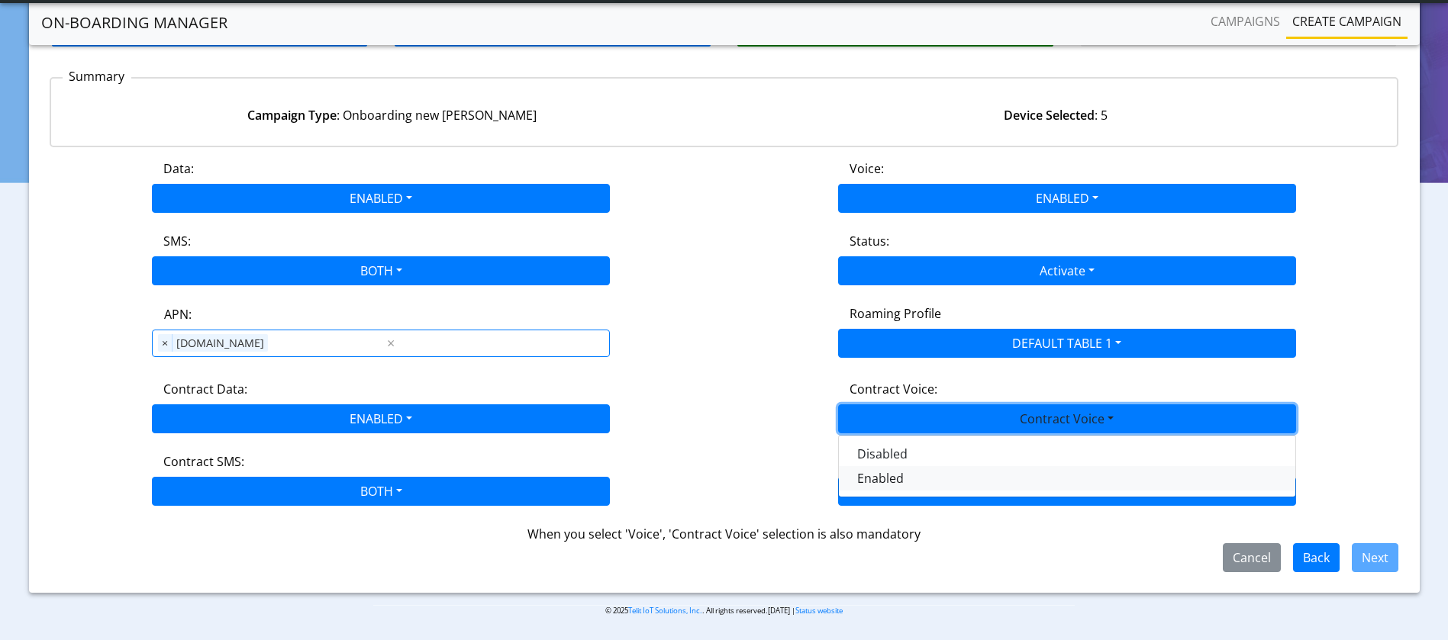
scroll to position [95, 0]
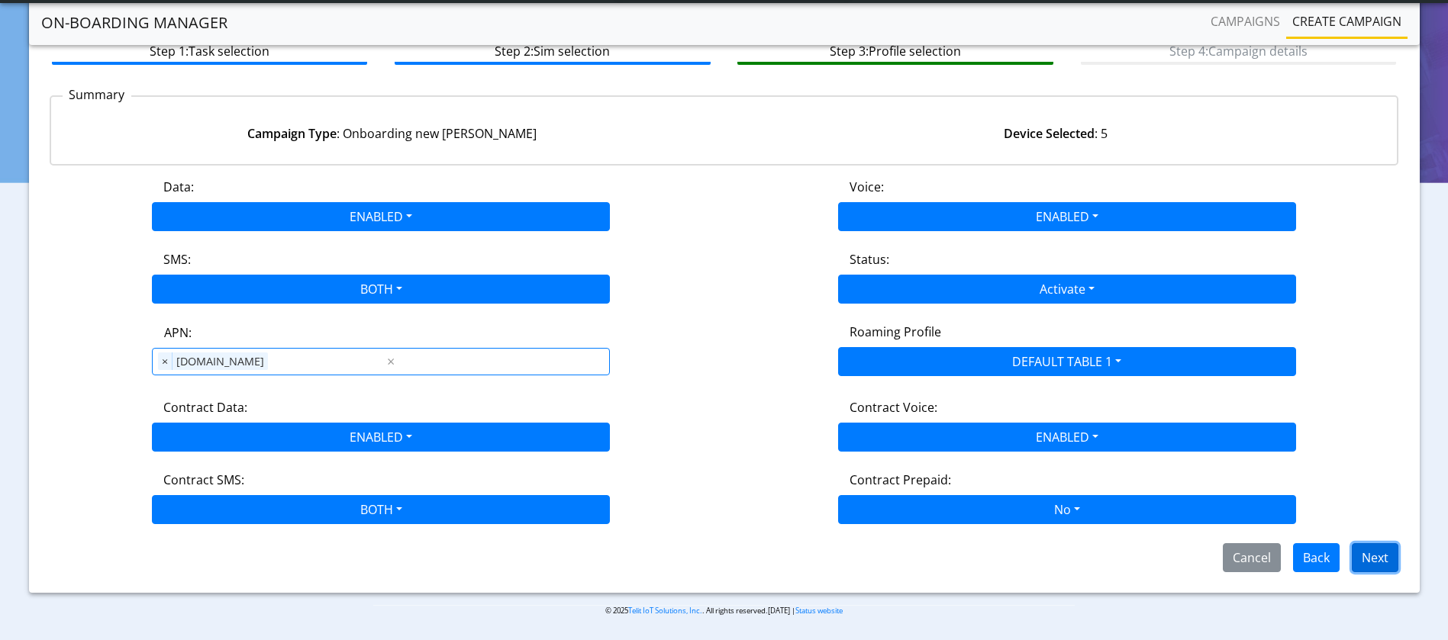
click at [1221, 533] on button "Next" at bounding box center [1375, 558] width 47 height 29
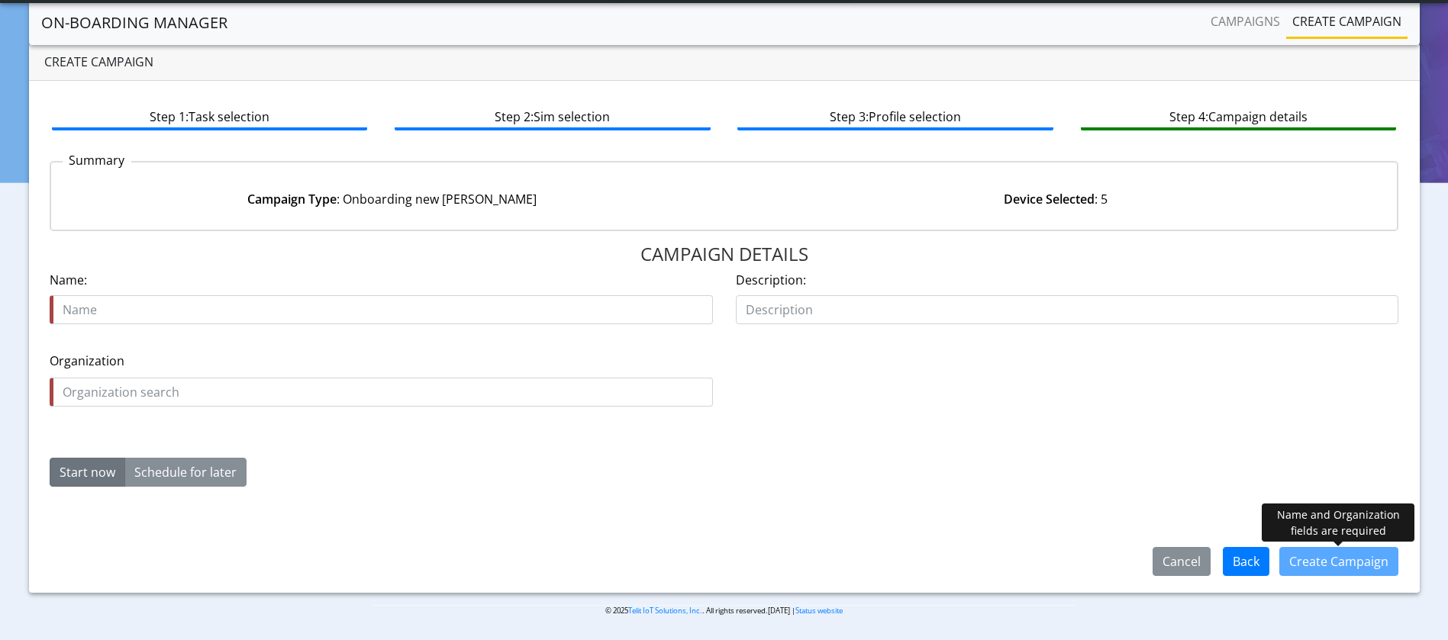
scroll to position [29, 0]
click at [339, 308] on input "text" at bounding box center [381, 309] width 663 height 29
click at [315, 307] on input "Test Case 10k Initial 5" at bounding box center [381, 309] width 663 height 29
type input "Test Case 10k Initial [DATE]"
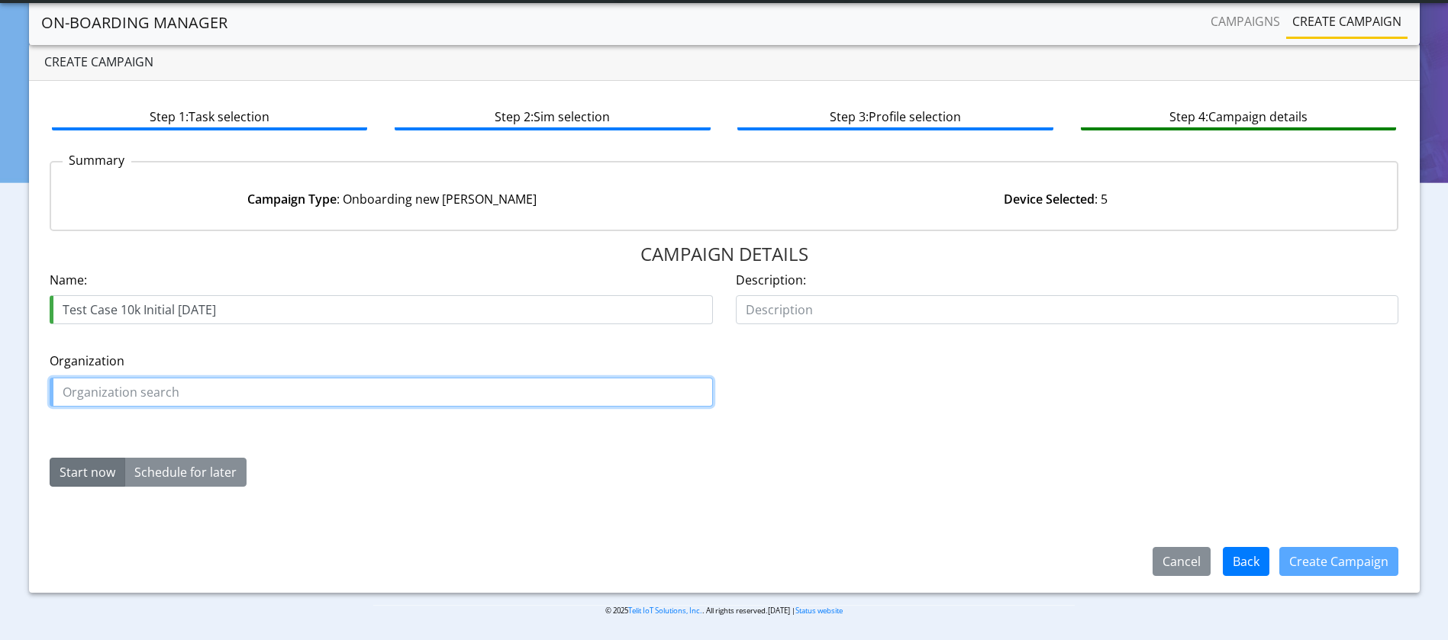
click at [178, 397] on input "text" at bounding box center [381, 392] width 663 height 29
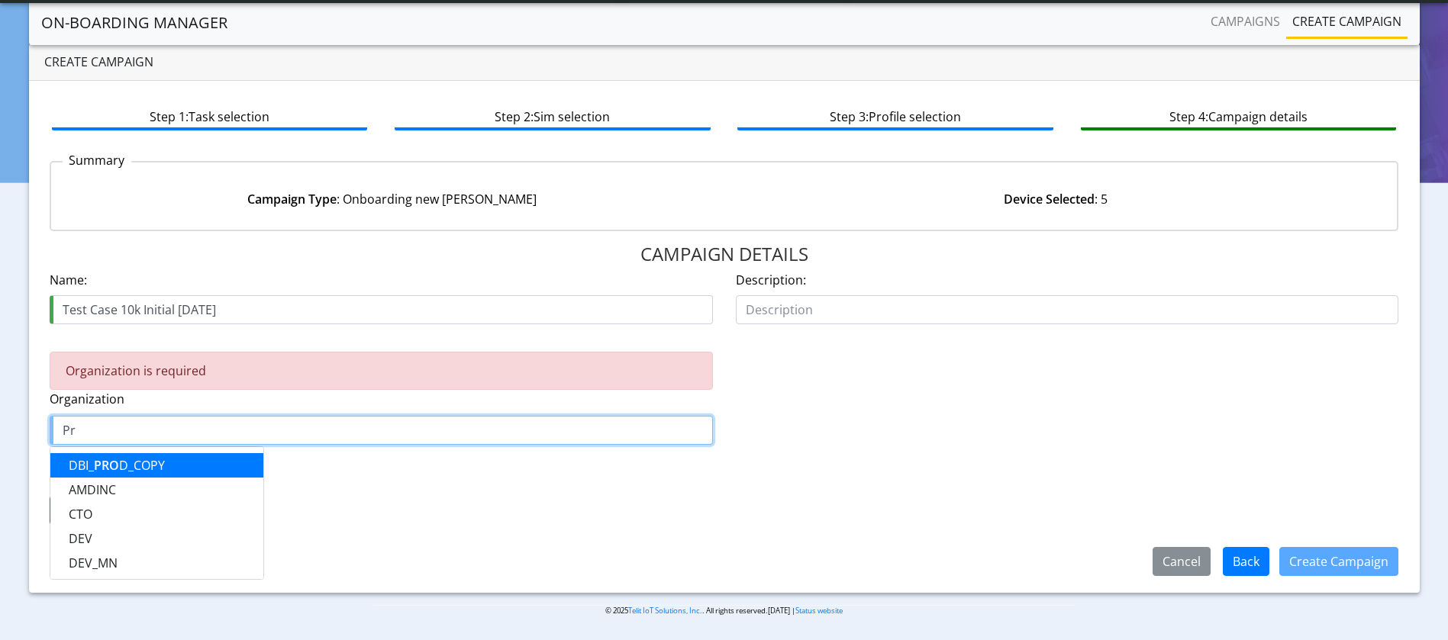
type input "P"
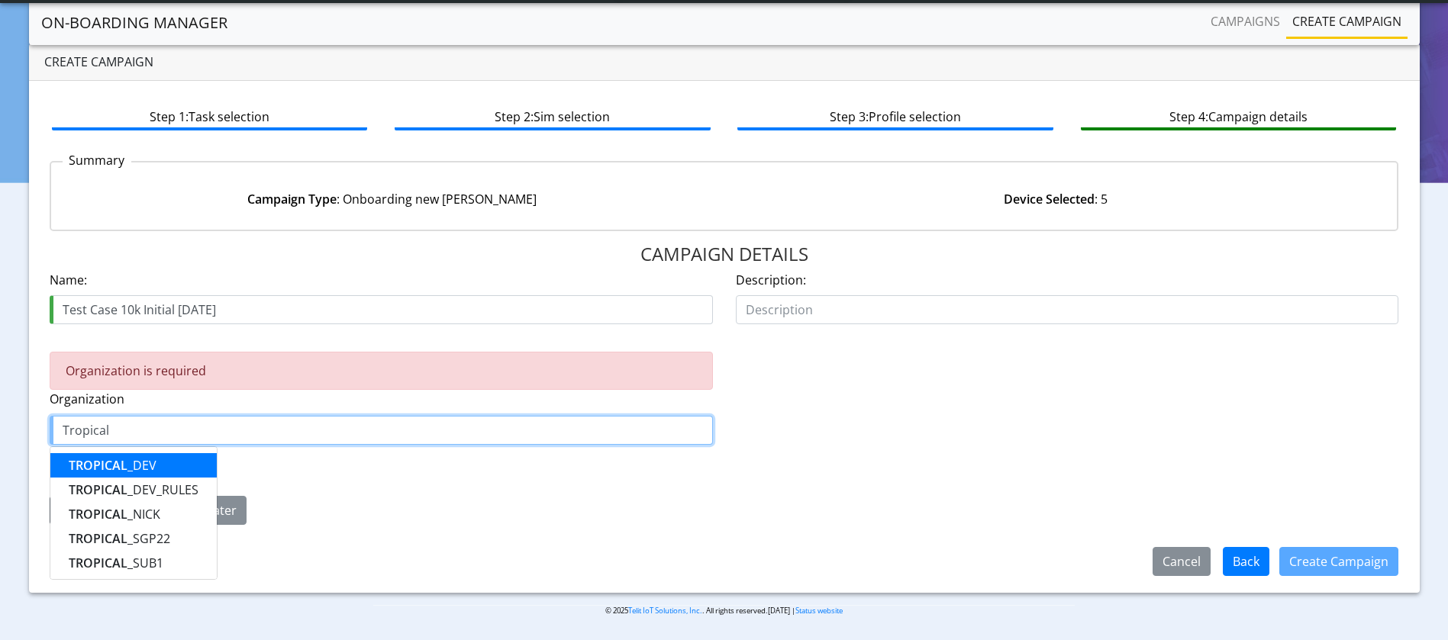
click at [147, 467] on ngb-highlight "TROPICAL _DEV" at bounding box center [113, 465] width 88 height 17
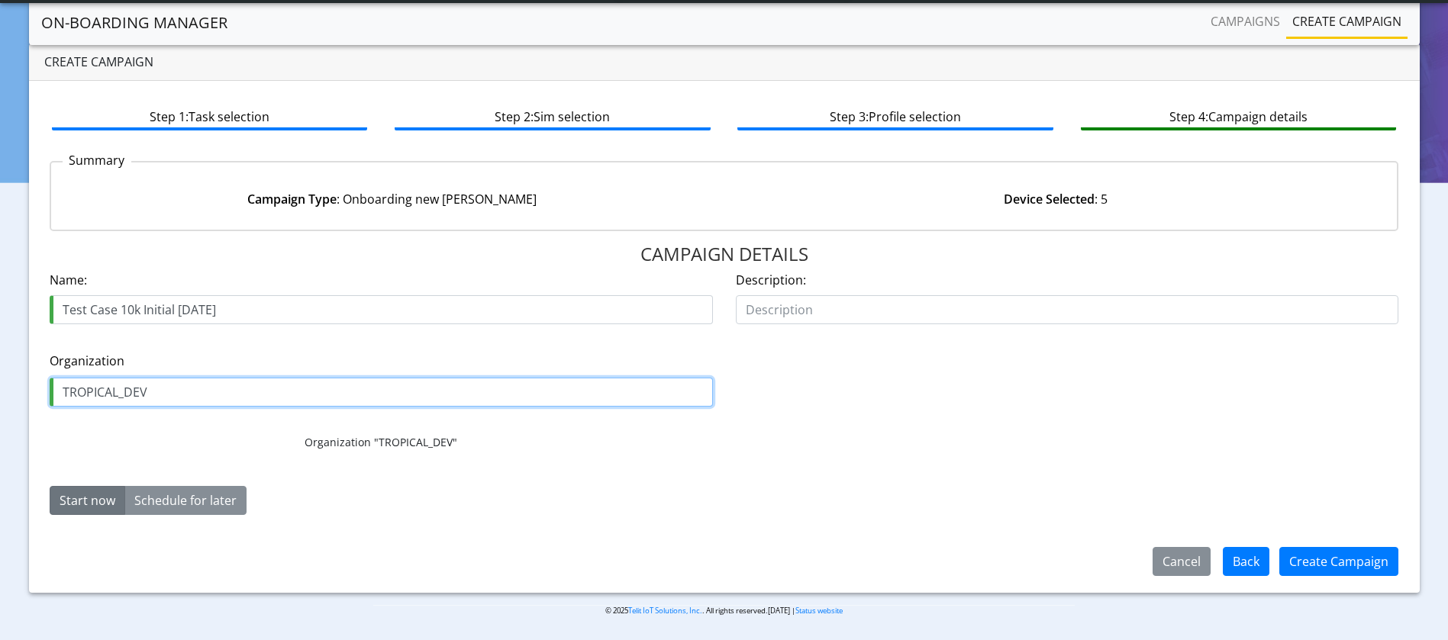
type input "TROPICAL_DEV"
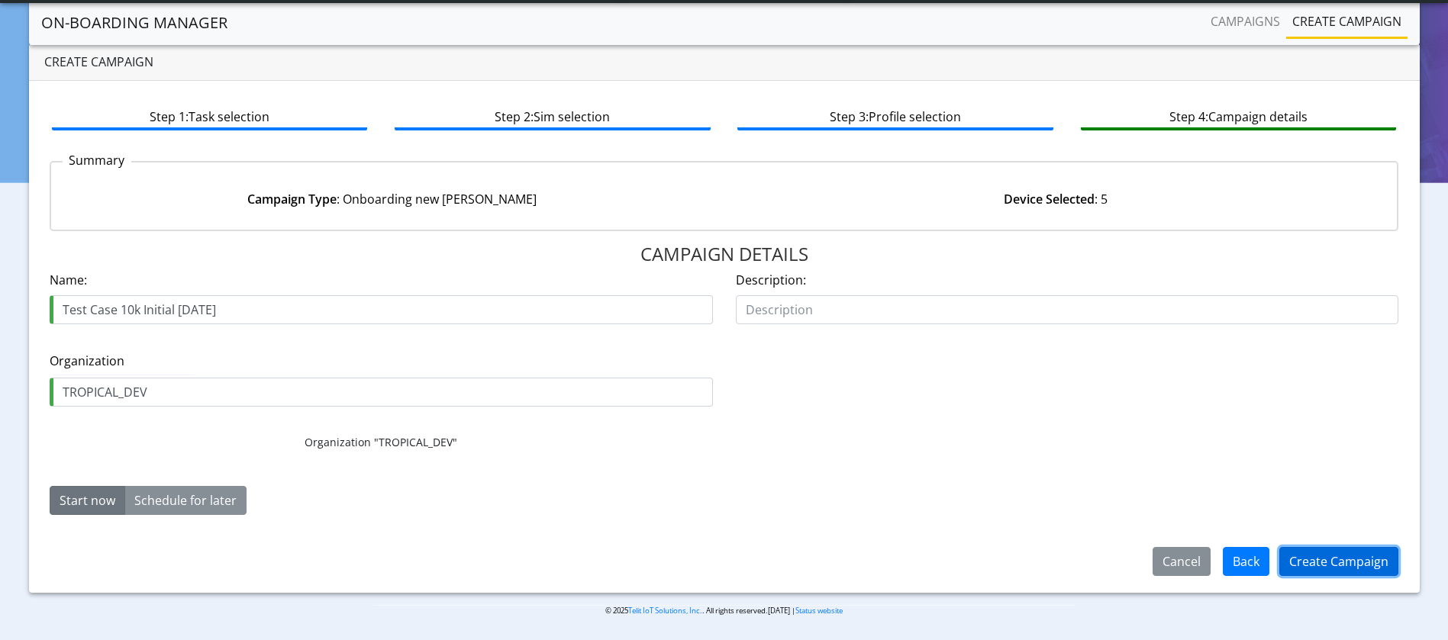
click at [1221, 533] on button "Create Campaign" at bounding box center [1338, 561] width 119 height 29
